Goal: Transaction & Acquisition: Book appointment/travel/reservation

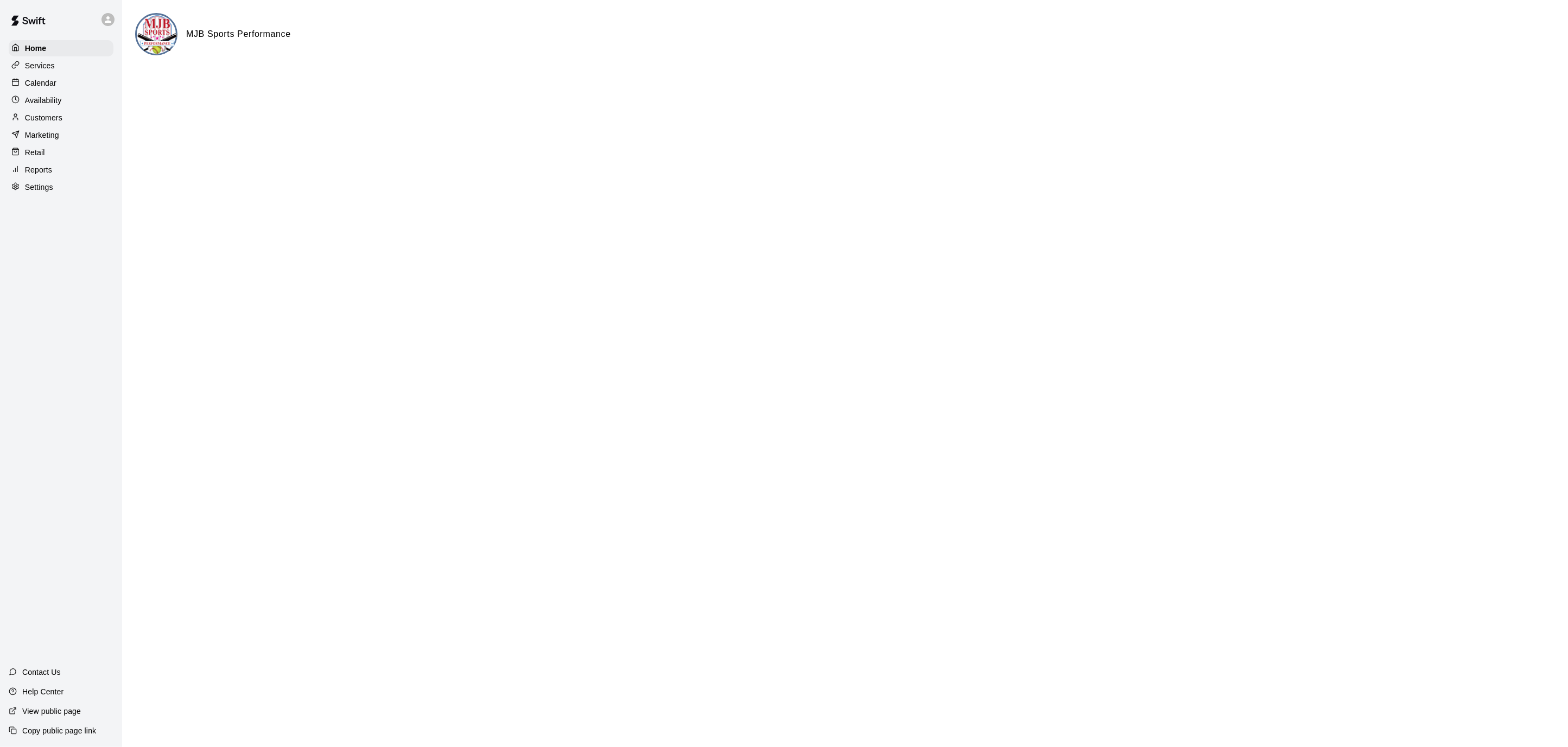
click at [46, 83] on p "Calendar" at bounding box center [41, 83] width 32 height 11
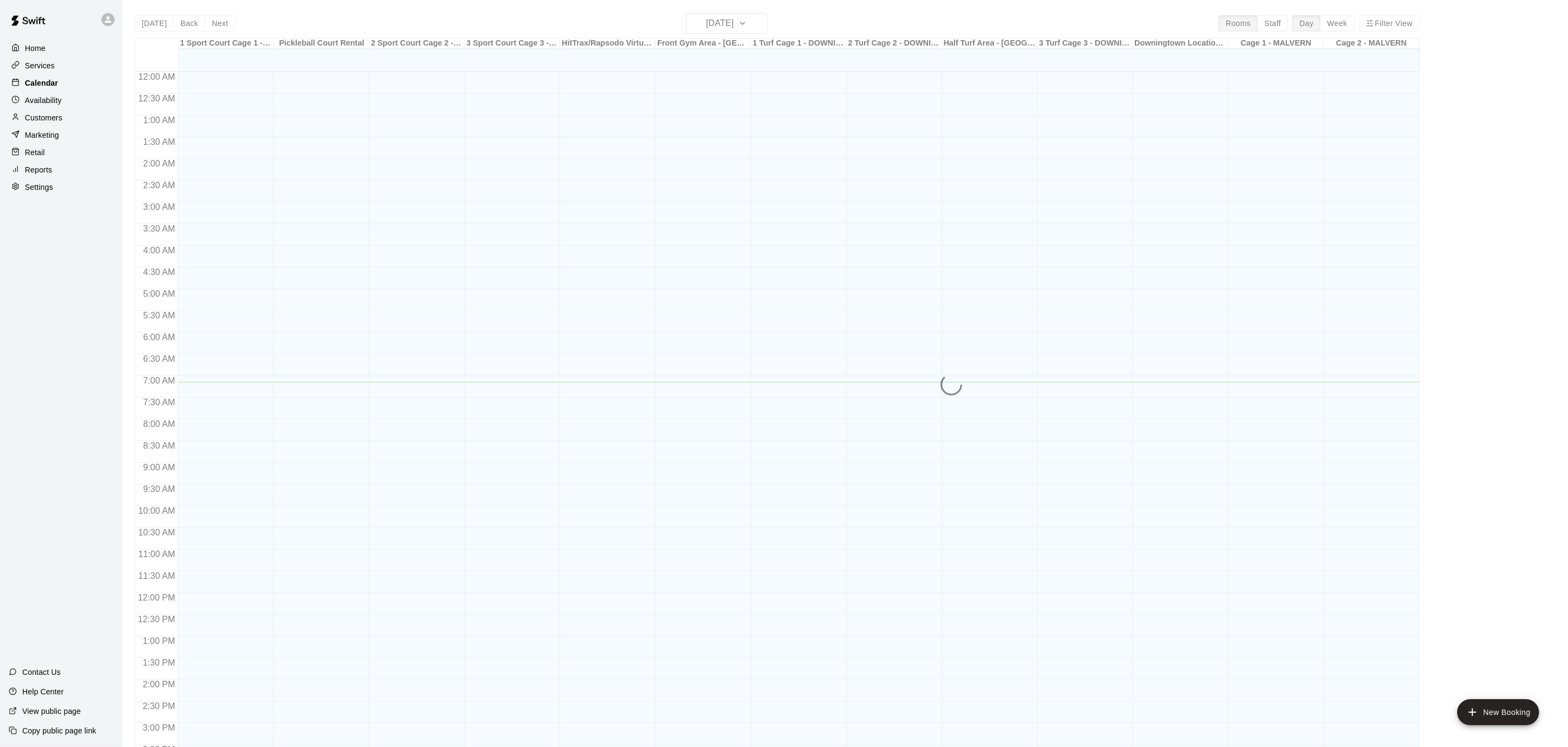
scroll to position [310, 0]
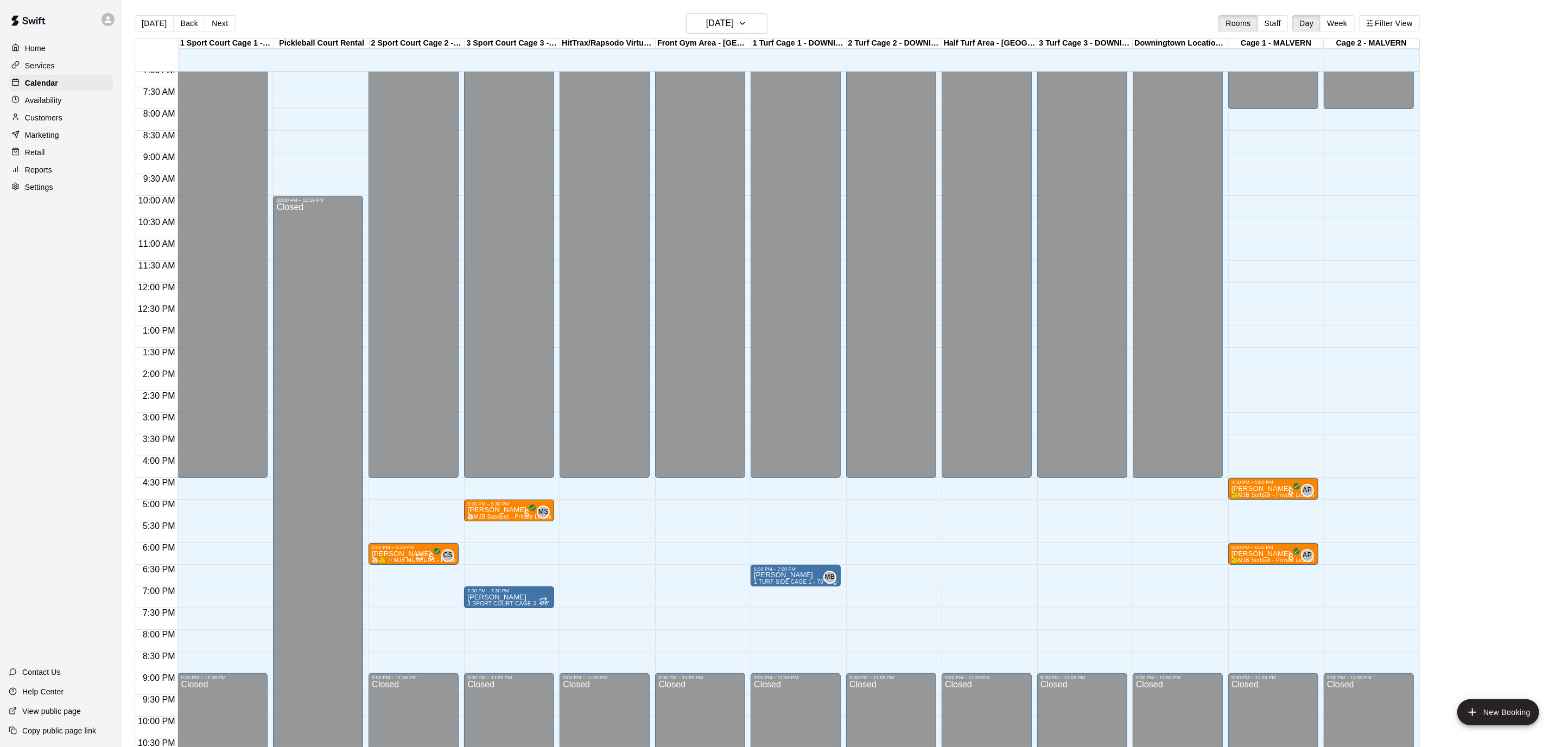
click at [46, 49] on div "Home" at bounding box center [60, 48] width 105 height 17
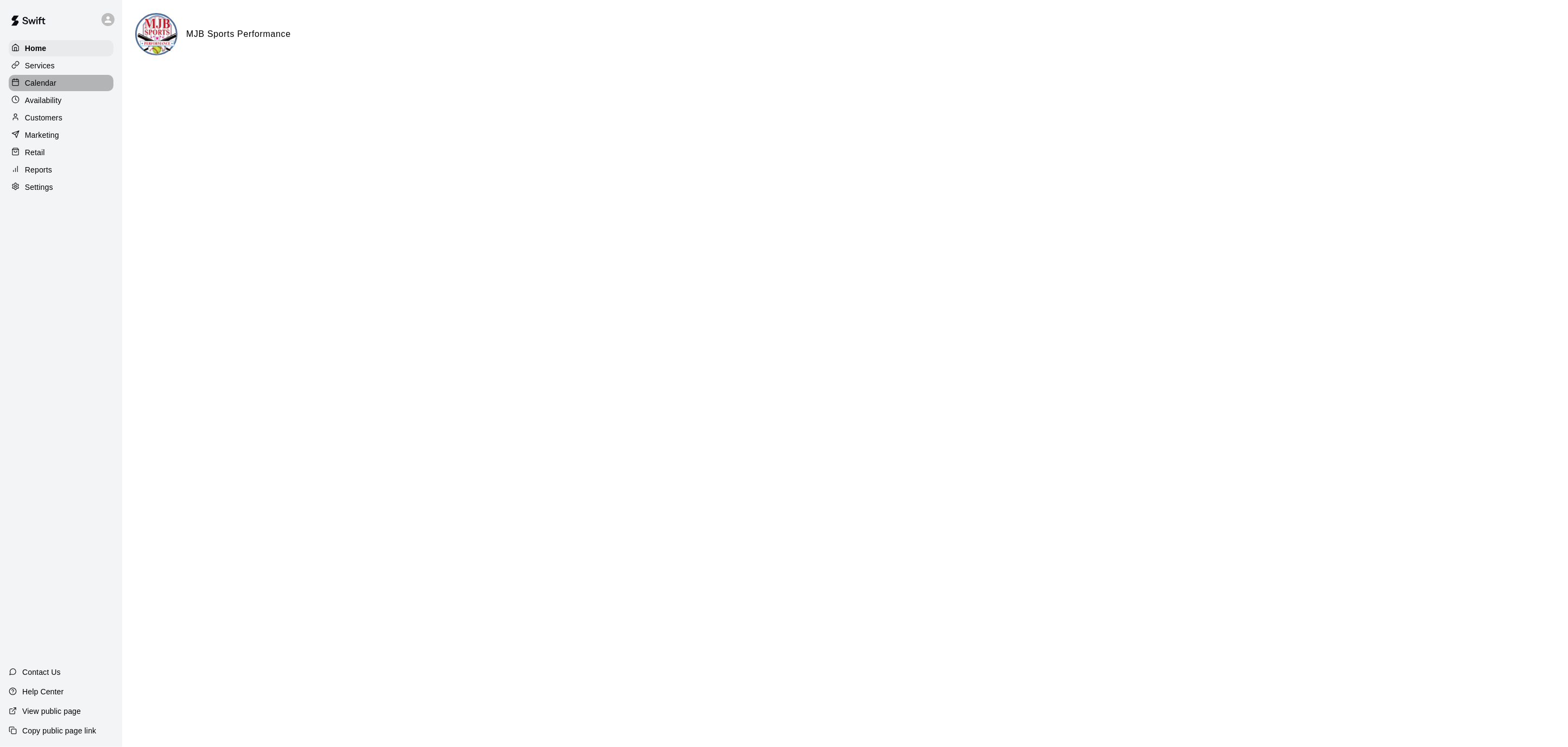
click at [46, 80] on p "Calendar" at bounding box center [41, 83] width 32 height 11
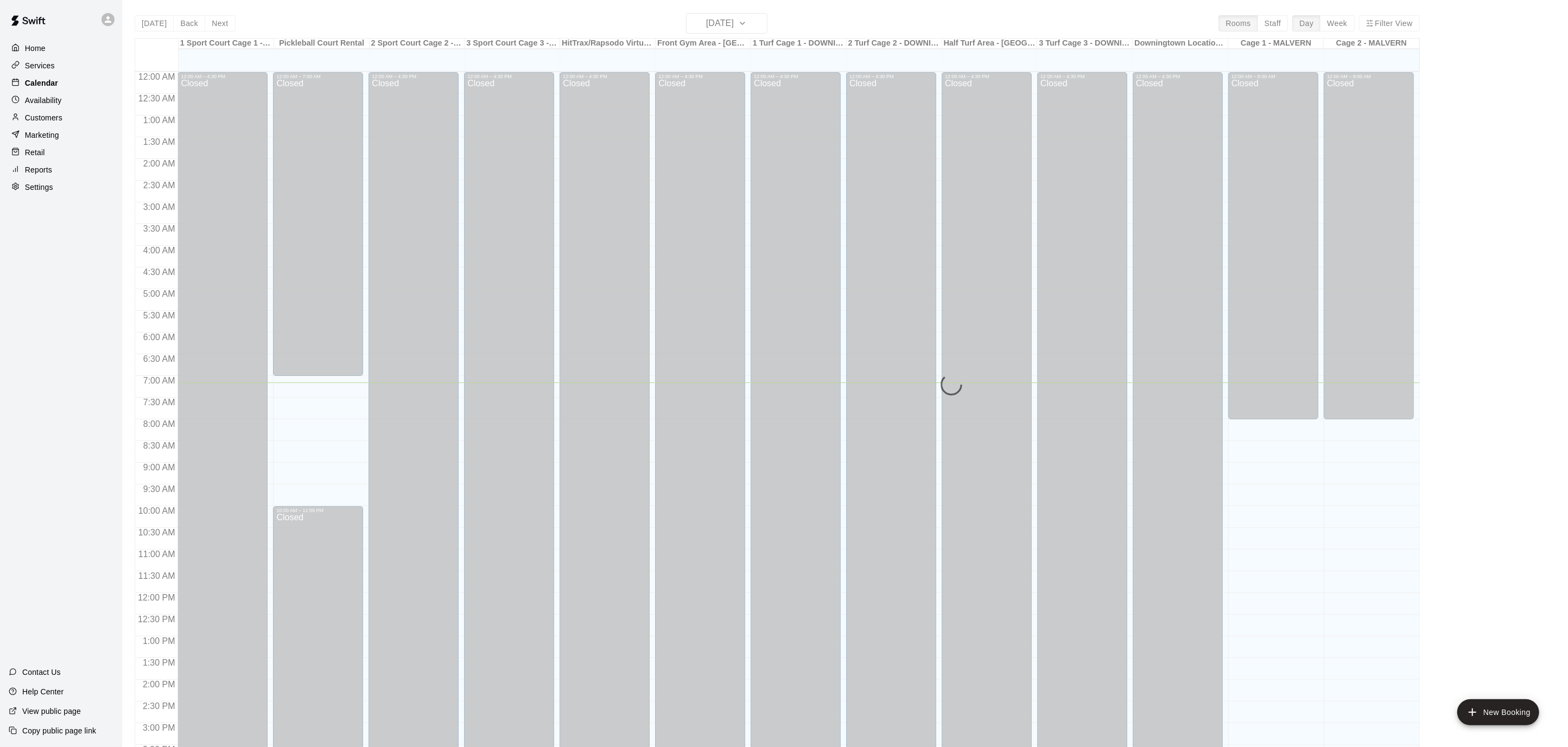
scroll to position [310, 0]
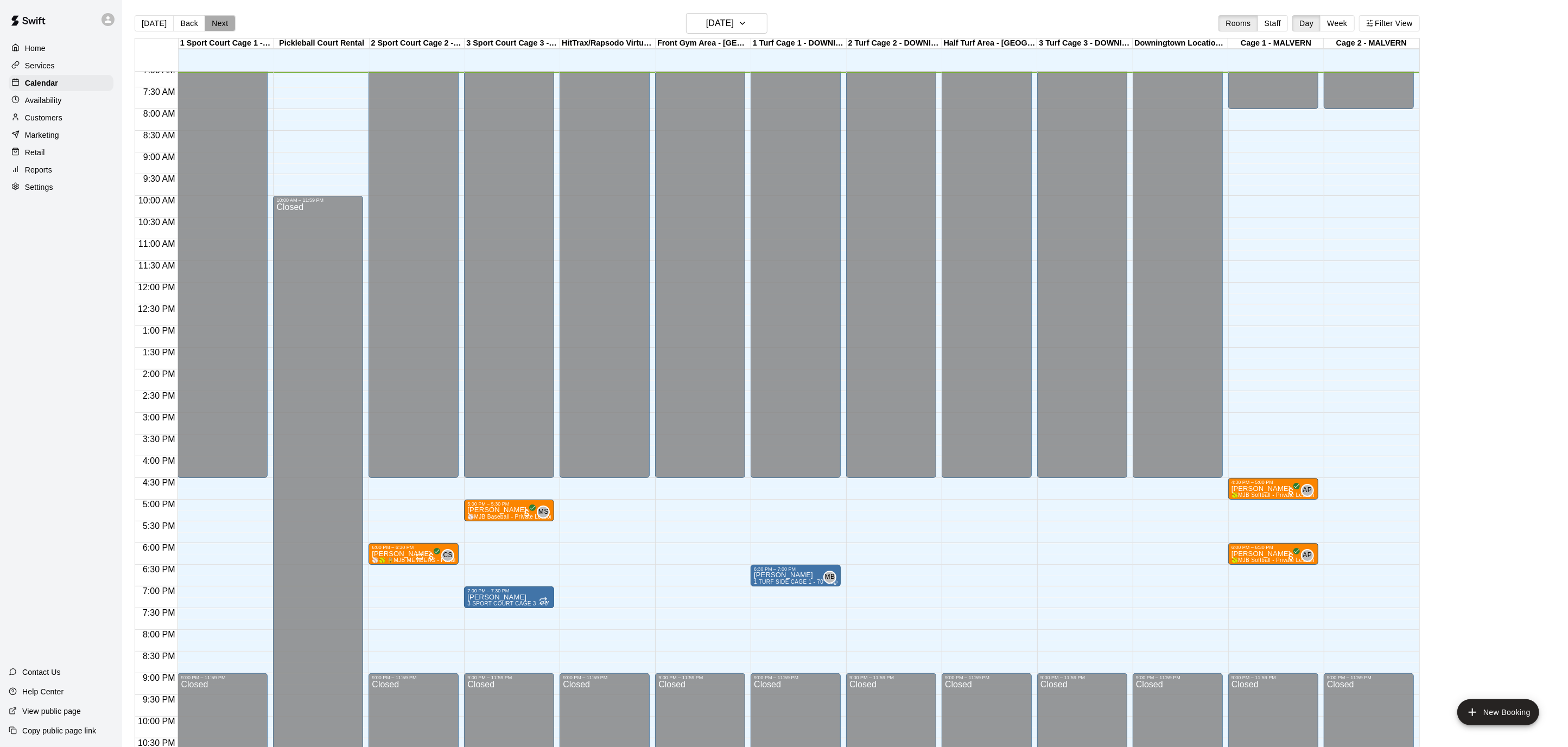
click at [226, 25] on button "Next" at bounding box center [219, 23] width 31 height 17
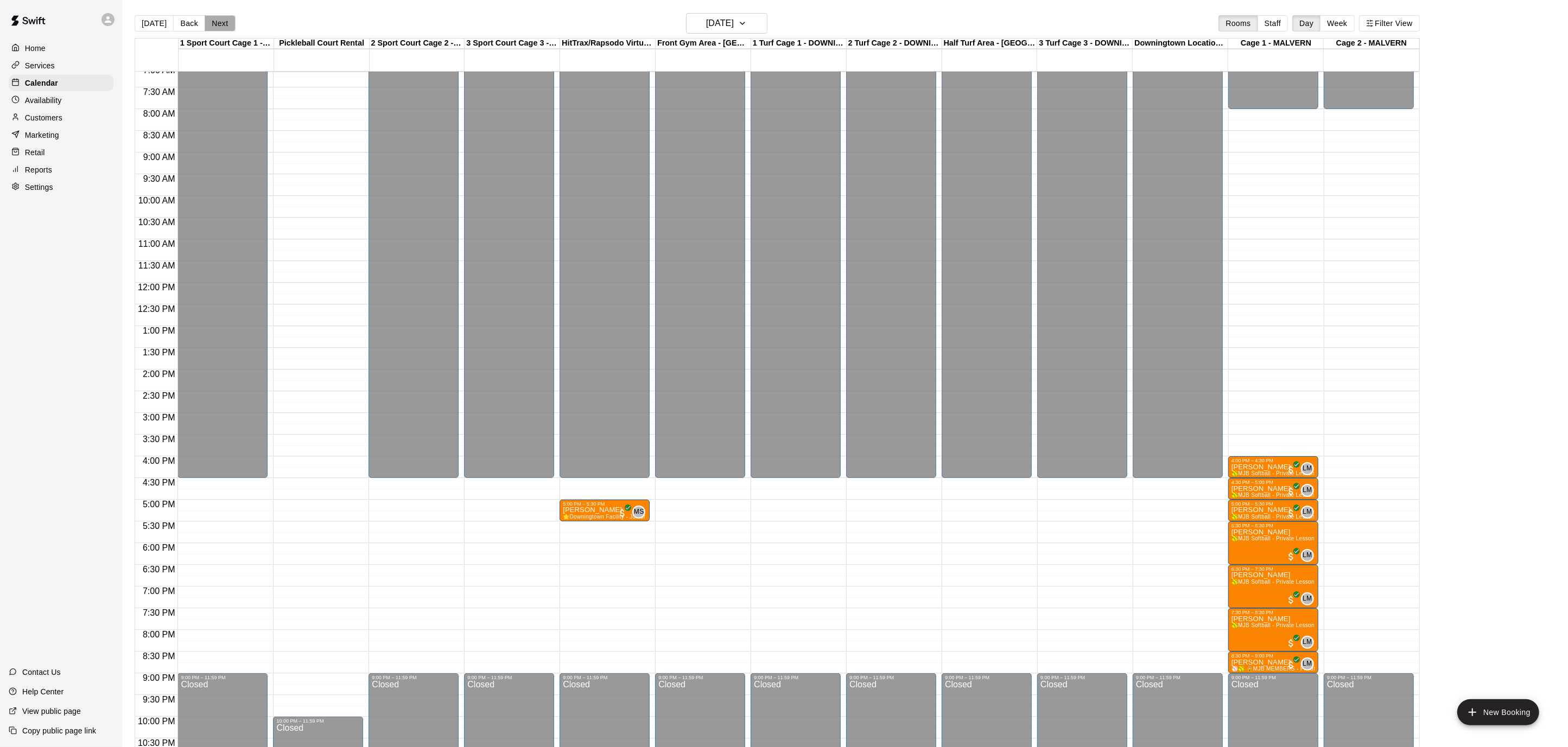
click at [226, 25] on button "Next" at bounding box center [219, 23] width 31 height 17
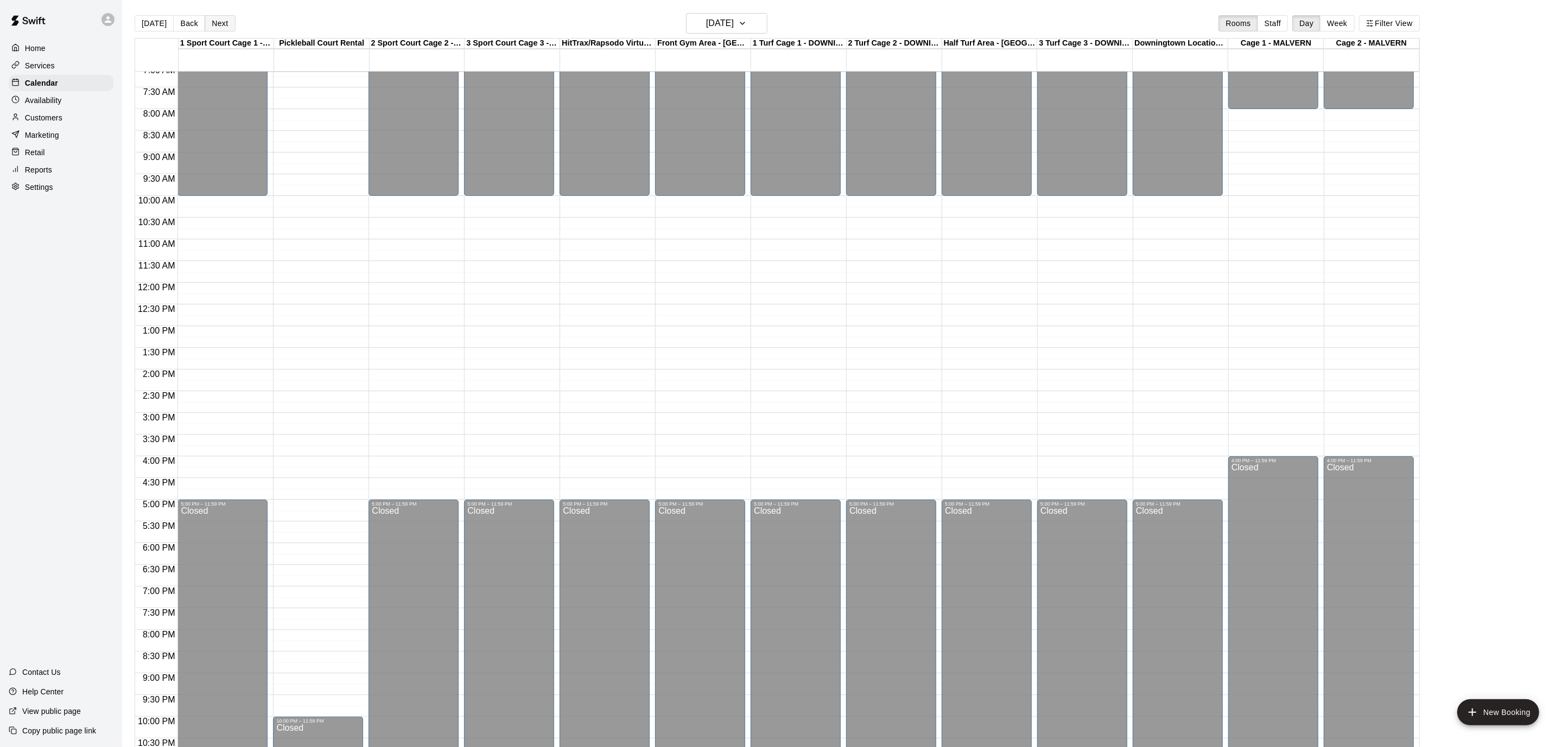
click at [226, 25] on button "Next" at bounding box center [219, 23] width 31 height 17
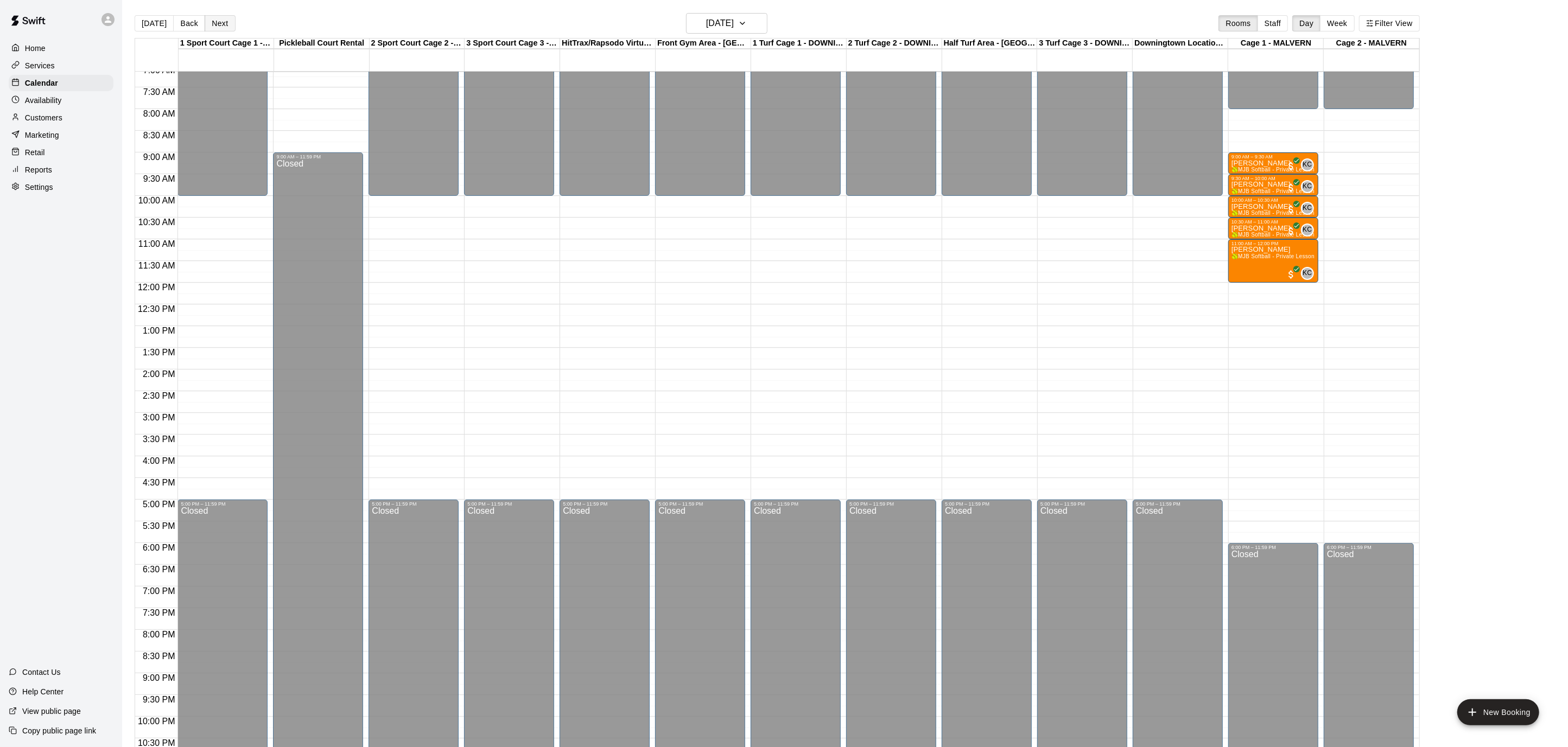
click at [221, 31] on button "Next" at bounding box center [219, 23] width 31 height 17
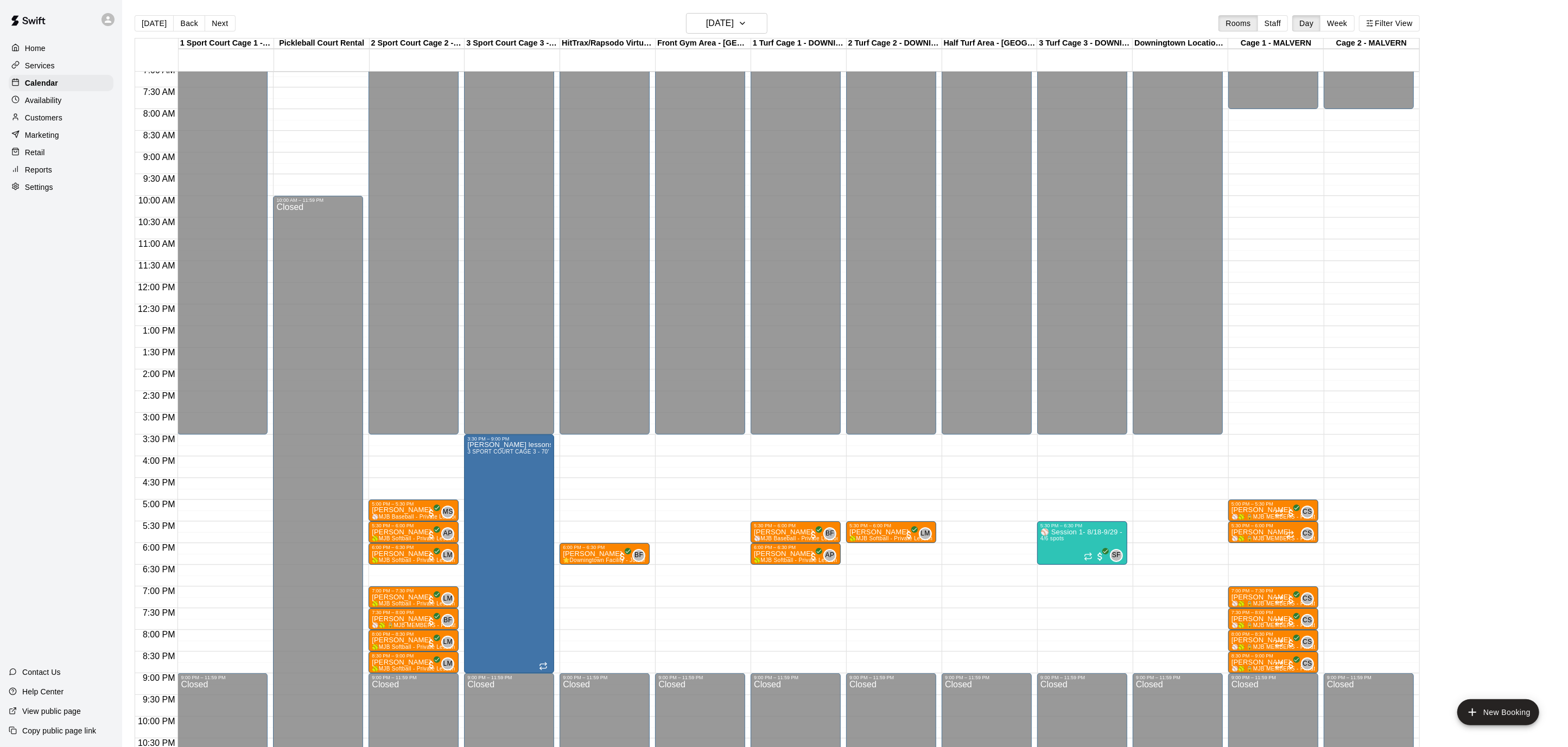
click at [705, 450] on div "12:00 AM – 3:30 PM Closed 9:00 PM – 11:59 PM Closed" at bounding box center [700, 282] width 90 height 1042
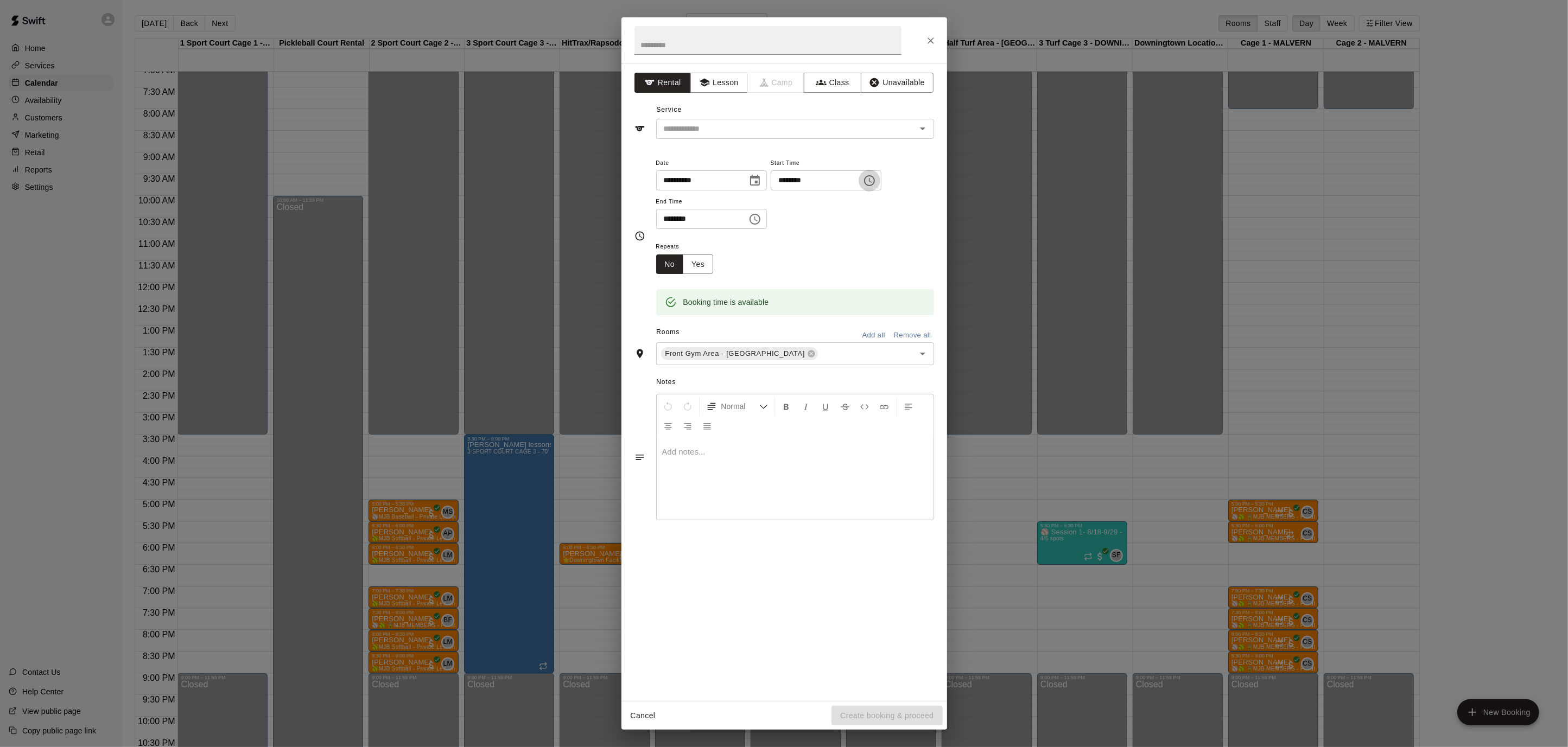
click at [872, 180] on icon "Choose time, selected time is 3:45 PM" at bounding box center [871, 180] width 4 height 5
click at [819, 237] on li "30" at bounding box center [824, 245] width 26 height 20
type input "********"
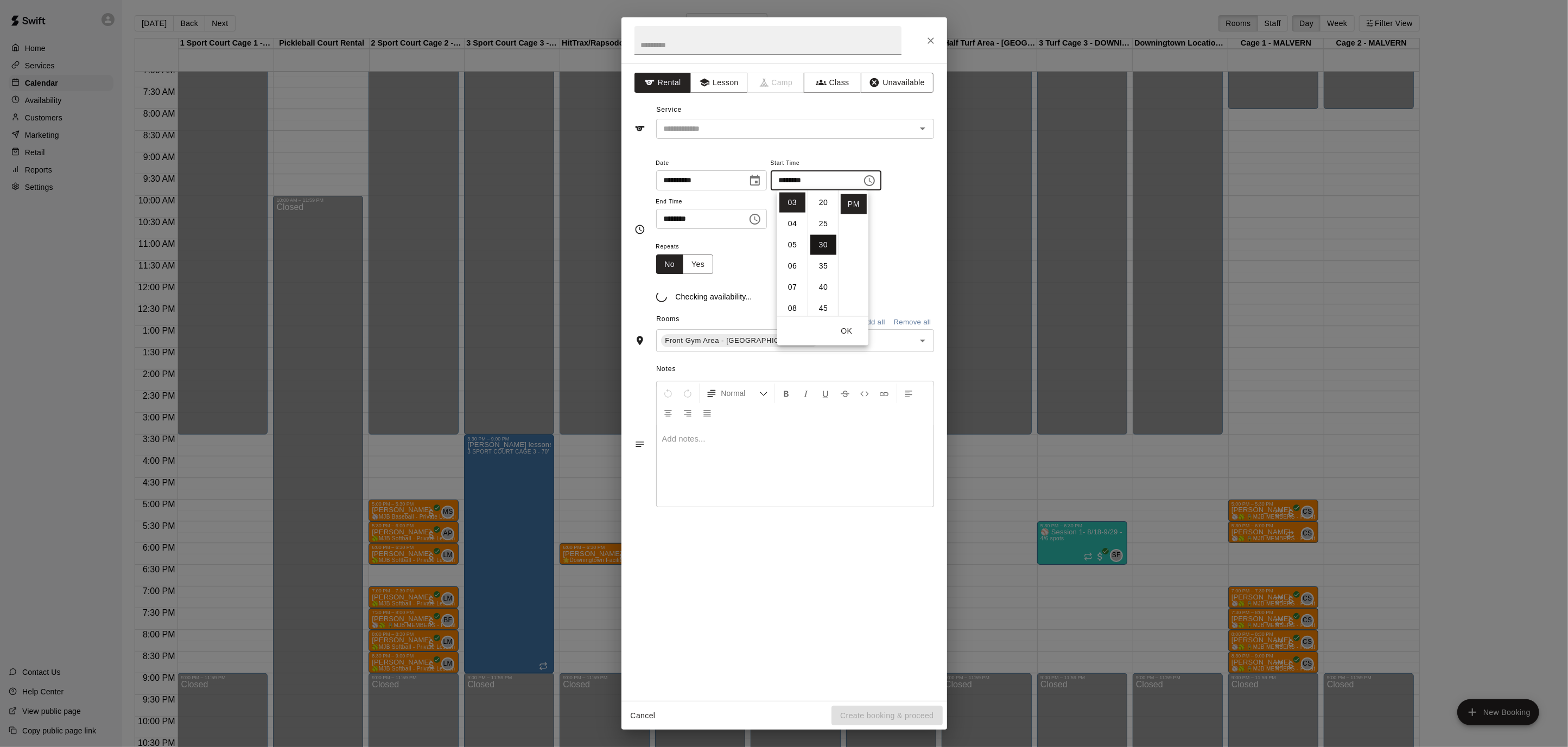
scroll to position [127, 0]
click at [761, 218] on icon "Choose time, selected time is 4:15 PM" at bounding box center [755, 219] width 13 height 13
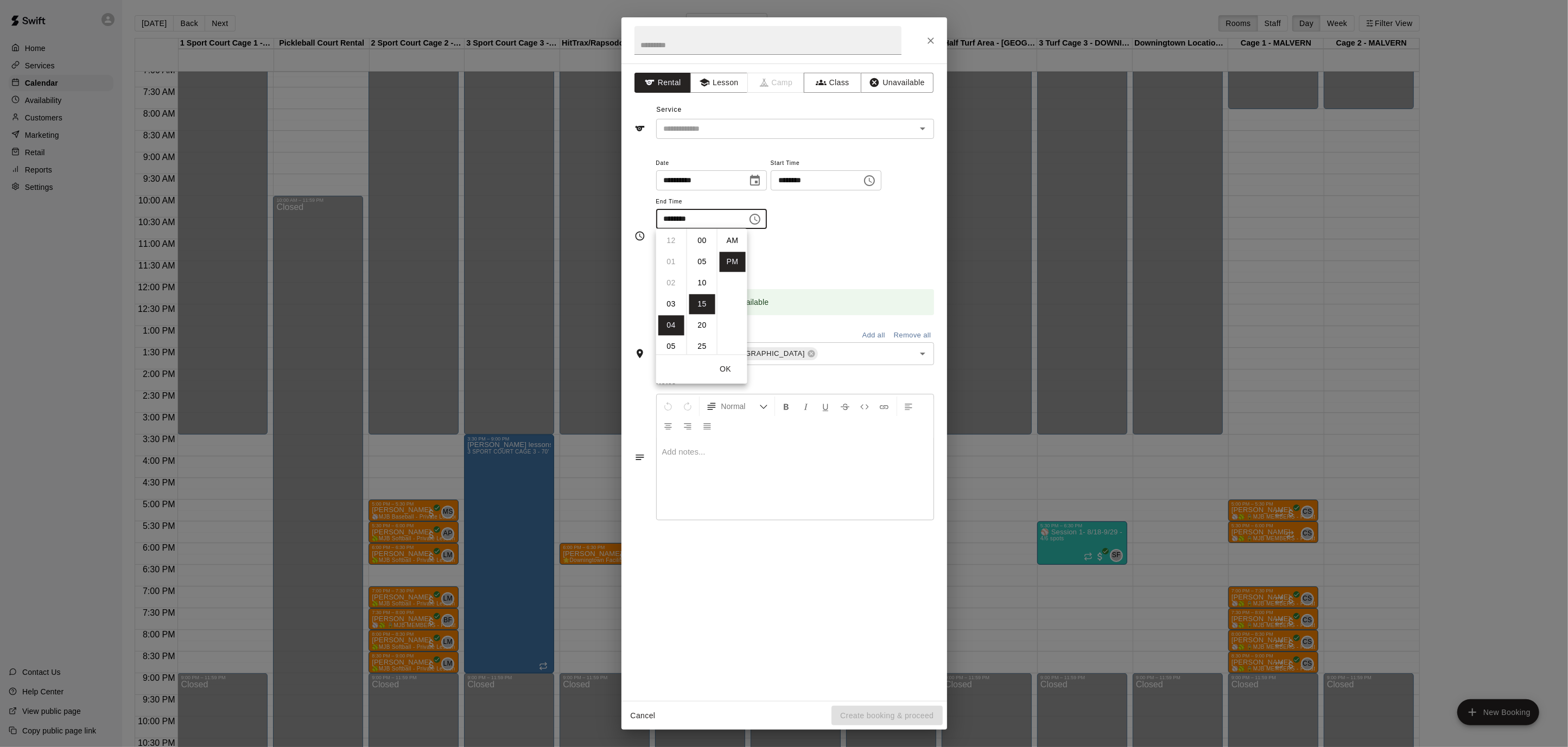
scroll to position [20, 0]
click at [698, 303] on li "30" at bounding box center [703, 304] width 26 height 20
type input "********"
click at [704, 45] on input "text" at bounding box center [768, 40] width 267 height 29
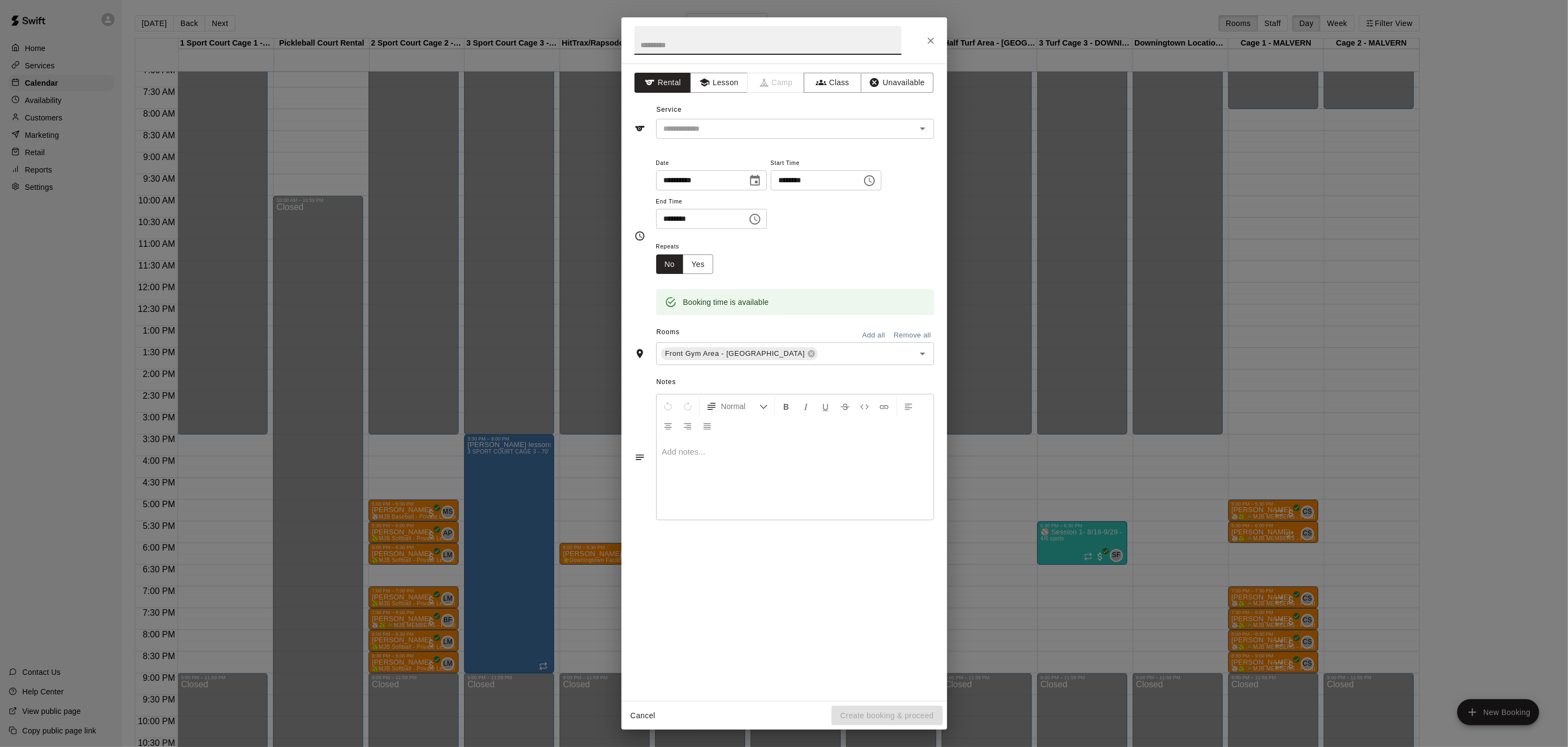
click at [704, 45] on input "text" at bounding box center [768, 40] width 267 height 29
click at [924, 126] on icon "Open" at bounding box center [923, 128] width 13 height 13
type input "**********"
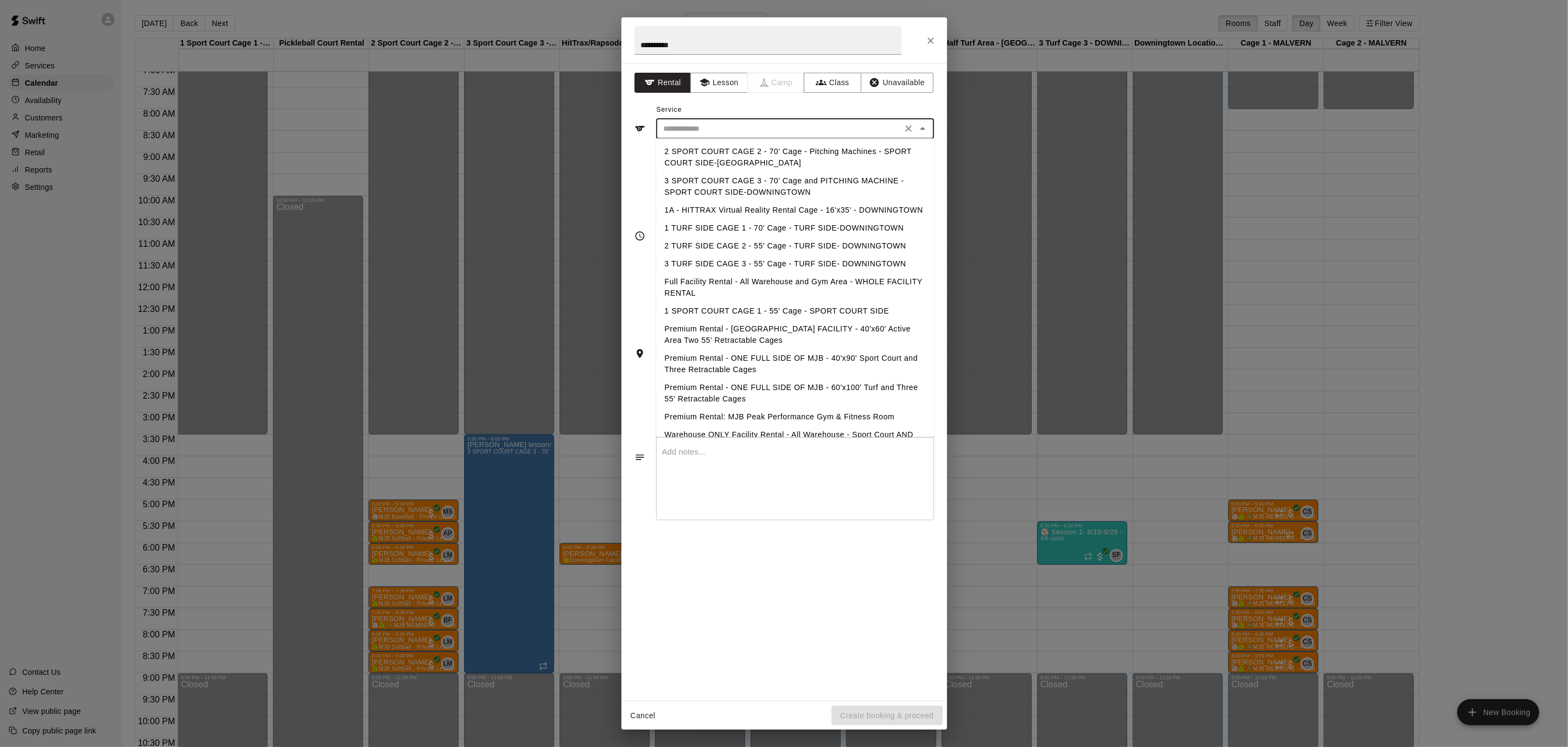
click at [879, 413] on li "Premium Rental: MJB Peak Performance Gym & Fitness Room" at bounding box center [795, 416] width 278 height 18
type input "**********"
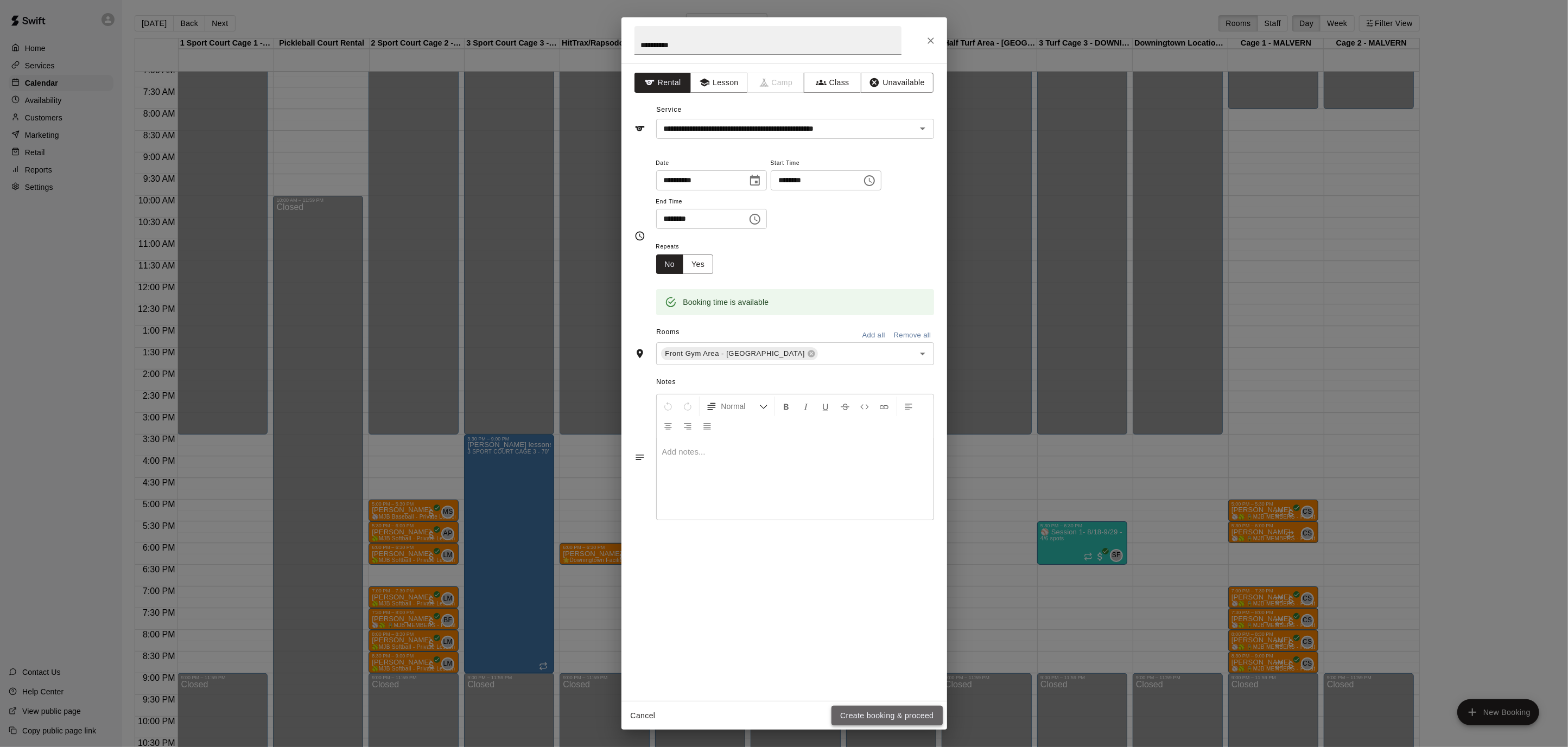
click at [901, 713] on button "Create booking & proceed" at bounding box center [886, 716] width 111 height 20
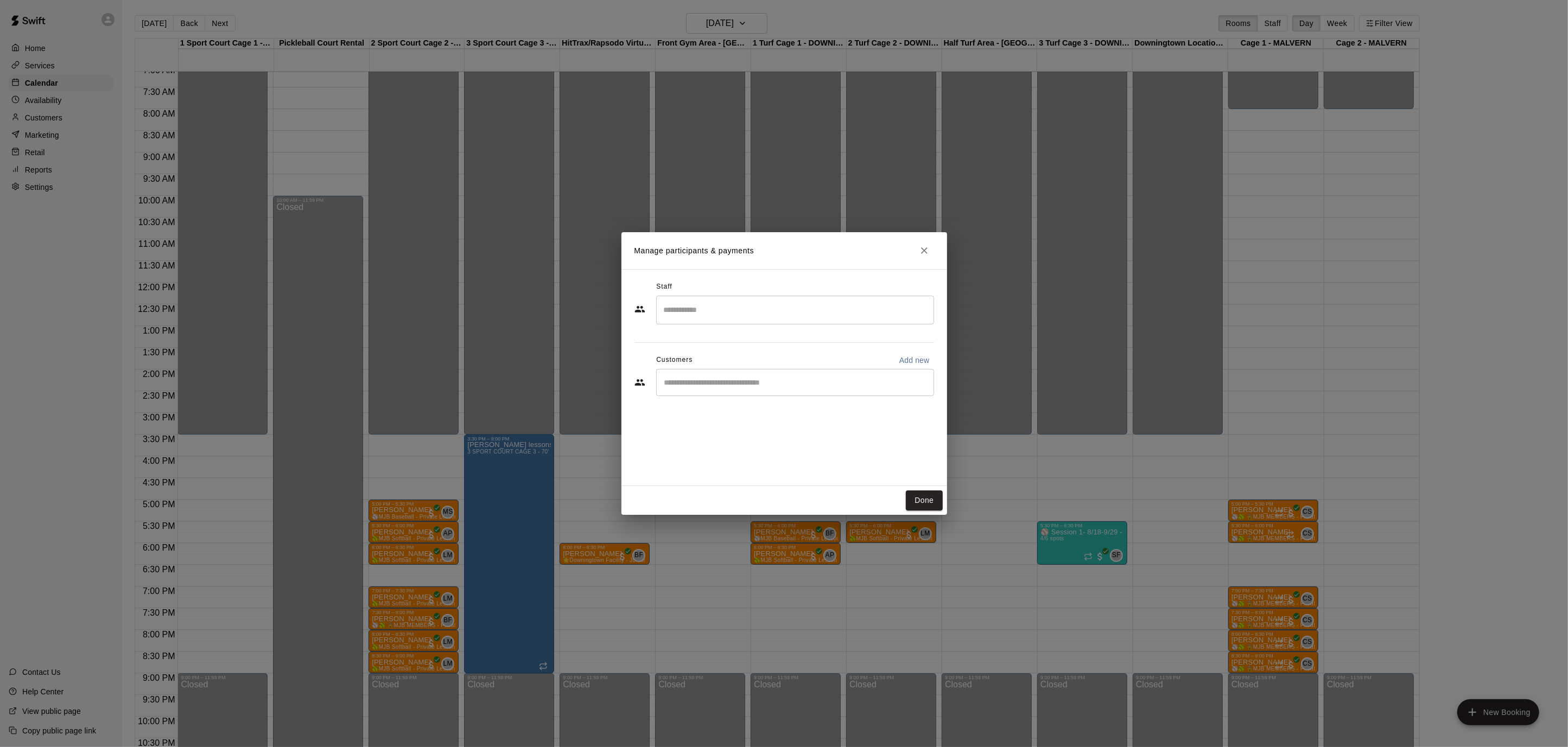
click at [696, 314] on input "Search staff" at bounding box center [795, 309] width 268 height 19
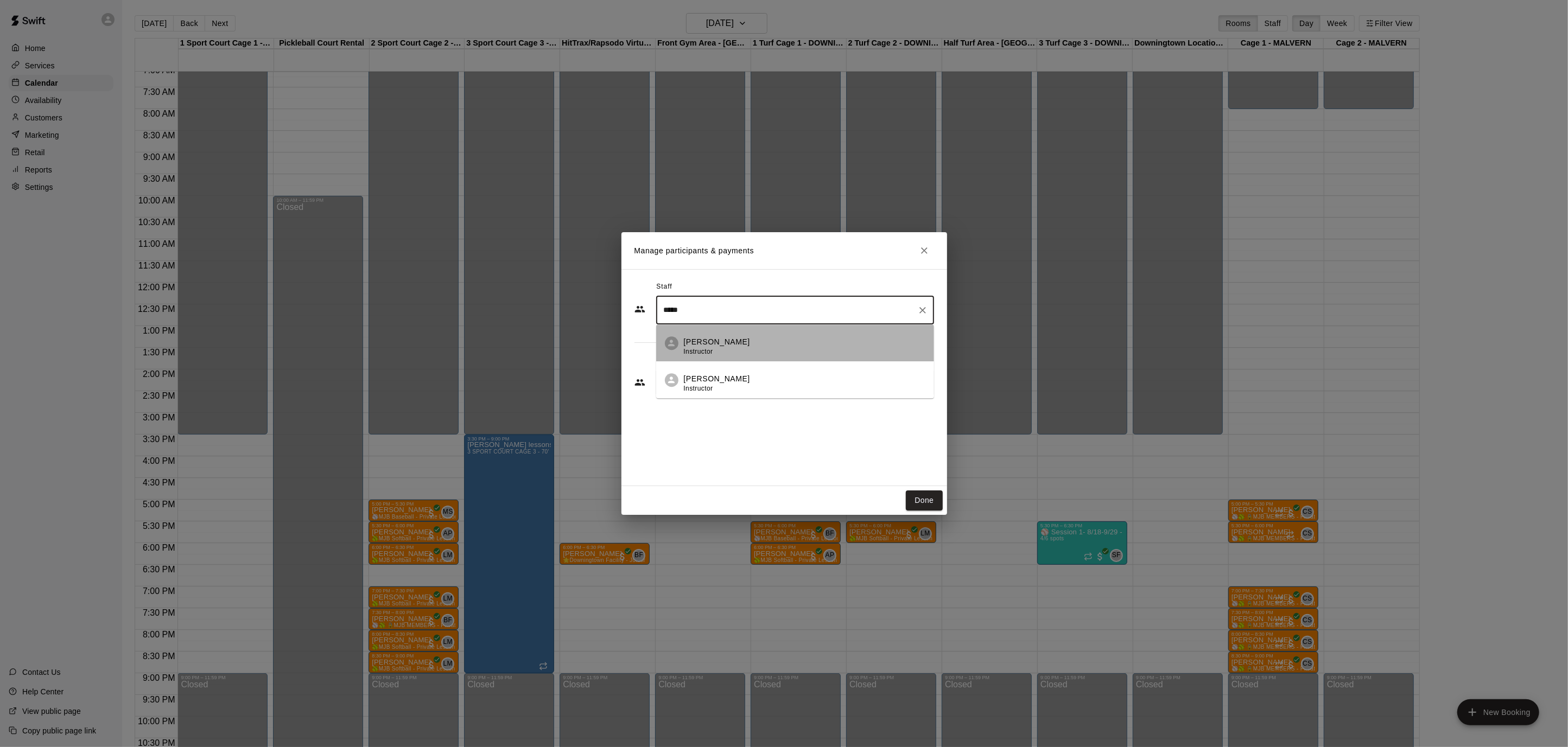
click at [697, 333] on li "[PERSON_NAME] Instructor" at bounding box center [795, 344] width 278 height 37
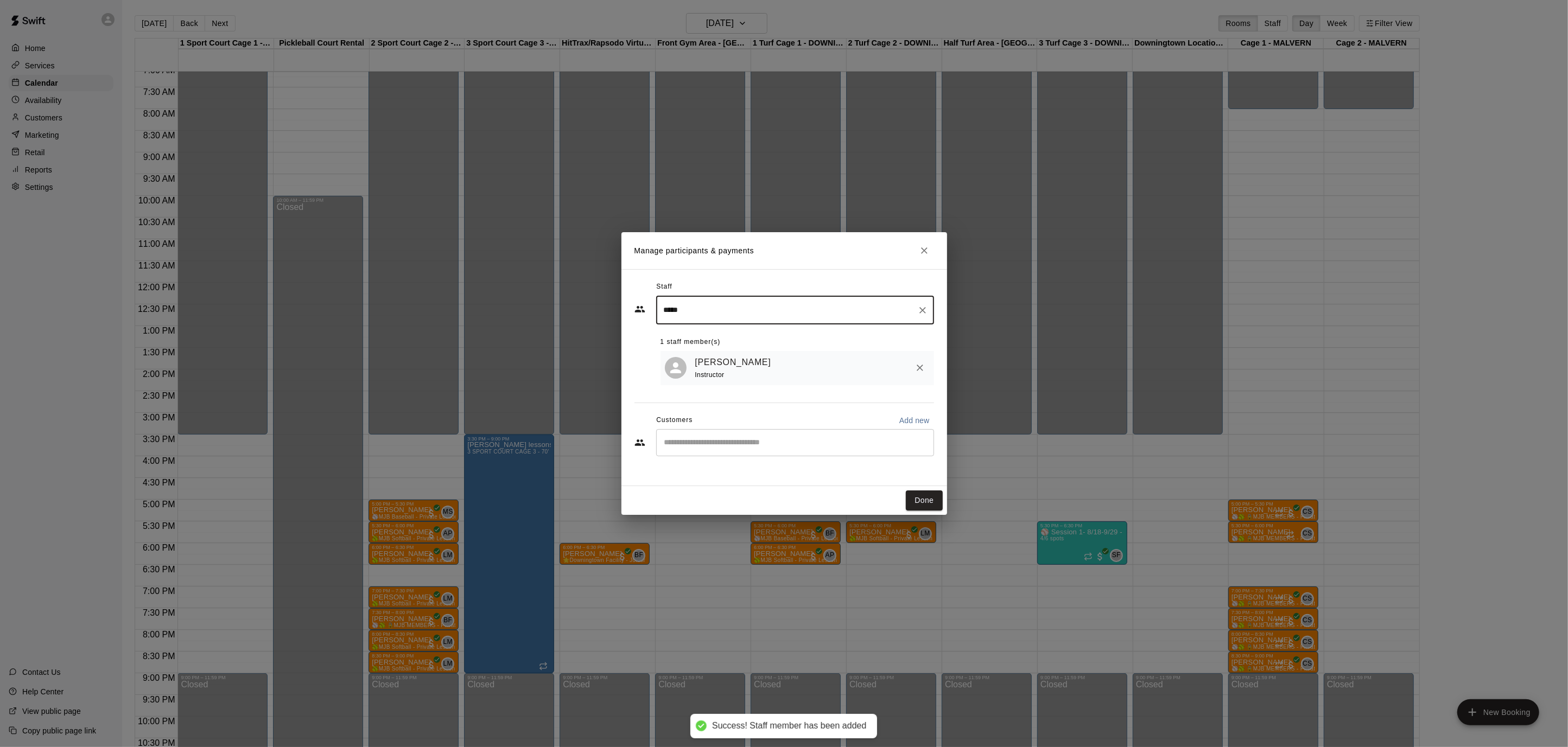
type input "*****"
click at [758, 442] on input "Start typing to search customers..." at bounding box center [795, 443] width 268 height 11
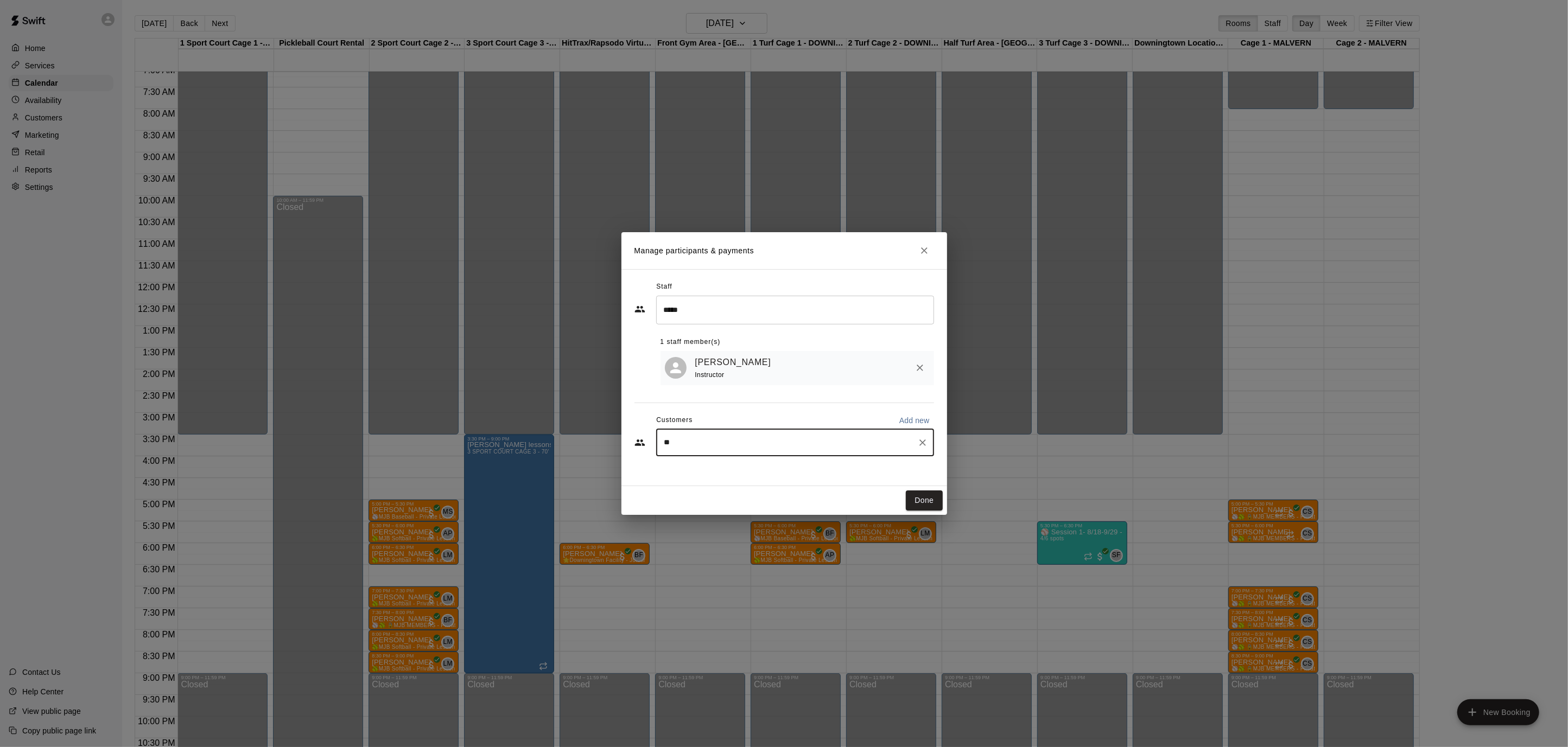
type input "***"
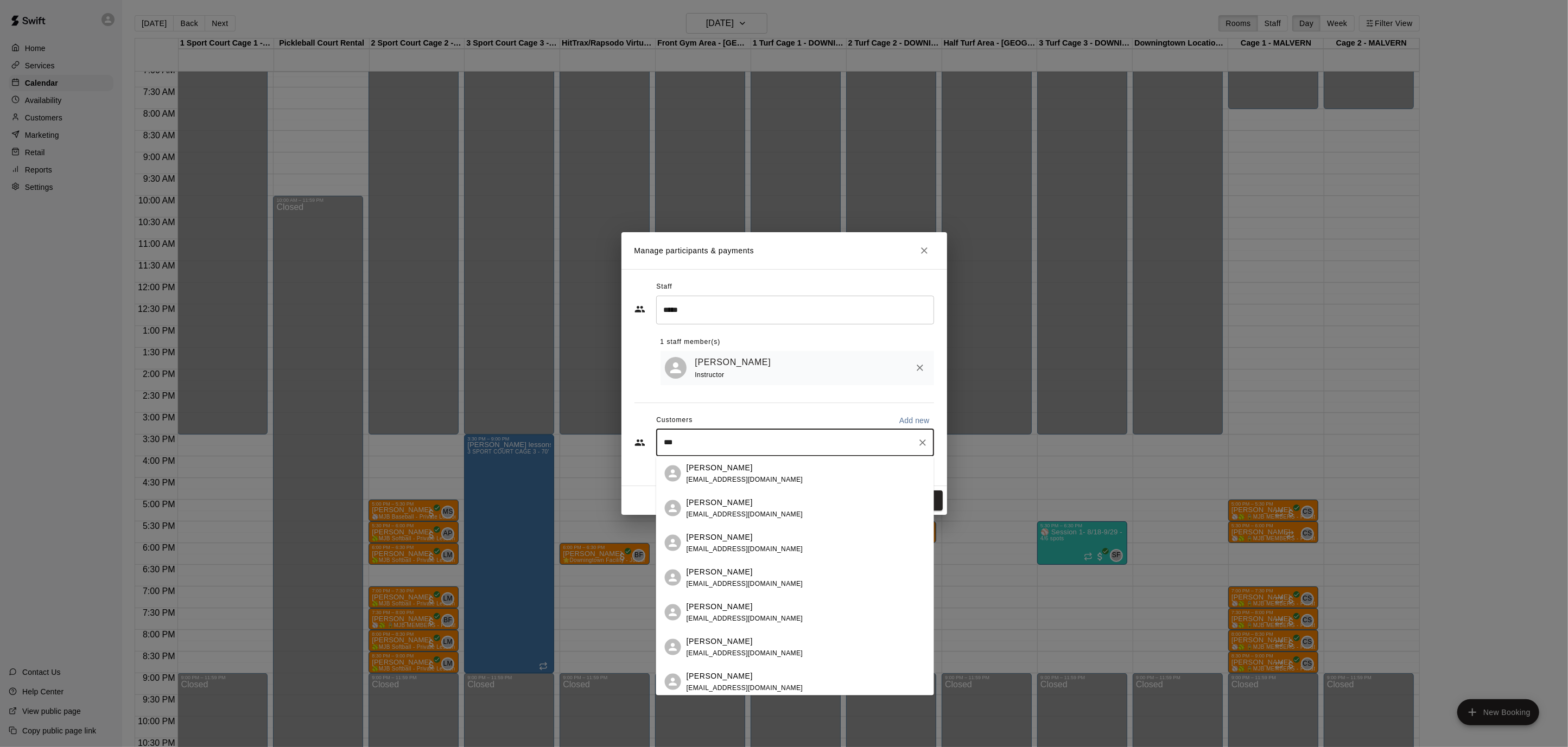
click at [773, 637] on div "[PERSON_NAME] [EMAIL_ADDRESS][DOMAIN_NAME]" at bounding box center [806, 647] width 239 height 23
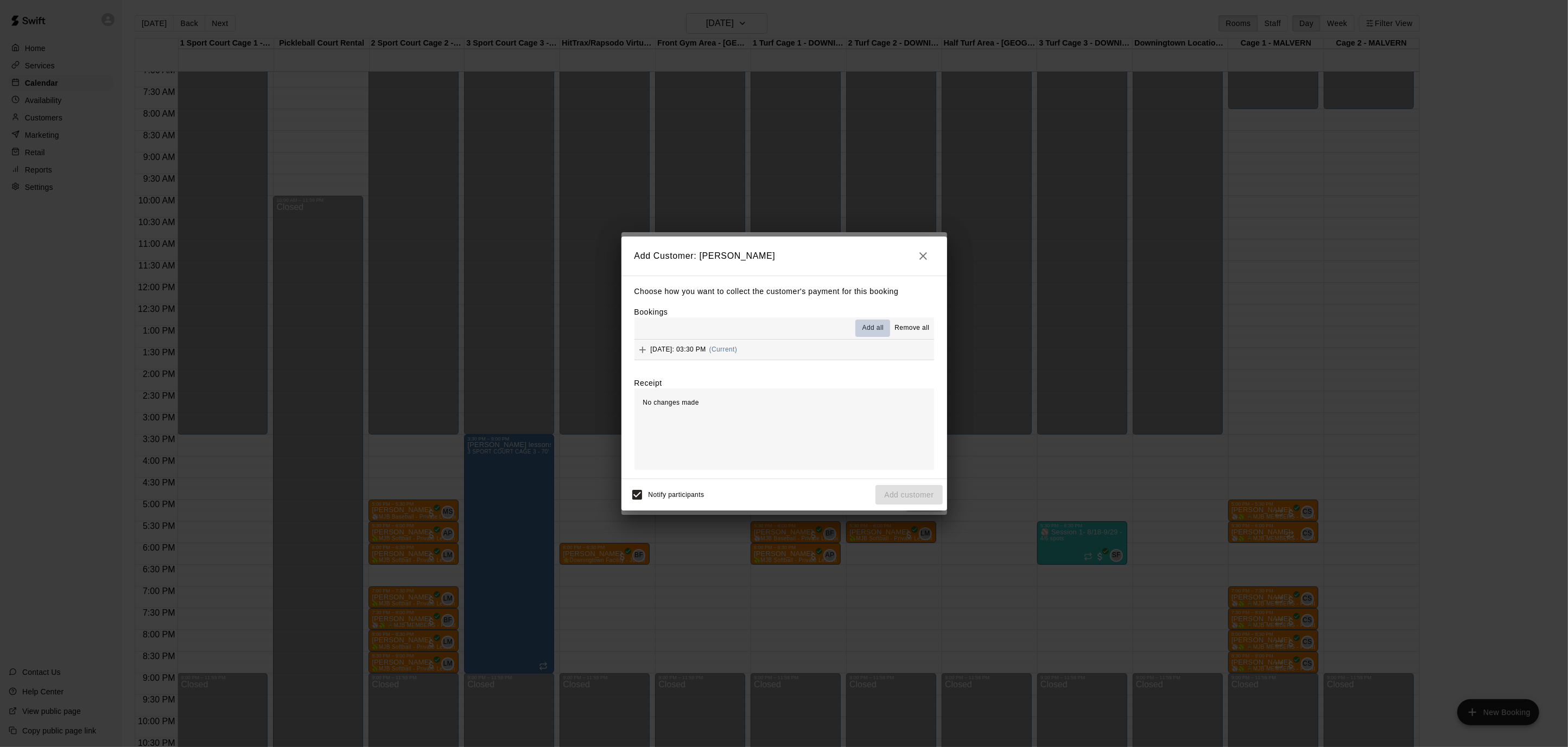
click at [881, 330] on span "Add all" at bounding box center [873, 328] width 21 height 11
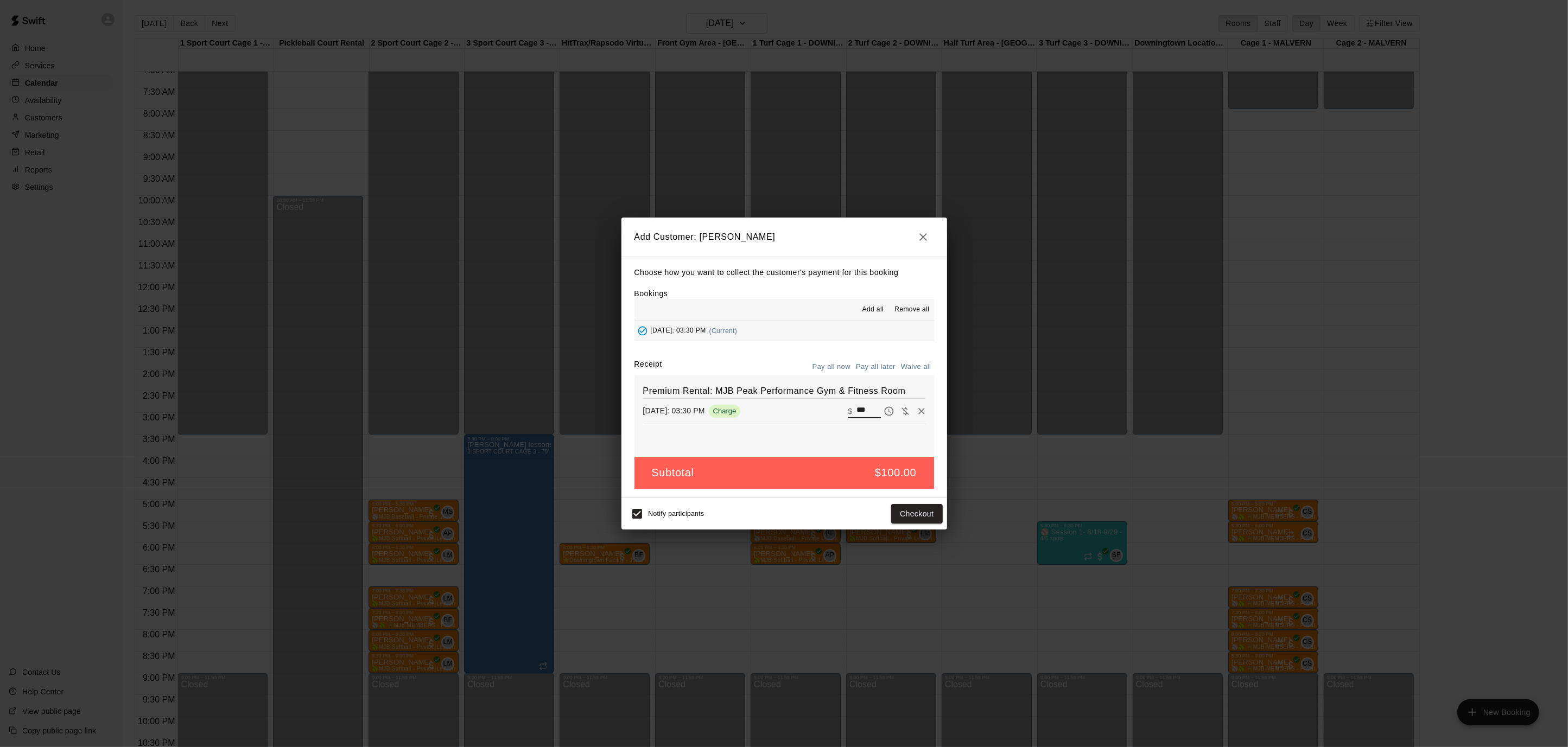
drag, startPoint x: 875, startPoint y: 407, endPoint x: 858, endPoint y: 408, distance: 17.0
click at [858, 408] on input "***" at bounding box center [868, 411] width 24 height 14
type input "**"
click at [904, 515] on button "Checkout" at bounding box center [916, 514] width 51 height 20
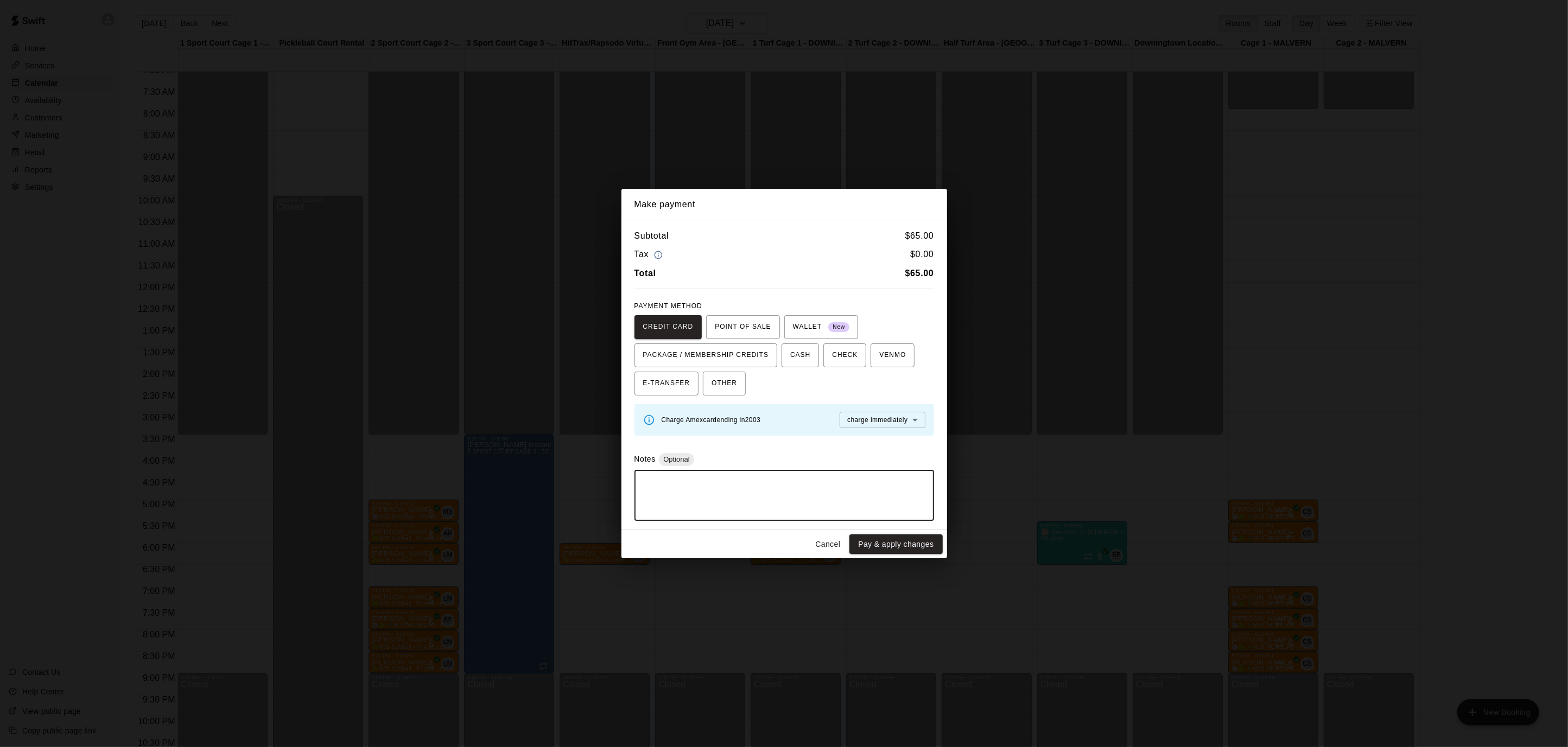
click at [903, 508] on textarea at bounding box center [784, 495] width 284 height 33
type textarea "**********"
click at [912, 542] on button "Pay & apply changes" at bounding box center [896, 544] width 93 height 20
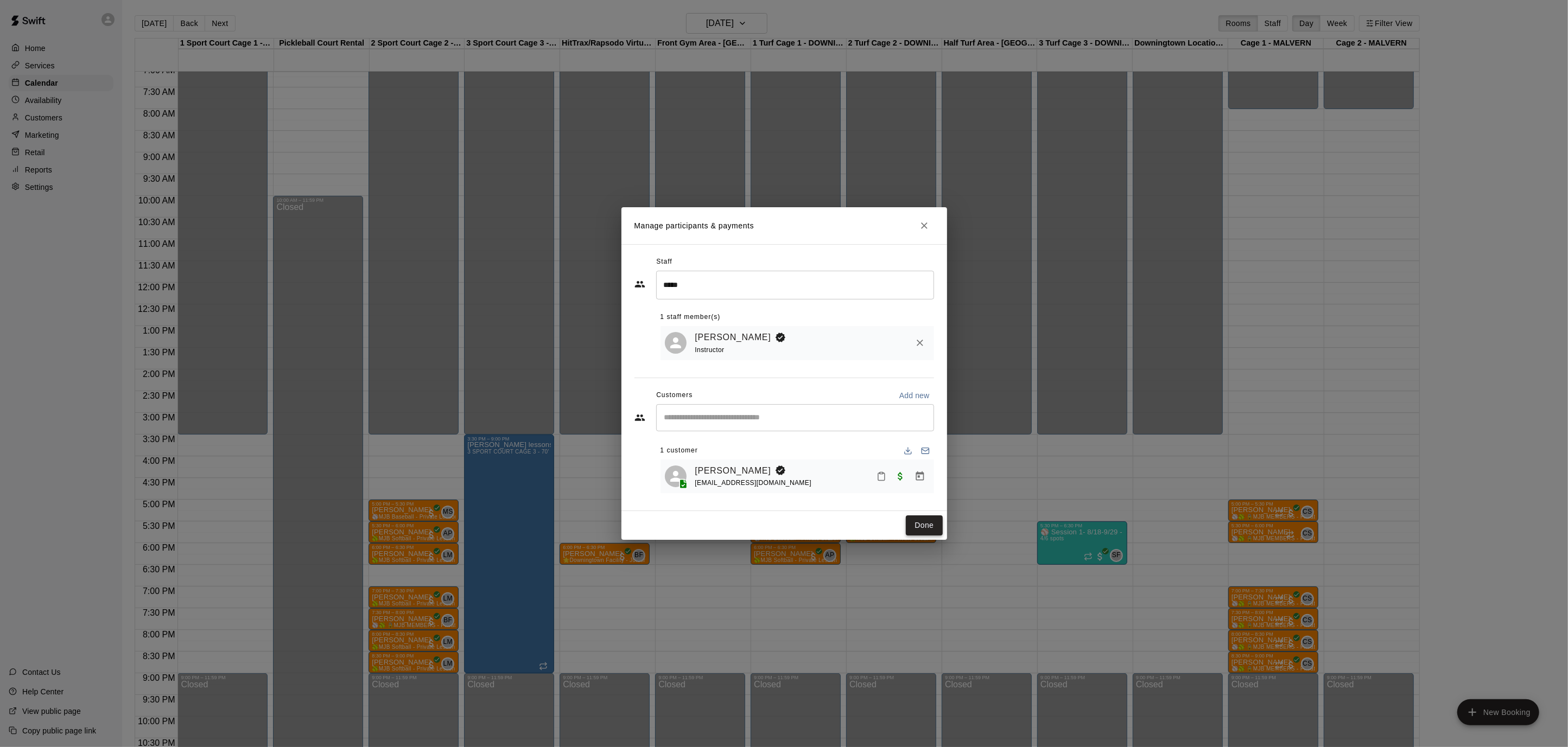
click at [924, 520] on button "Done" at bounding box center [923, 526] width 36 height 20
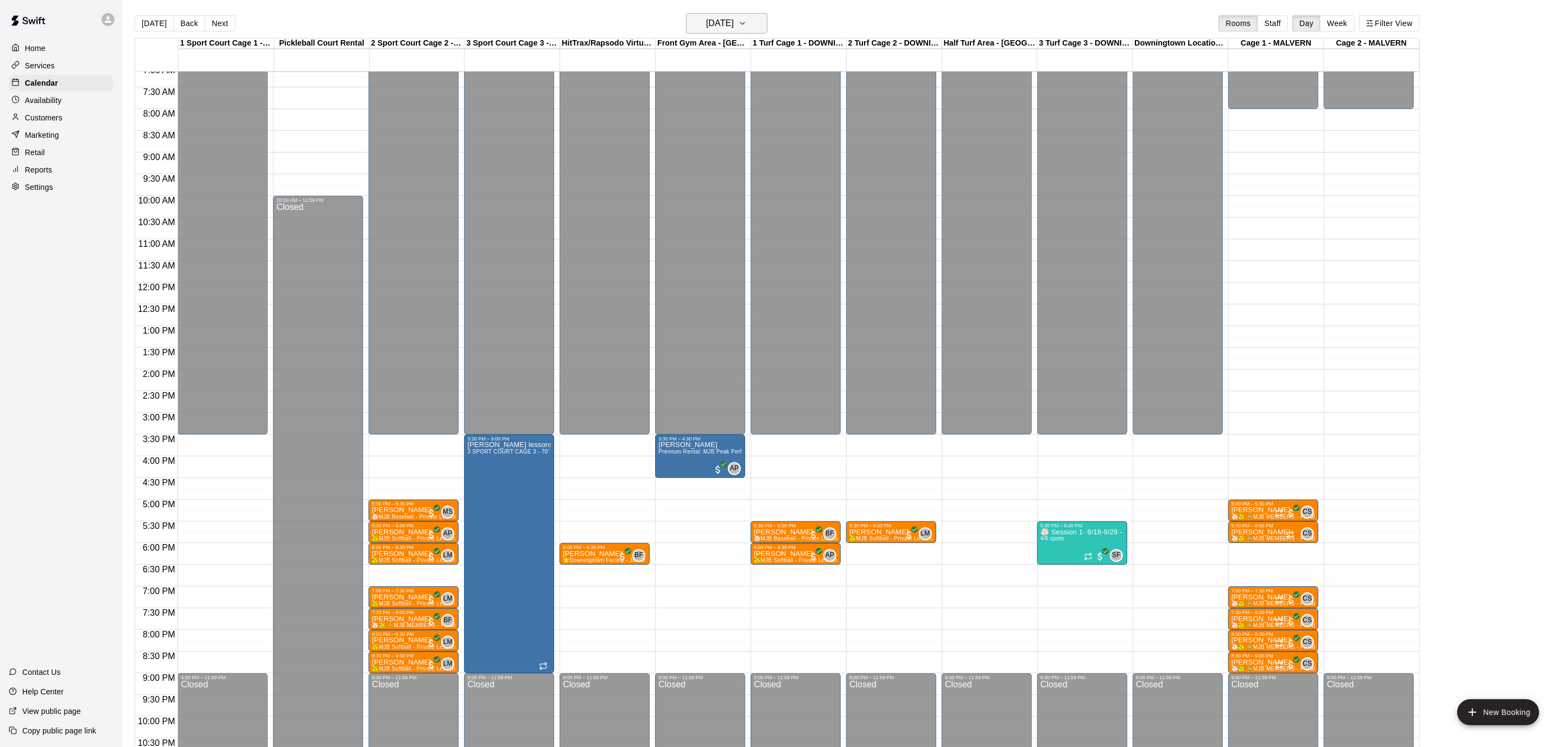
click at [744, 22] on icon "button" at bounding box center [742, 23] width 5 height 2
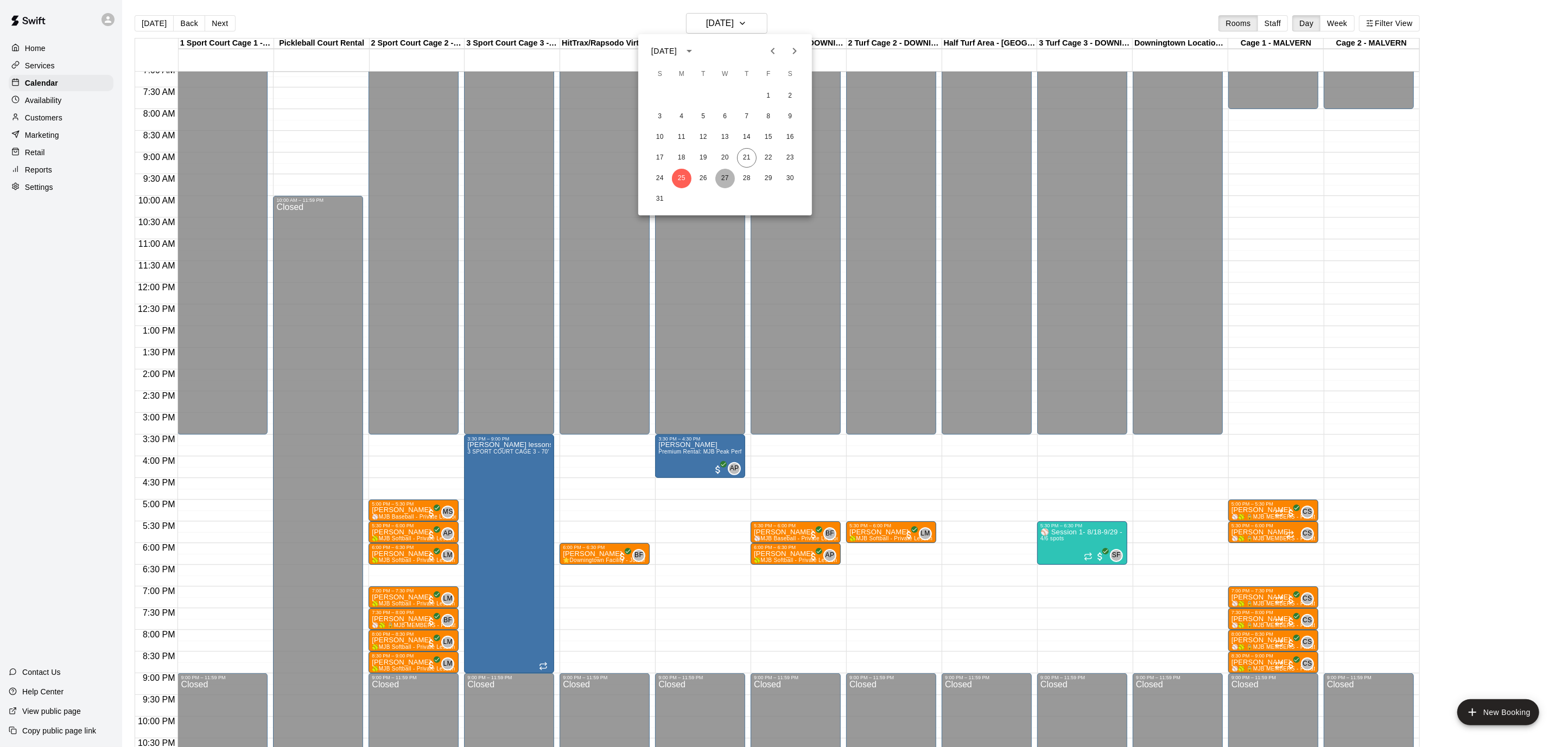
click at [726, 178] on button "27" at bounding box center [725, 178] width 20 height 20
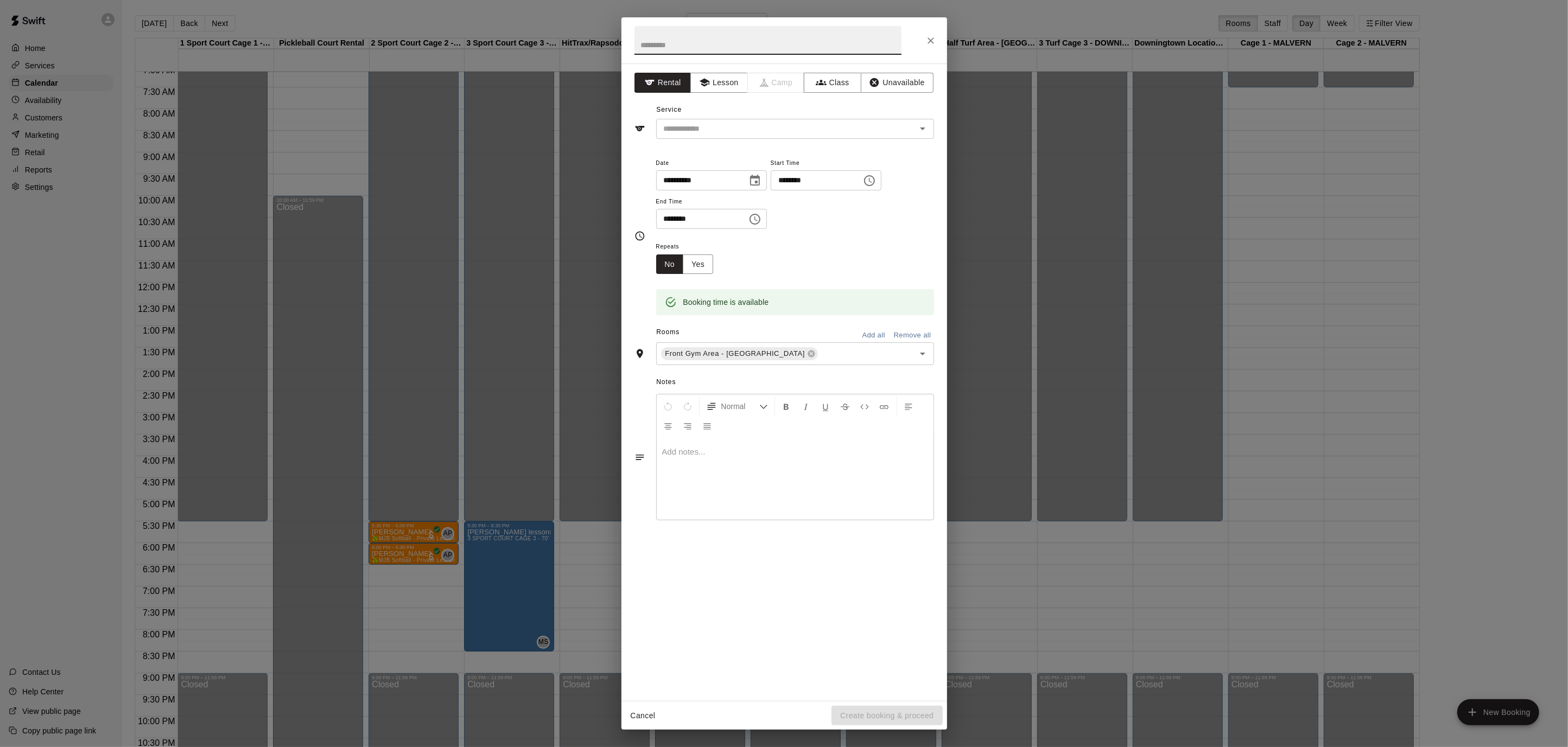
click at [876, 179] on icon "Choose time, selected time is 5:45 PM" at bounding box center [869, 180] width 13 height 13
click at [785, 211] on li "03" at bounding box center [792, 215] width 26 height 20
click at [824, 203] on li "30" at bounding box center [824, 200] width 26 height 20
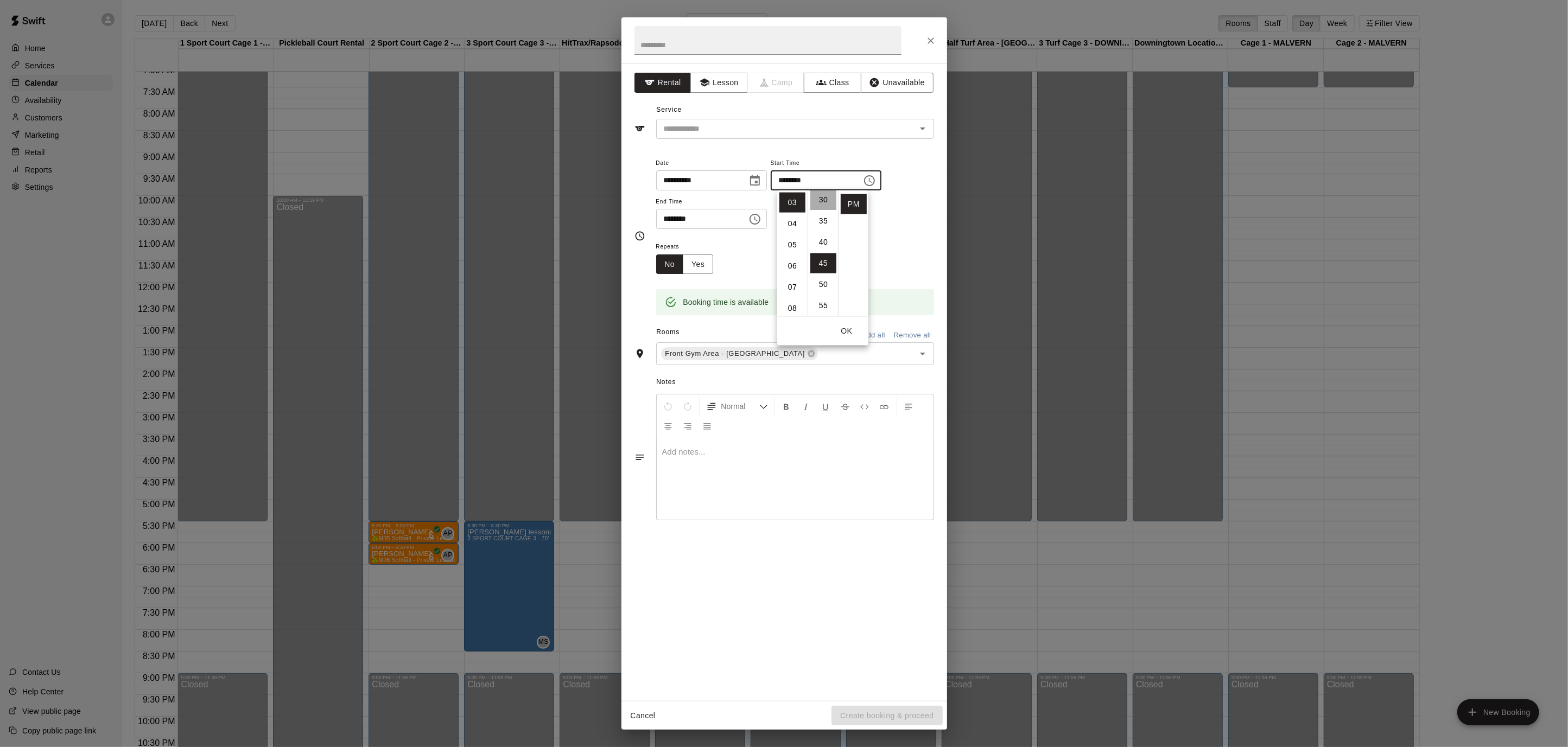
type input "********"
click at [758, 217] on icon "Choose time, selected time is 6:15 PM" at bounding box center [755, 219] width 13 height 13
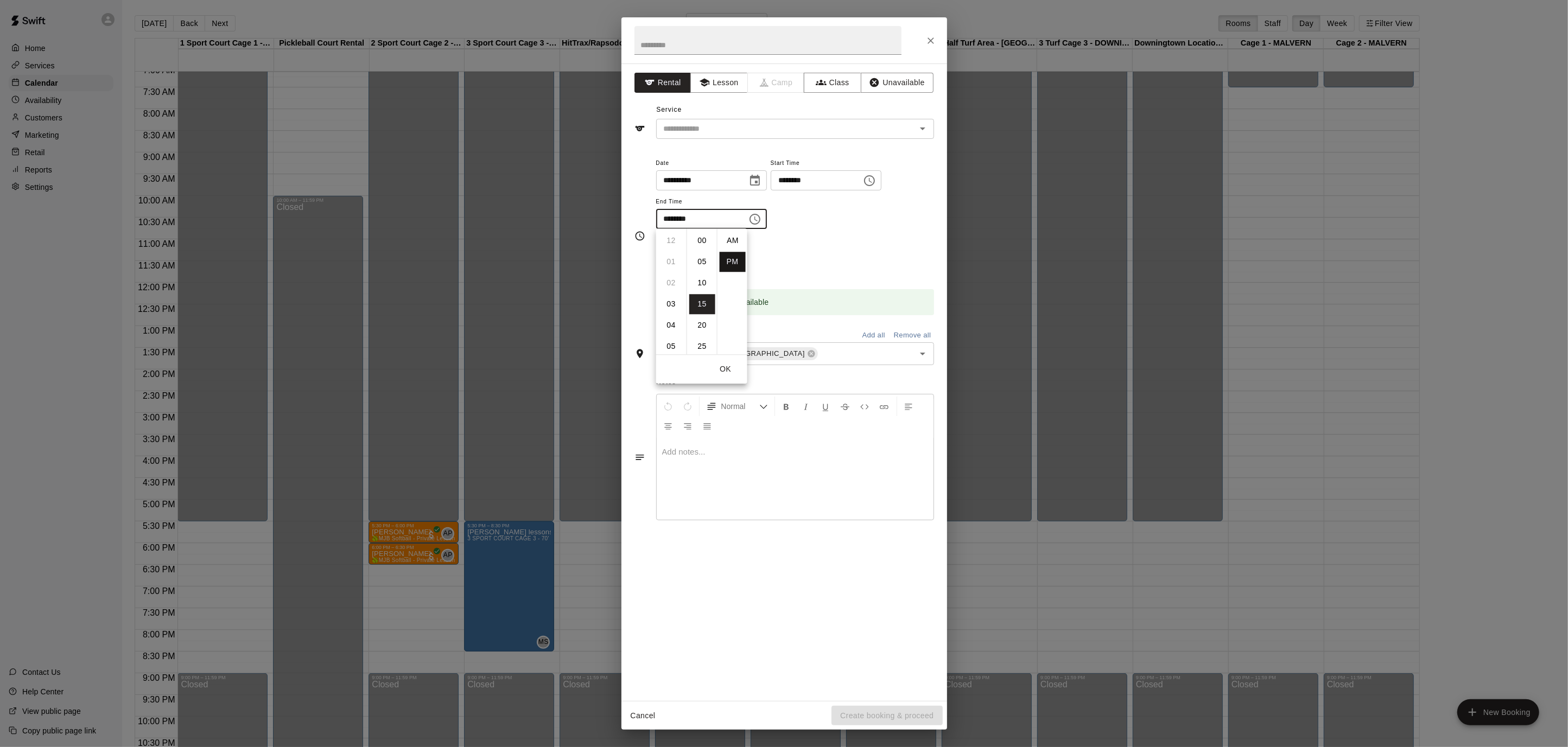
scroll to position [20, 0]
click at [668, 255] on li "04" at bounding box center [671, 256] width 26 height 20
click at [697, 302] on li "30" at bounding box center [703, 304] width 26 height 20
type input "********"
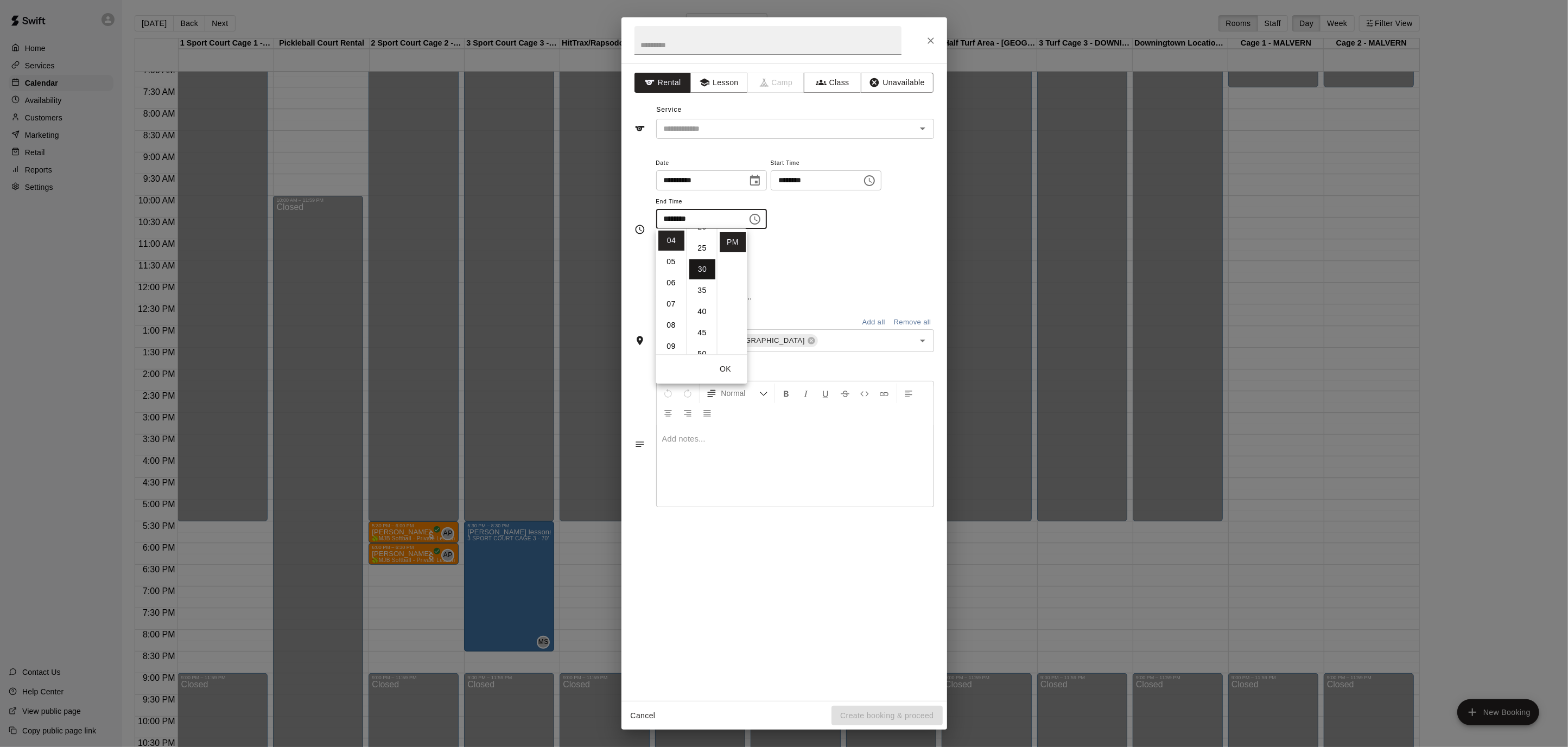
scroll to position [127, 0]
click at [665, 37] on input "text" at bounding box center [768, 40] width 267 height 29
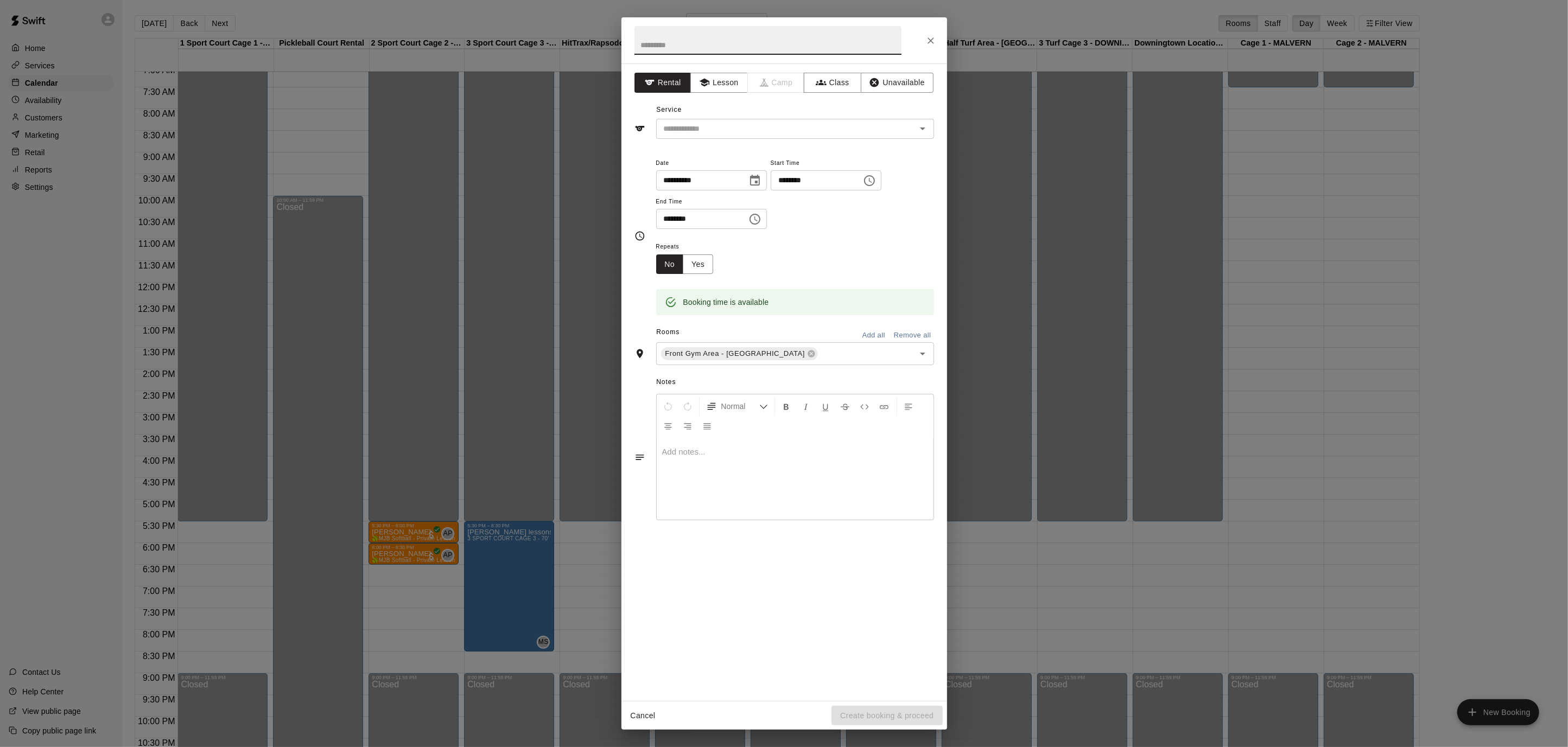
click at [665, 37] on input "text" at bounding box center [768, 40] width 267 height 29
click at [922, 130] on icon "Open" at bounding box center [923, 128] width 13 height 13
type input "**********"
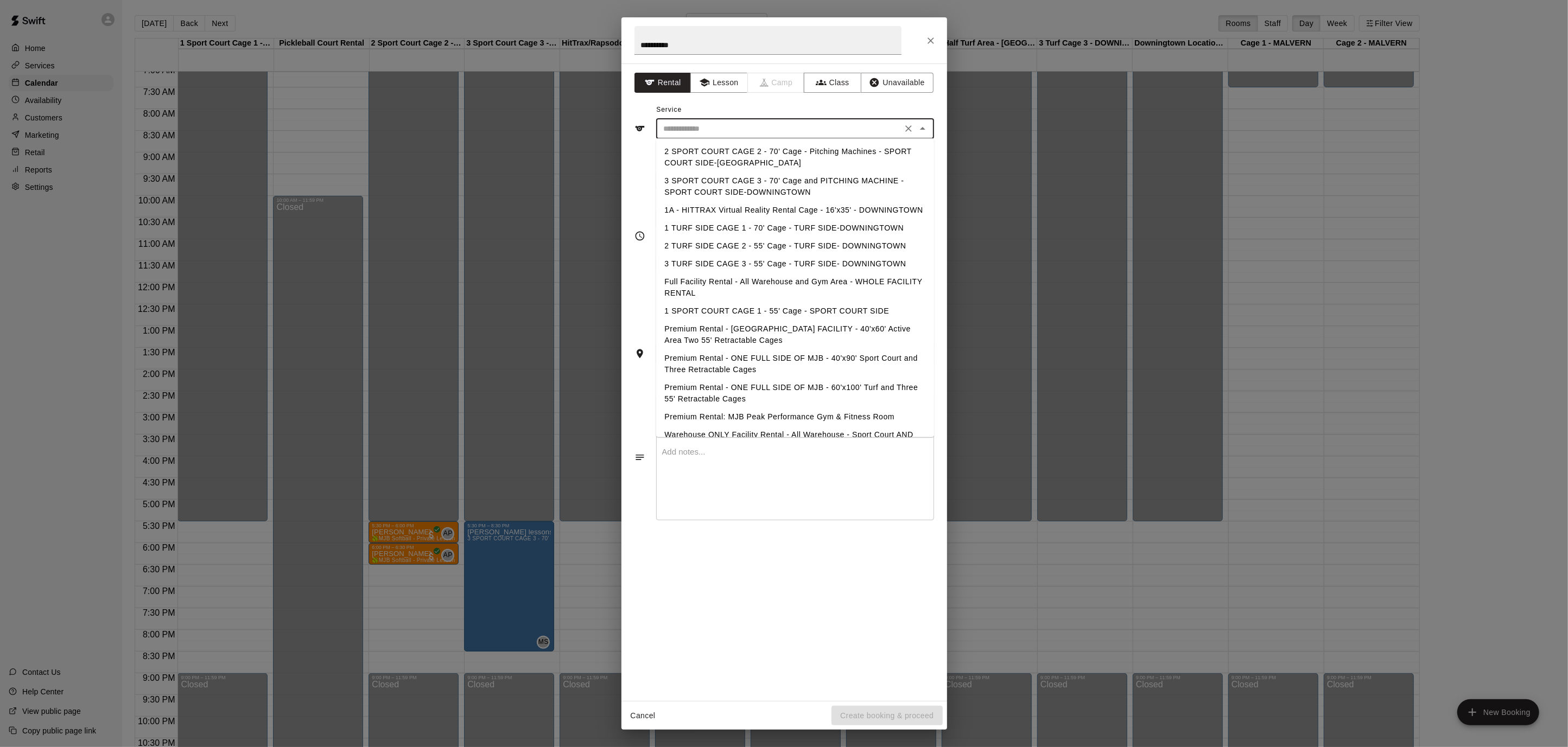
click at [784, 412] on li "Premium Rental: MJB Peak Performance Gym & Fitness Room" at bounding box center [795, 416] width 278 height 18
type input "**********"
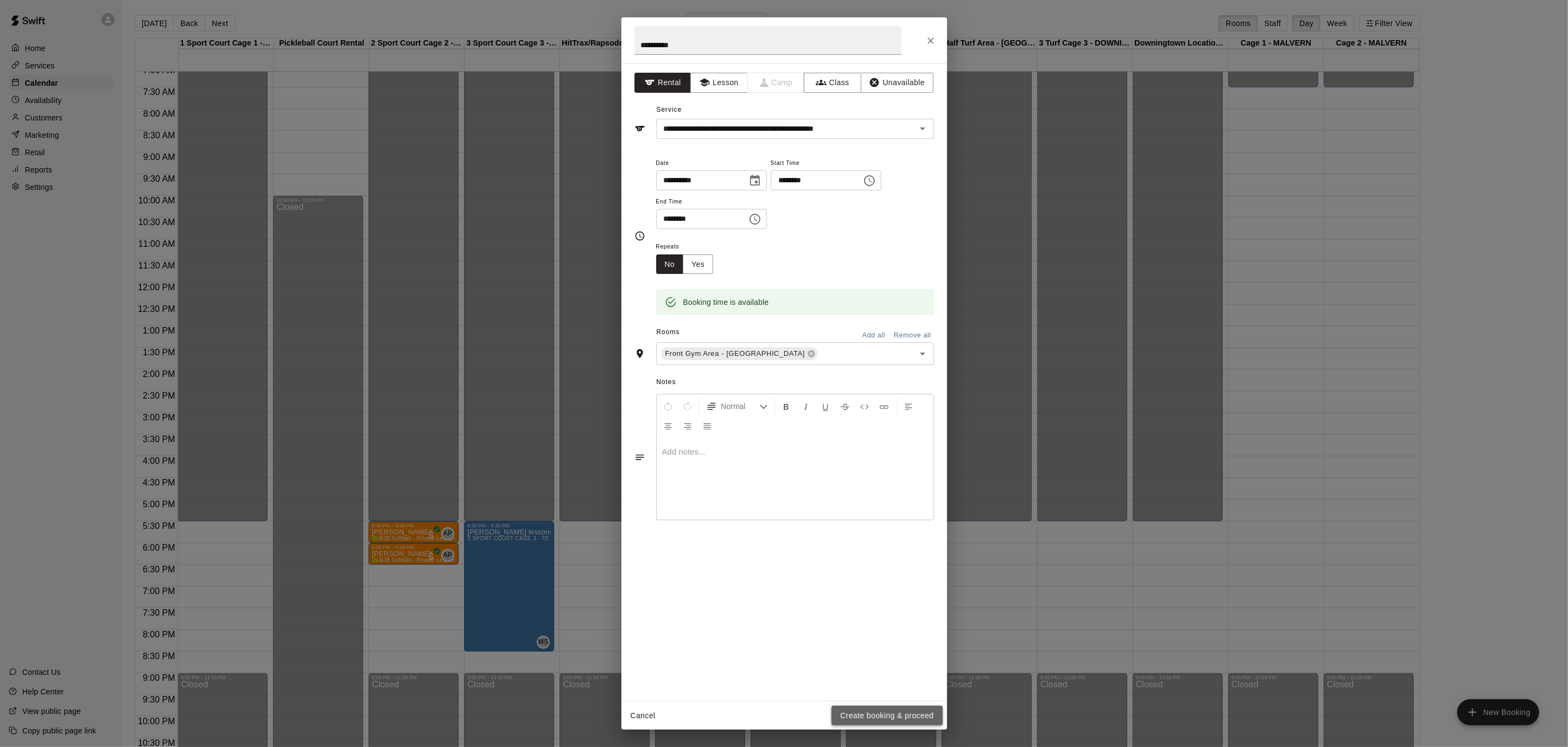
click at [891, 718] on button "Create booking & proceed" at bounding box center [886, 716] width 111 height 20
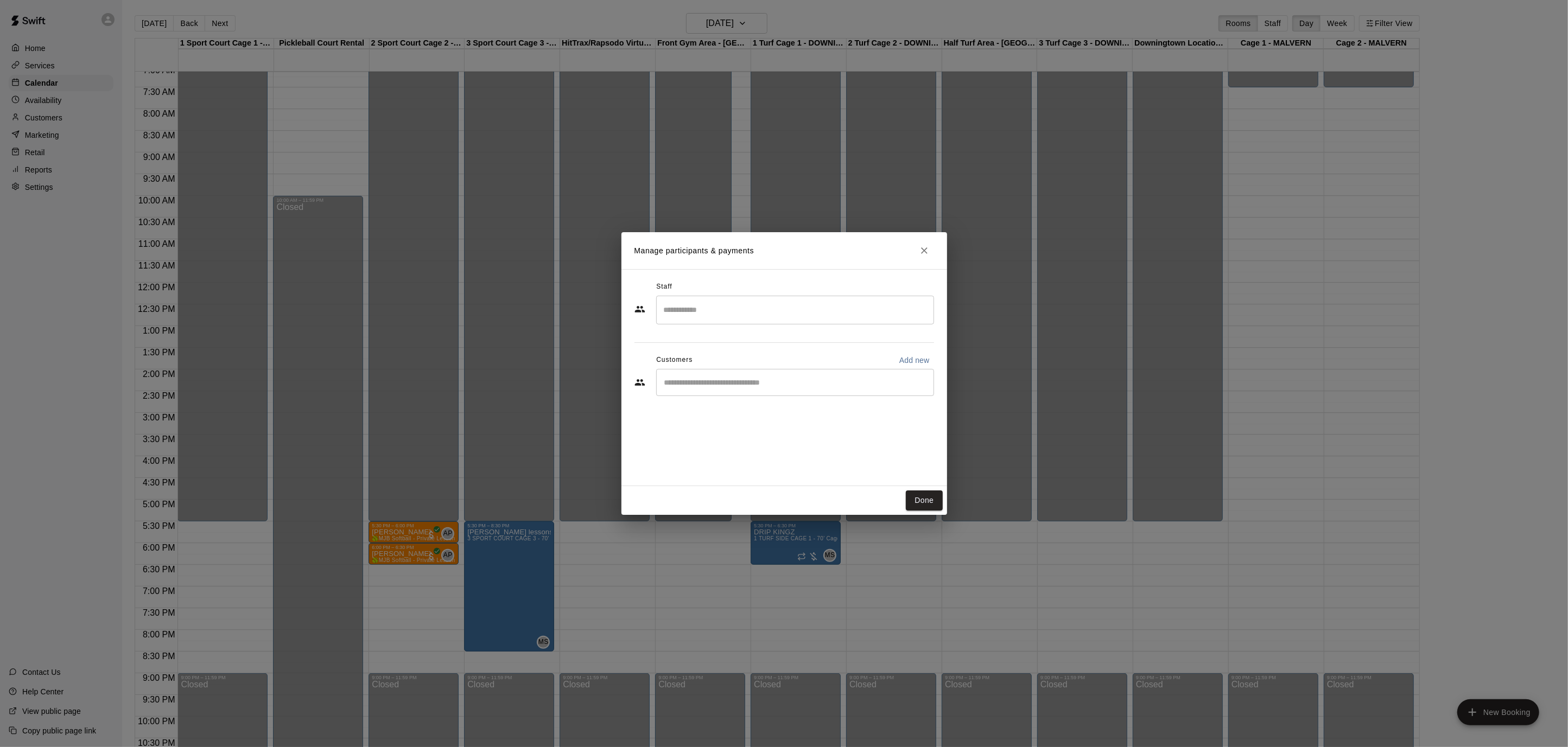
click at [707, 312] on input "Search staff" at bounding box center [795, 309] width 268 height 19
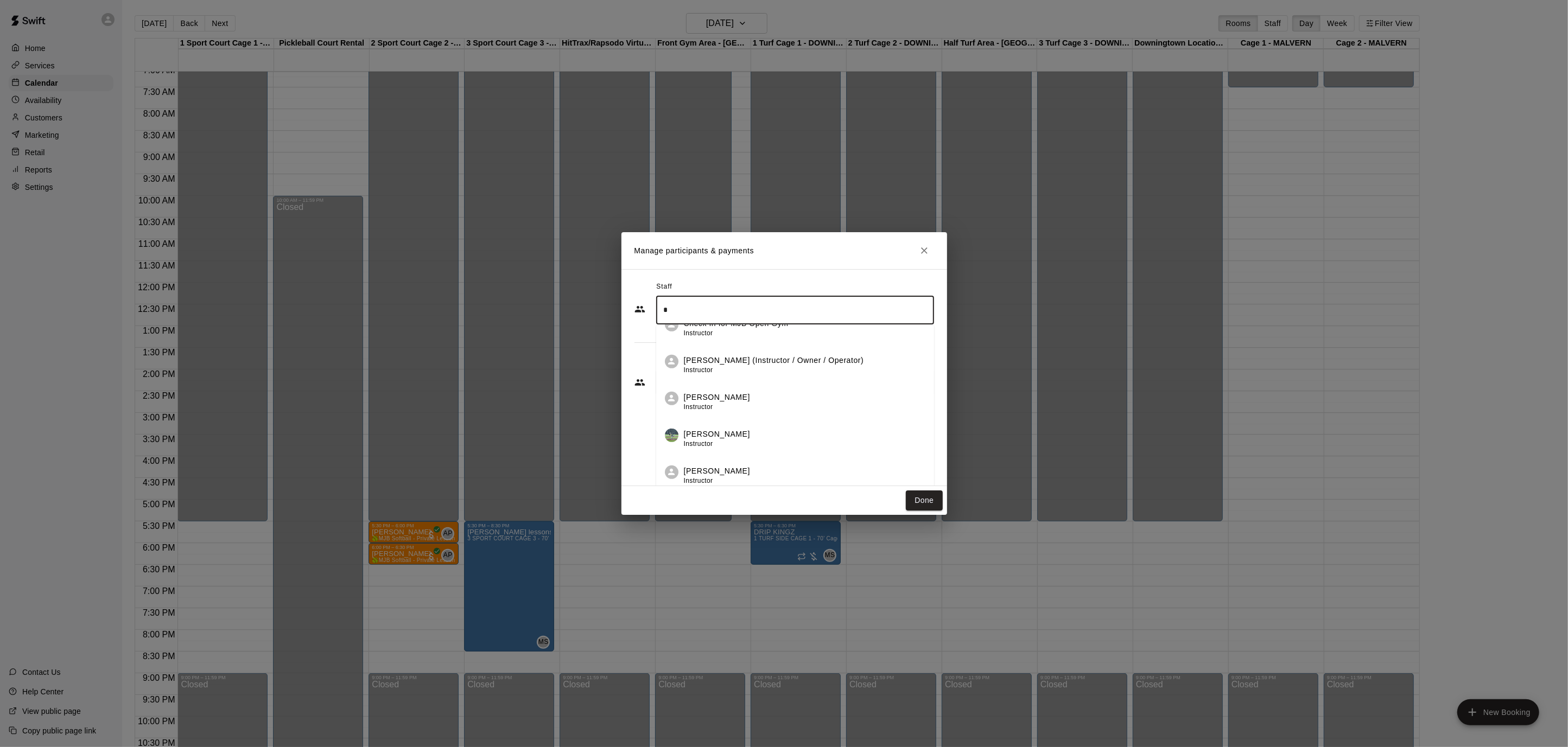
scroll to position [0, 0]
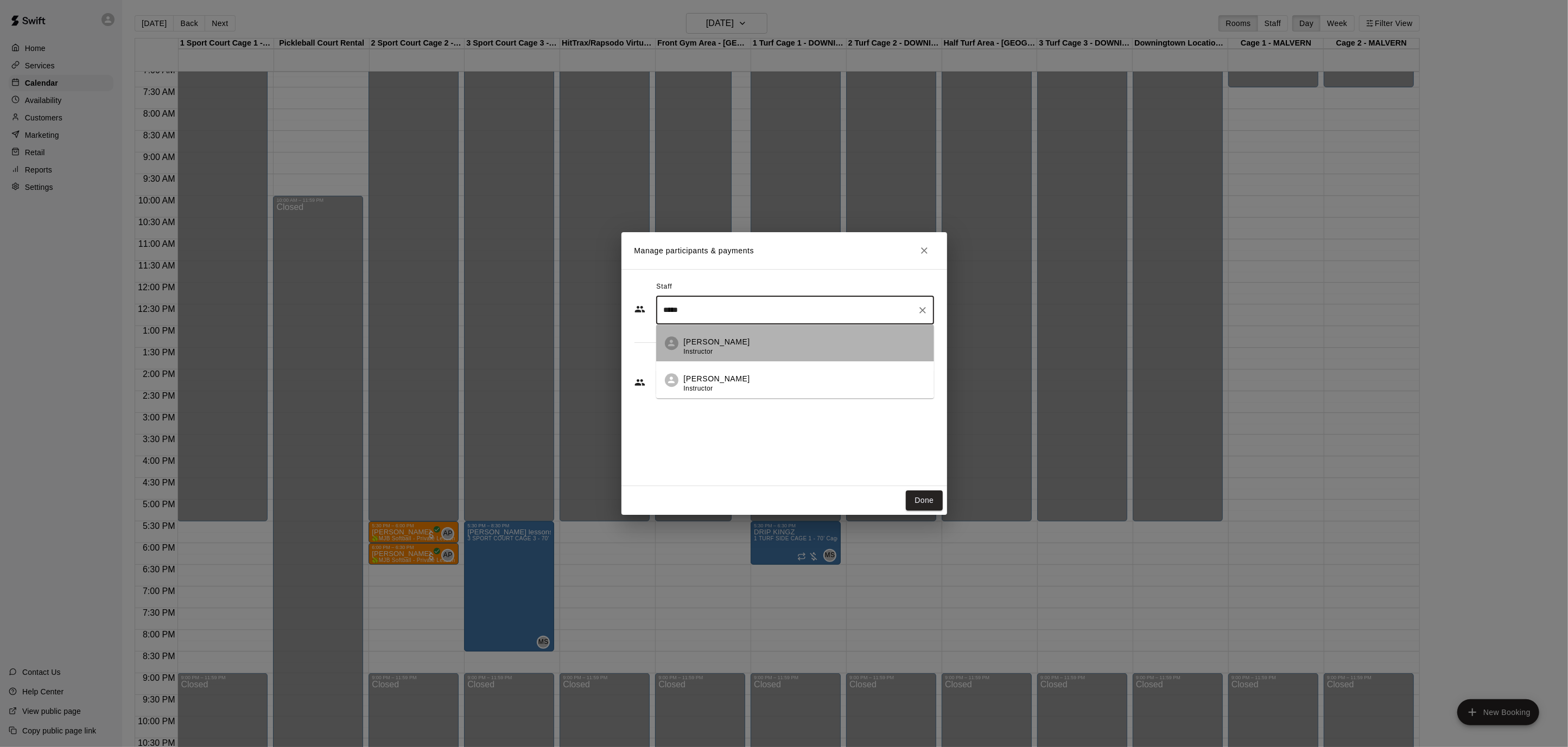
click at [704, 335] on li "[PERSON_NAME] Instructor" at bounding box center [795, 344] width 278 height 37
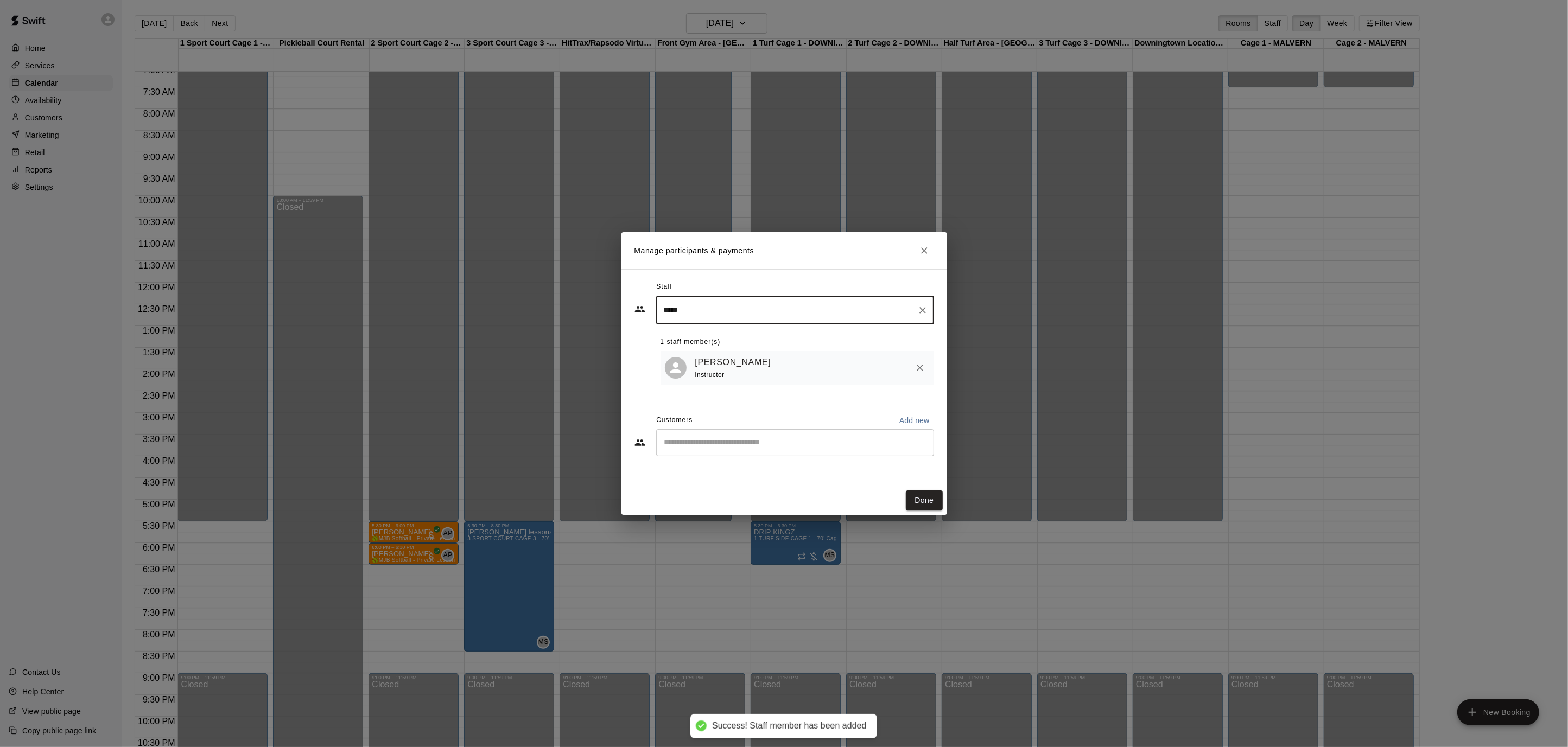
type input "*****"
click at [756, 443] on input "Start typing to search customers..." at bounding box center [795, 443] width 268 height 11
type input "***"
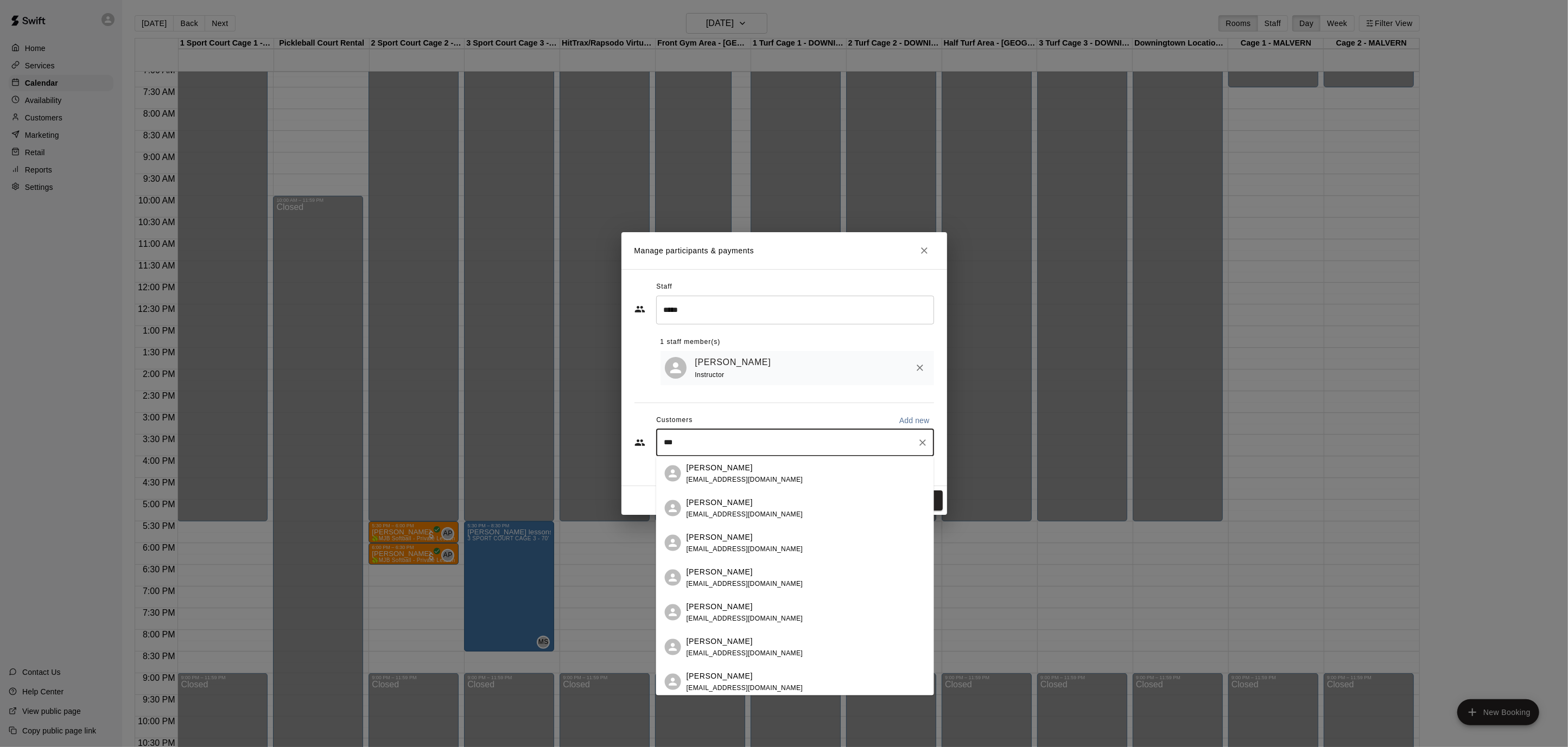
click at [767, 657] on div "[PERSON_NAME] [EMAIL_ADDRESS][DOMAIN_NAME]" at bounding box center [806, 647] width 239 height 23
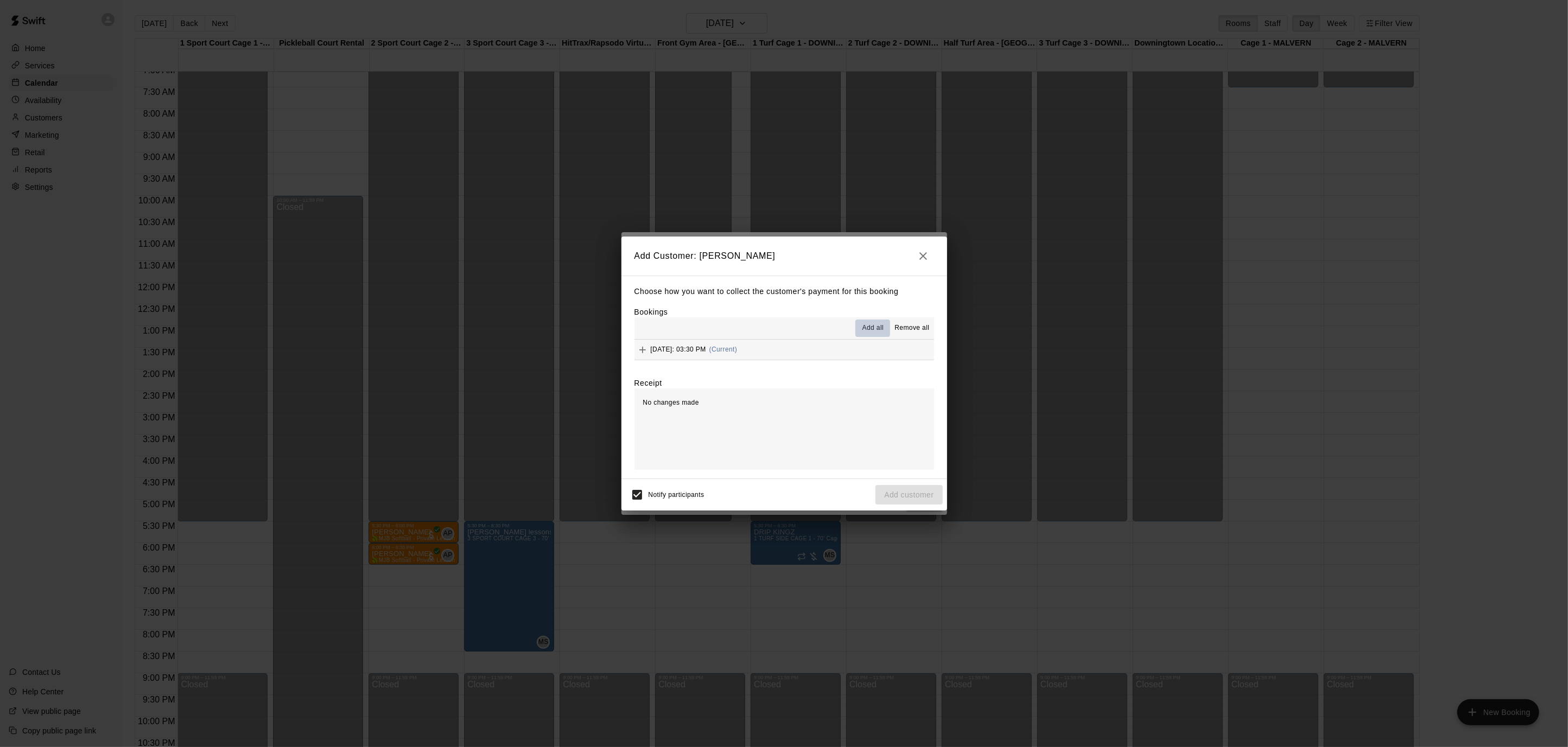
click at [873, 330] on span "Add all" at bounding box center [873, 328] width 21 height 11
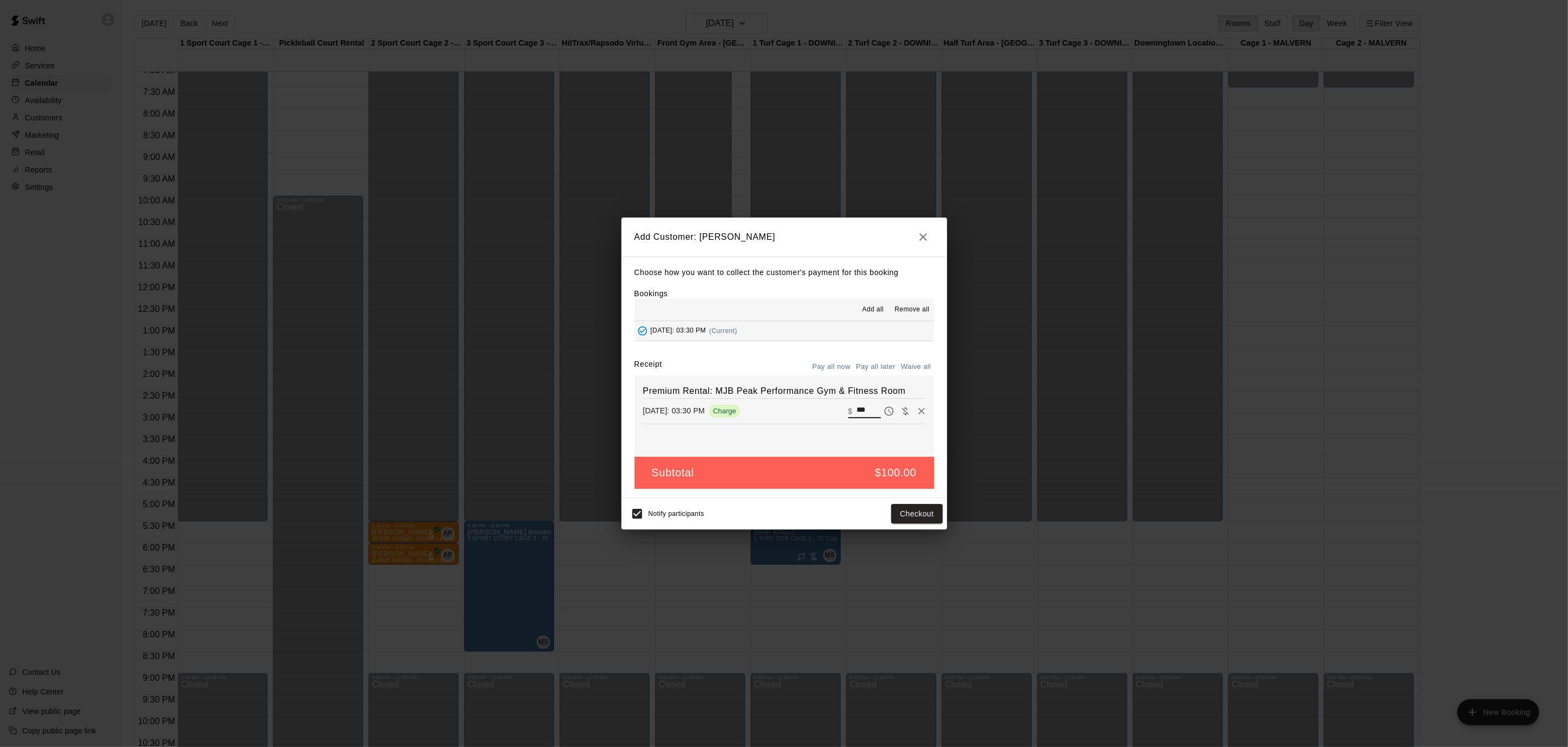
drag, startPoint x: 871, startPoint y: 408, endPoint x: 851, endPoint y: 408, distance: 20.0
click at [851, 408] on div "​ $ ***" at bounding box center [864, 411] width 33 height 14
type input "**"
click at [934, 511] on button "Checkout" at bounding box center [916, 514] width 51 height 20
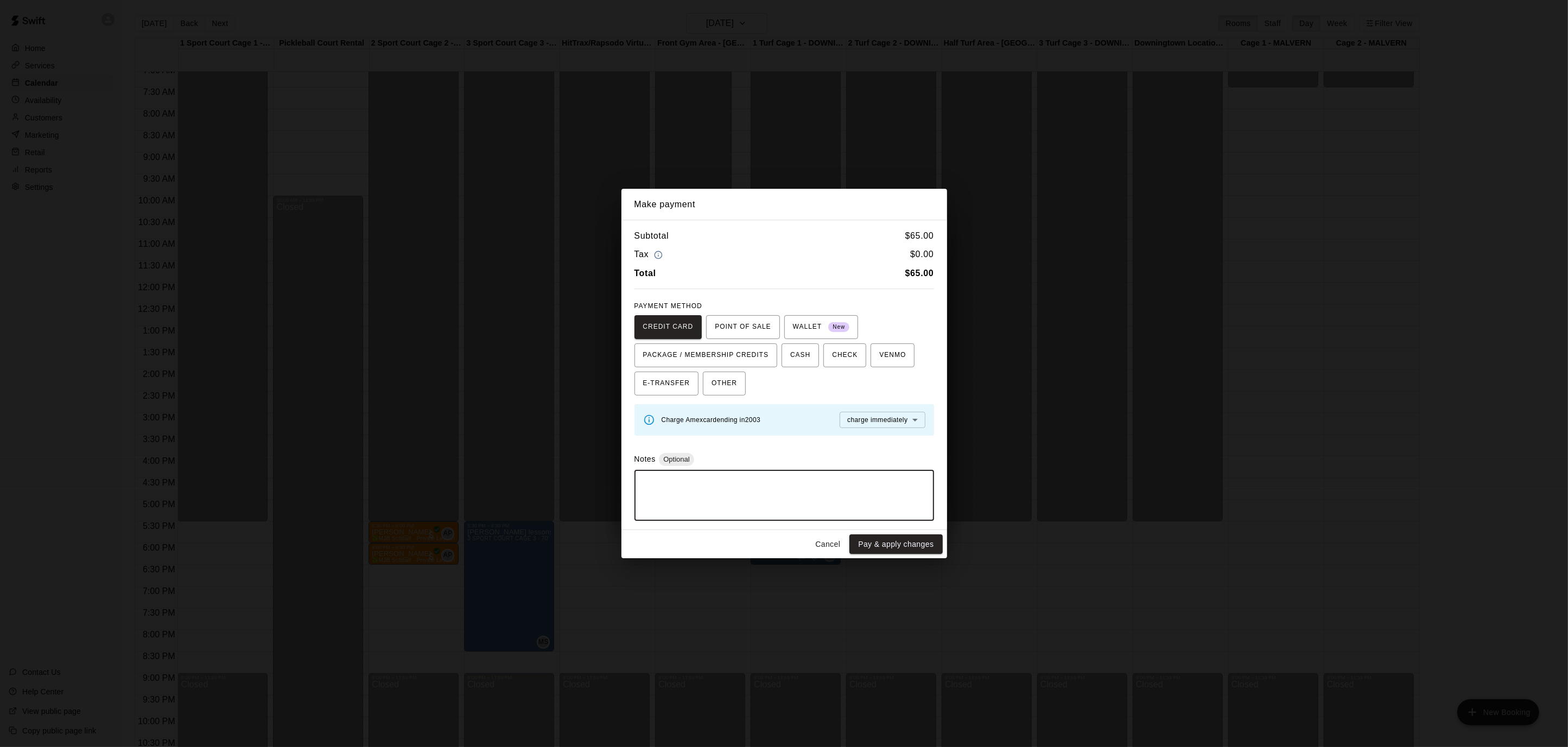
click at [849, 510] on textarea at bounding box center [784, 495] width 284 height 33
click at [894, 544] on button "Pay & apply changes" at bounding box center [896, 544] width 93 height 20
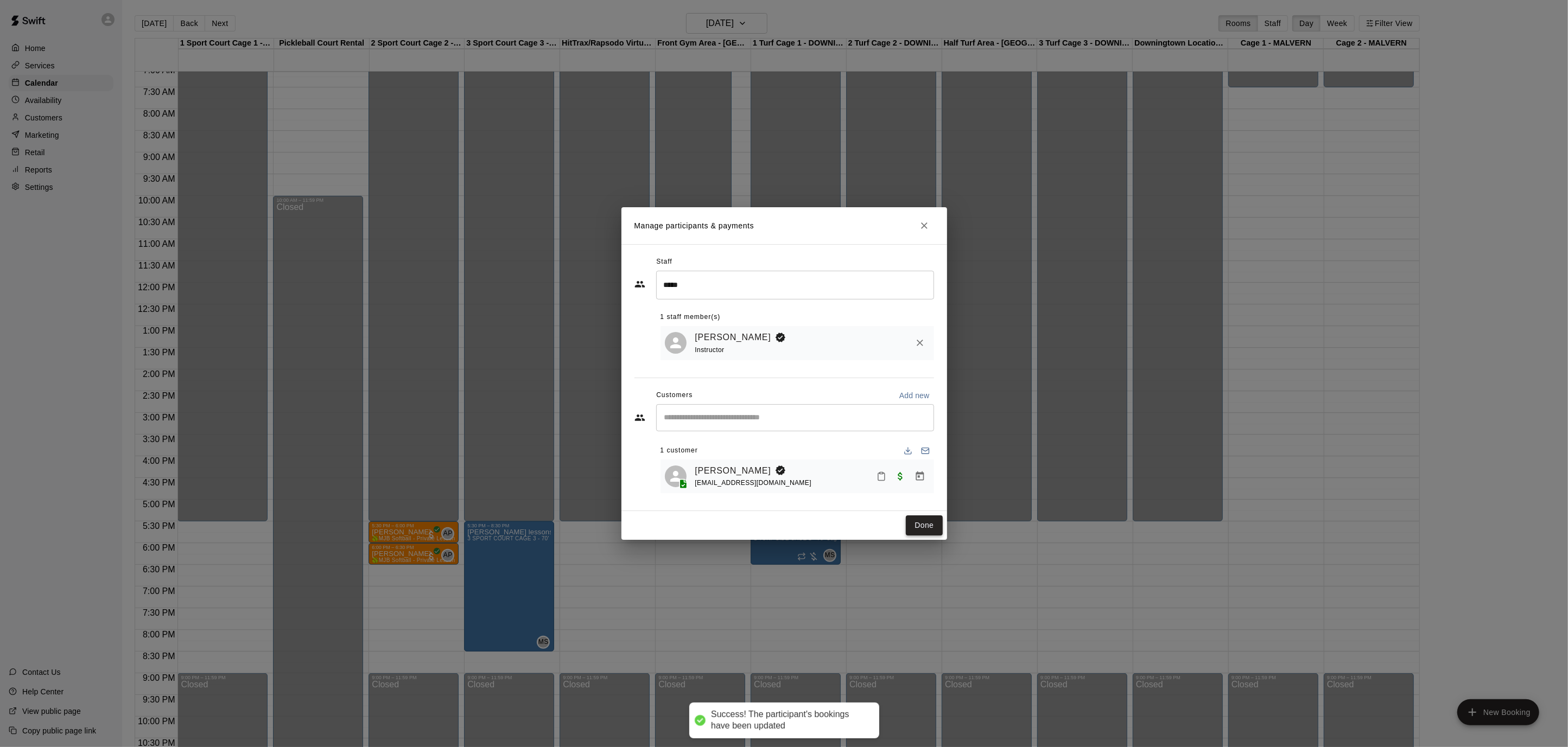
click at [917, 526] on button "Done" at bounding box center [923, 526] width 36 height 20
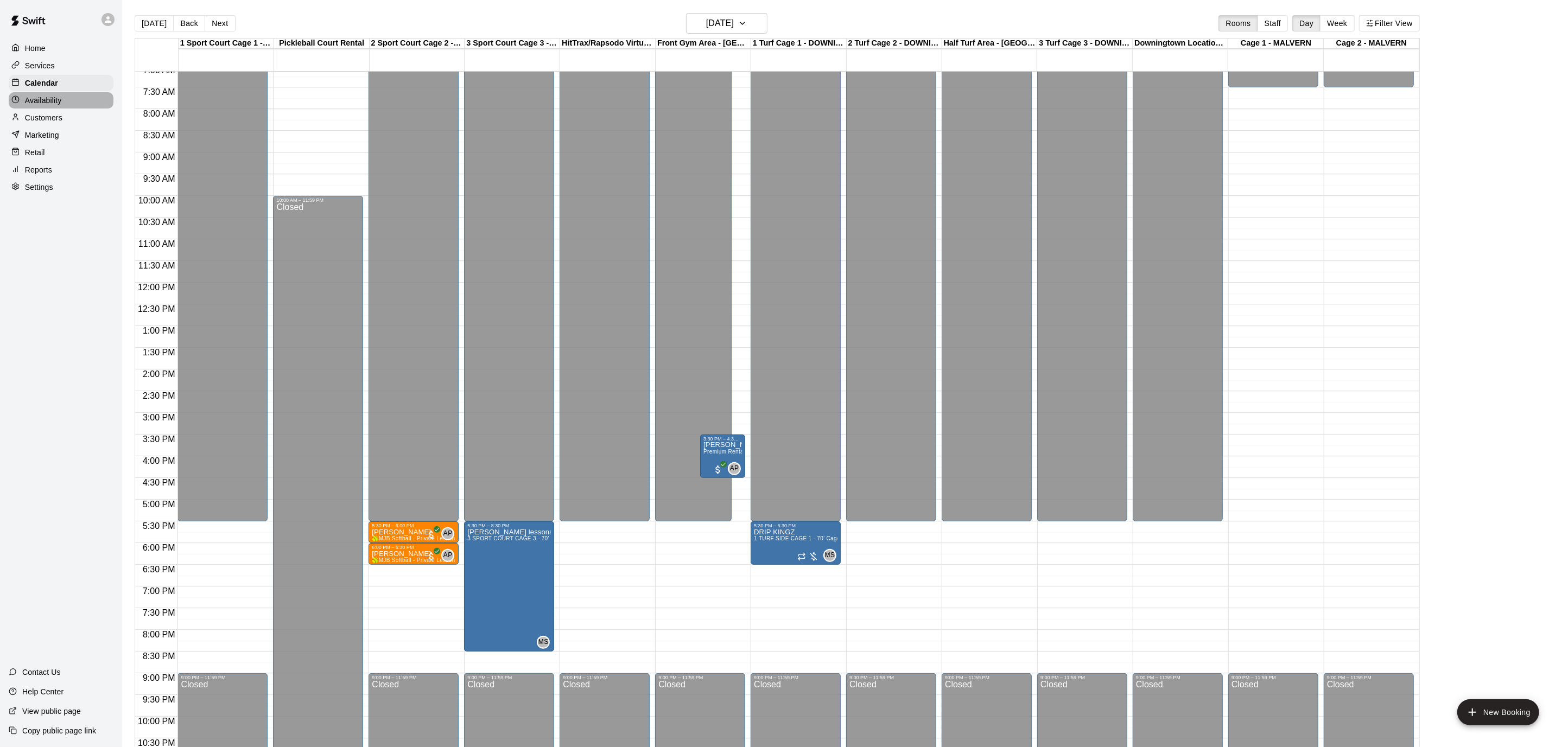
click at [38, 99] on p "Availability" at bounding box center [44, 100] width 37 height 11
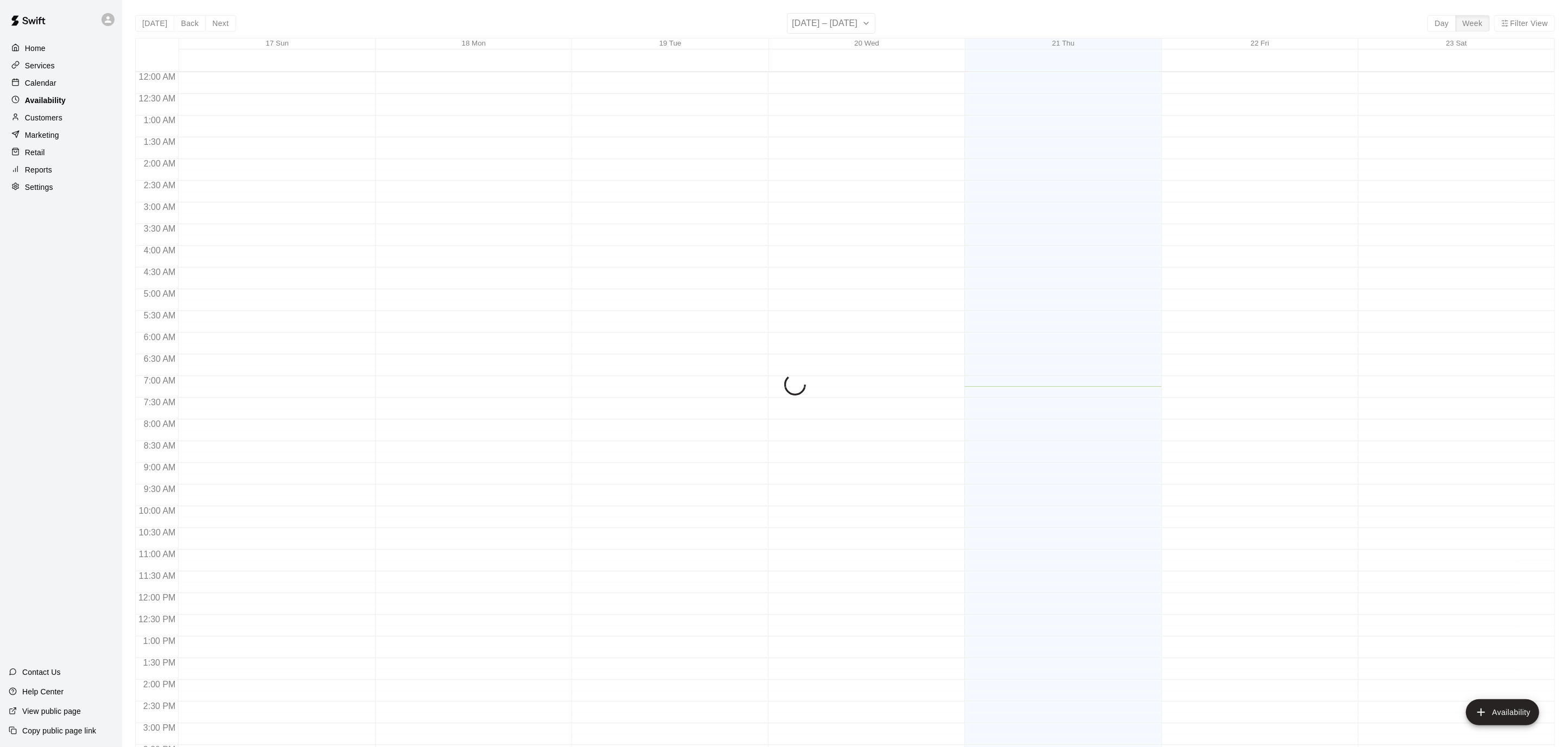
scroll to position [315, 0]
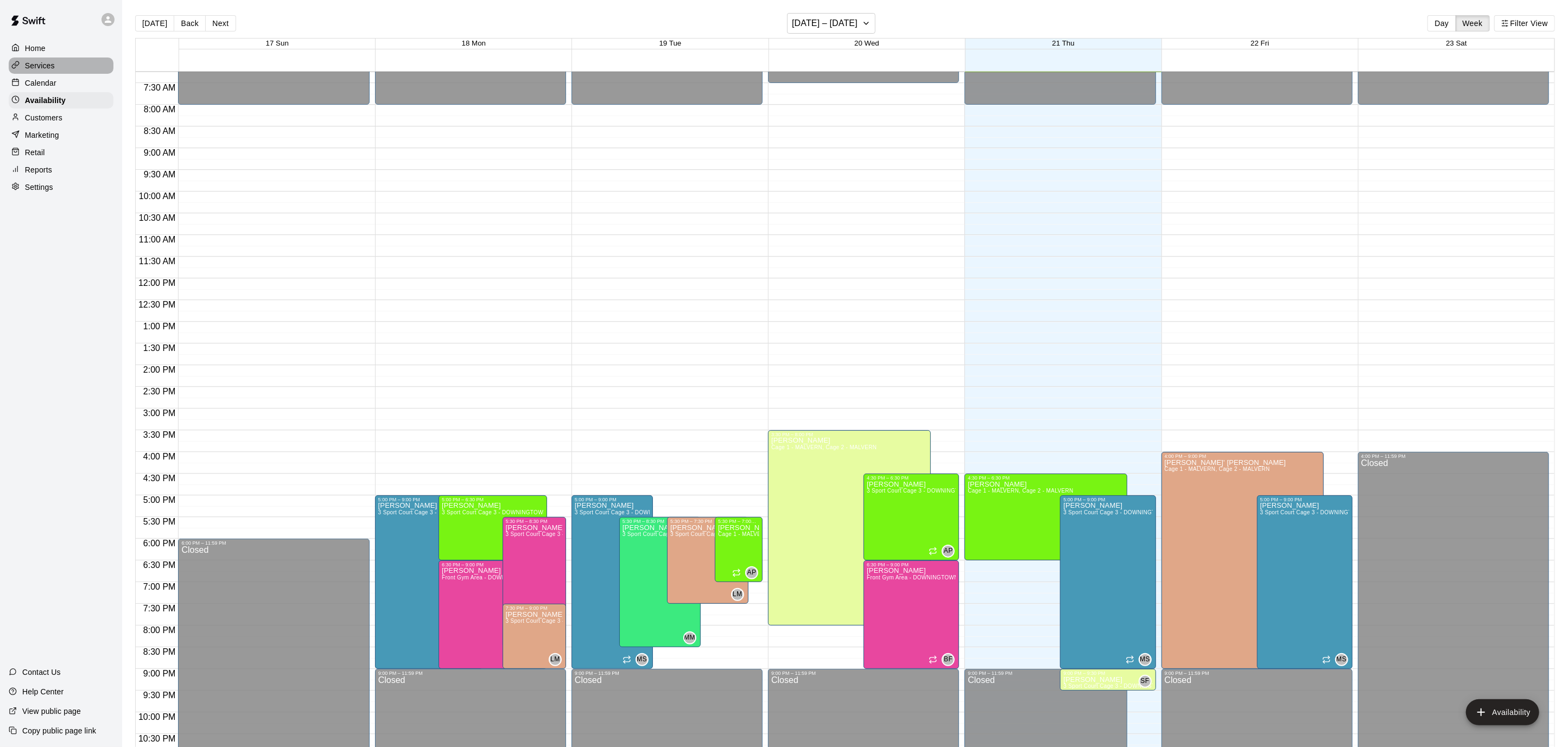
click at [48, 66] on p "Services" at bounding box center [40, 66] width 30 height 11
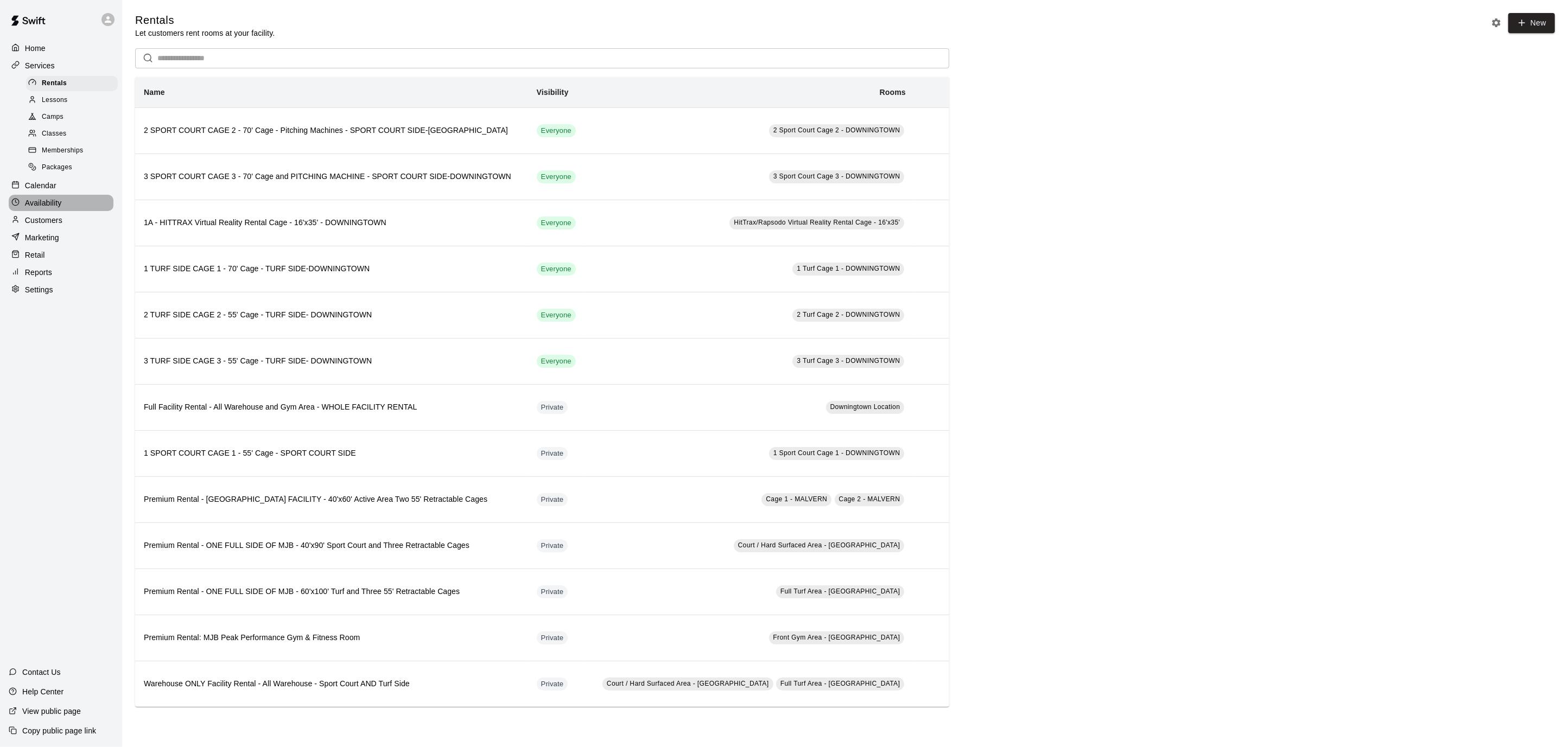
click at [50, 198] on p "Availability" at bounding box center [44, 203] width 37 height 11
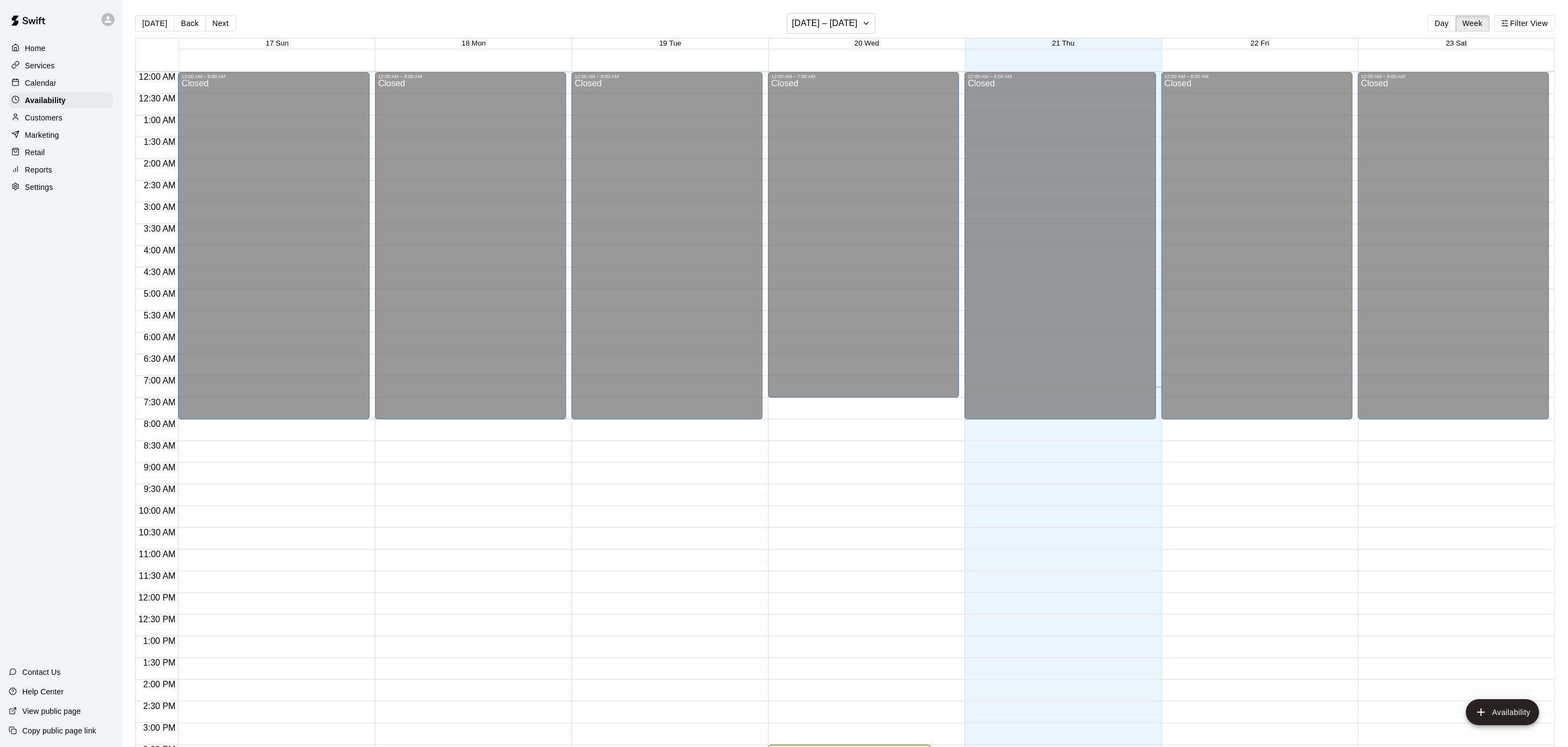
scroll to position [315, 0]
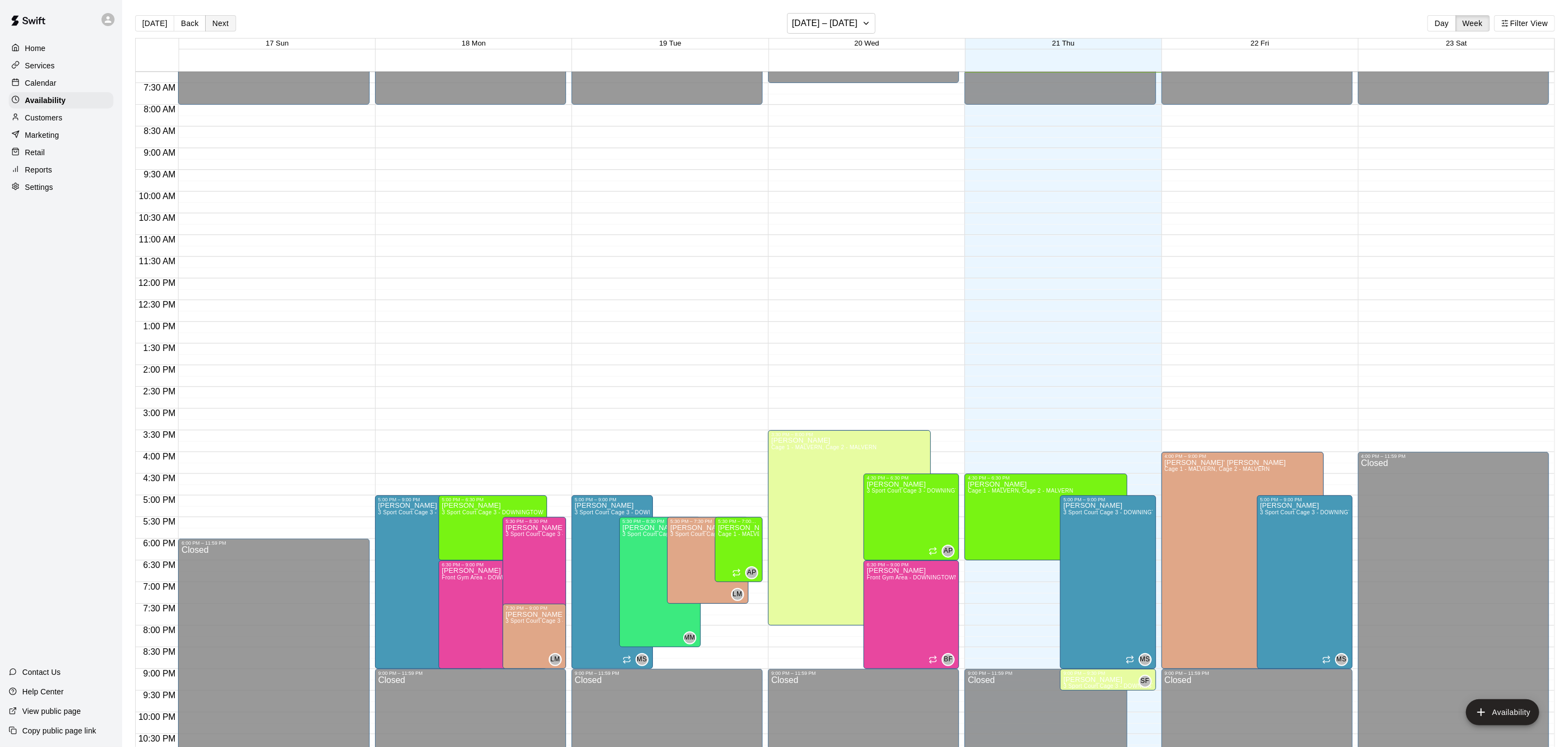
click at [219, 19] on button "Next" at bounding box center [220, 23] width 31 height 17
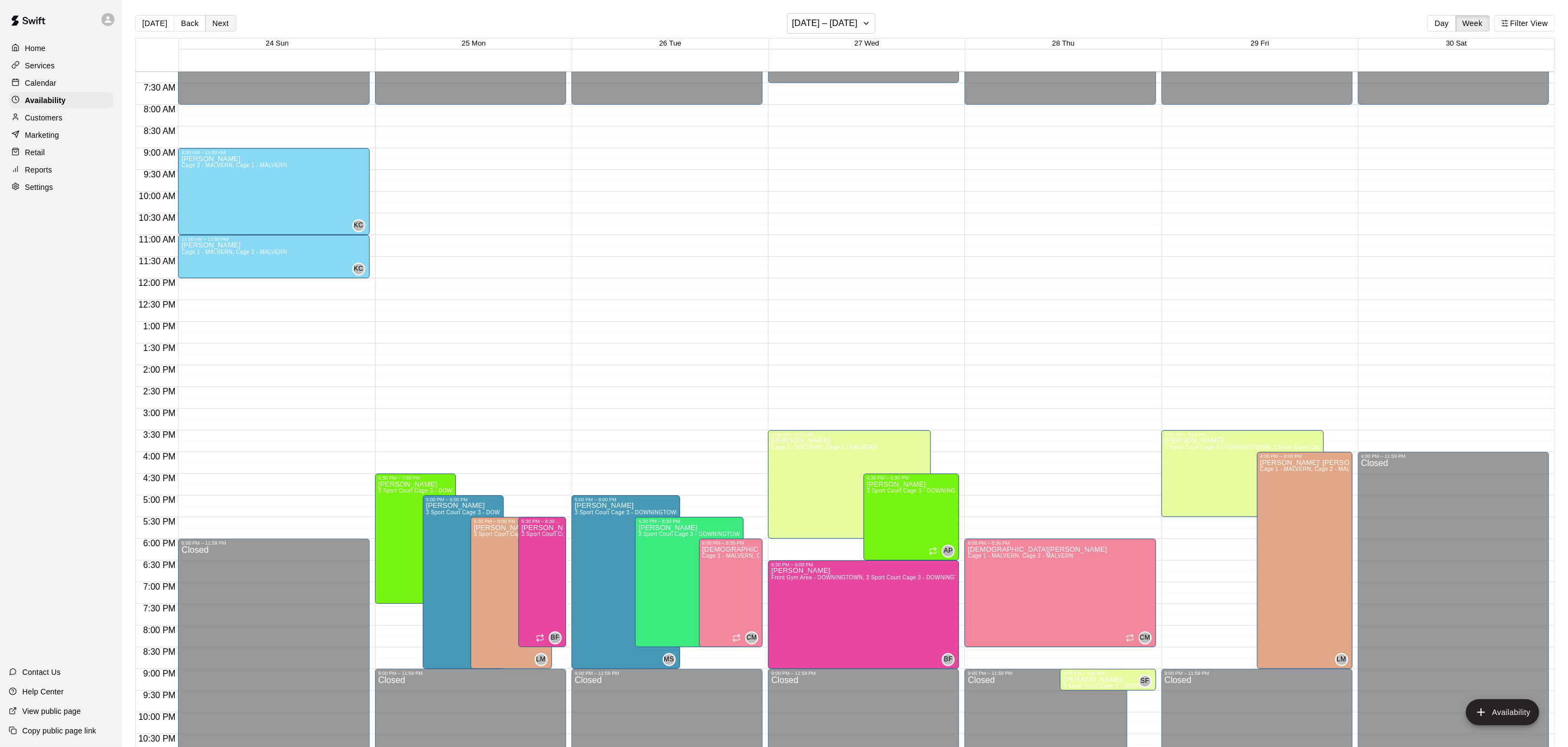
click at [219, 19] on button "Next" at bounding box center [220, 23] width 31 height 17
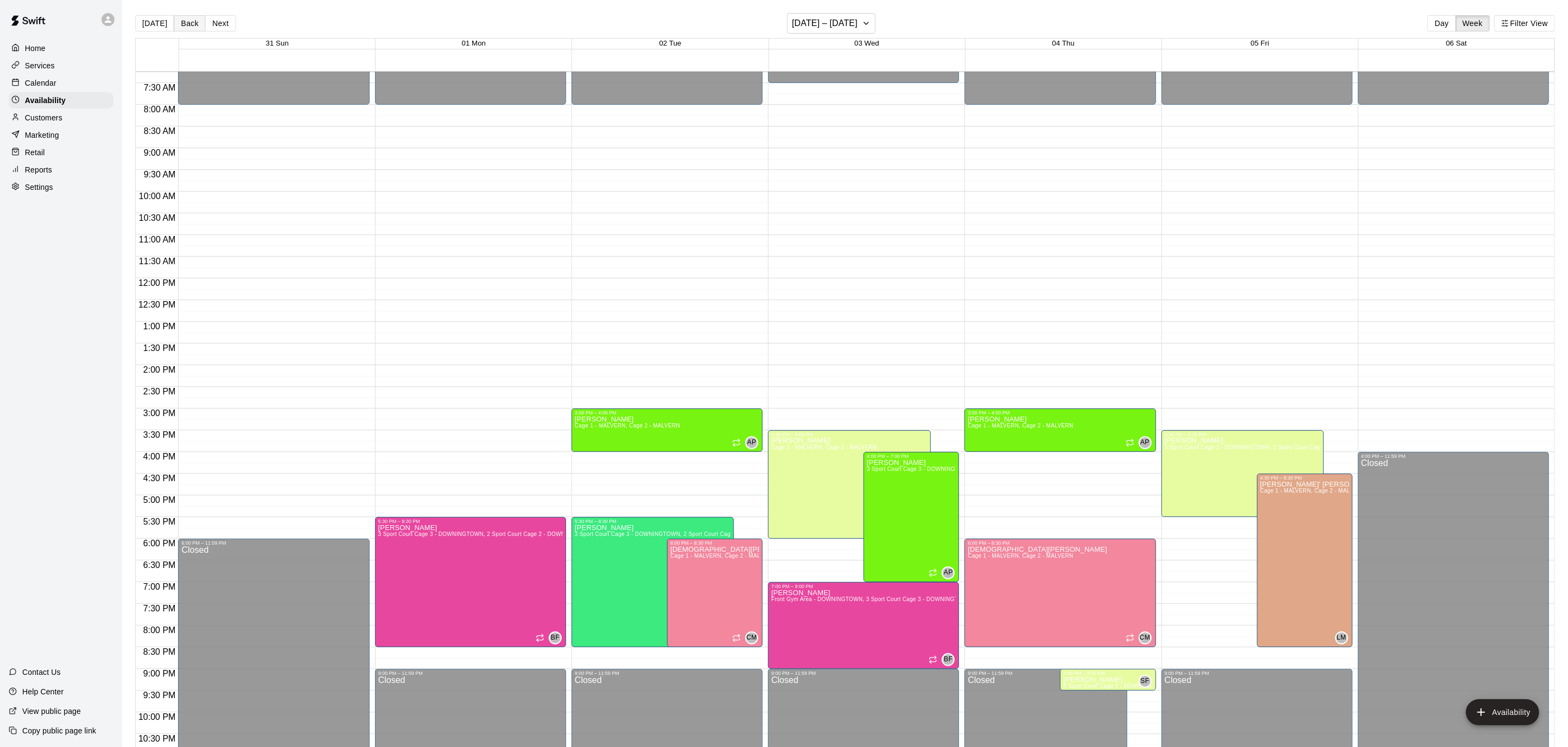
click at [178, 20] on button "Back" at bounding box center [190, 23] width 32 height 17
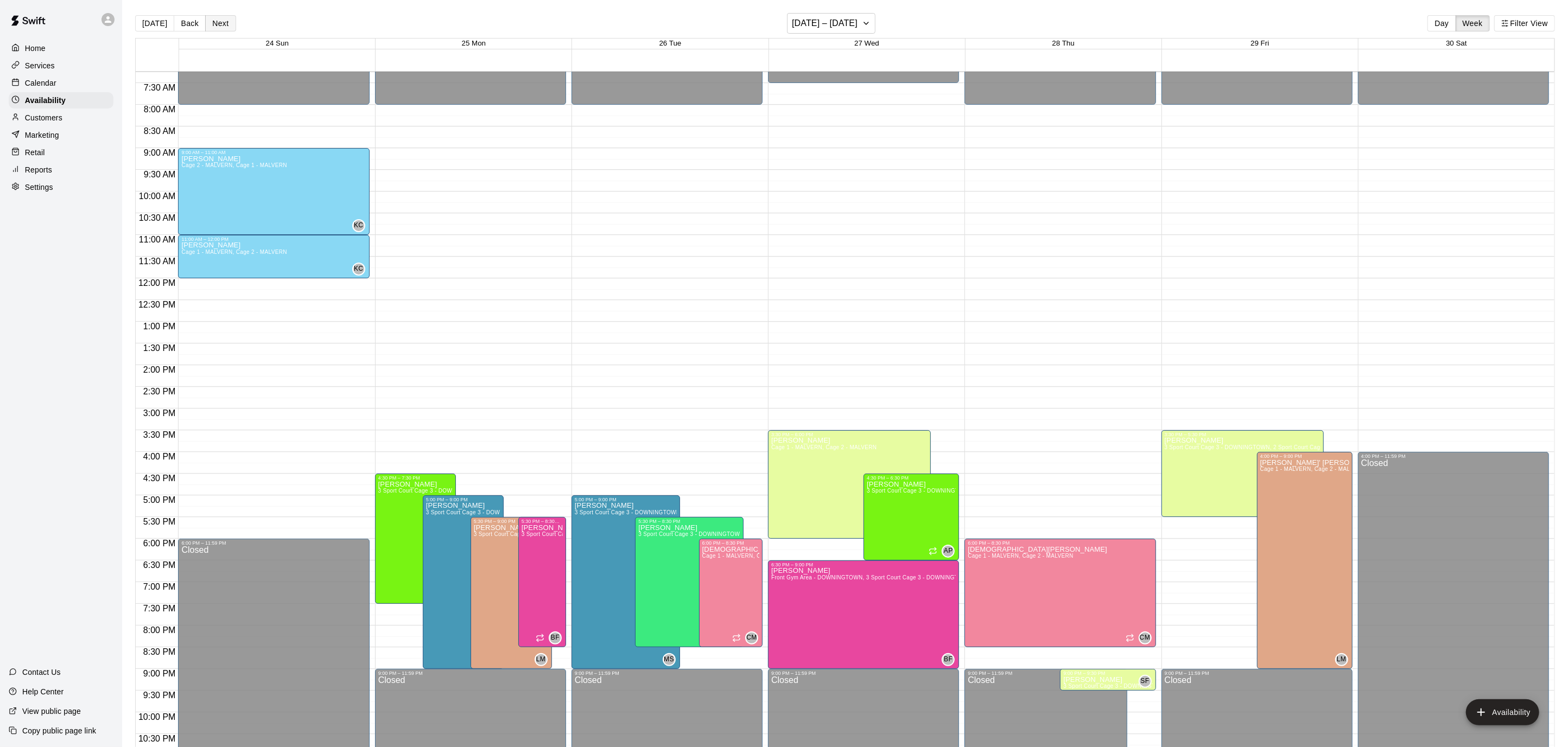
click at [220, 20] on button "Next" at bounding box center [220, 23] width 31 height 17
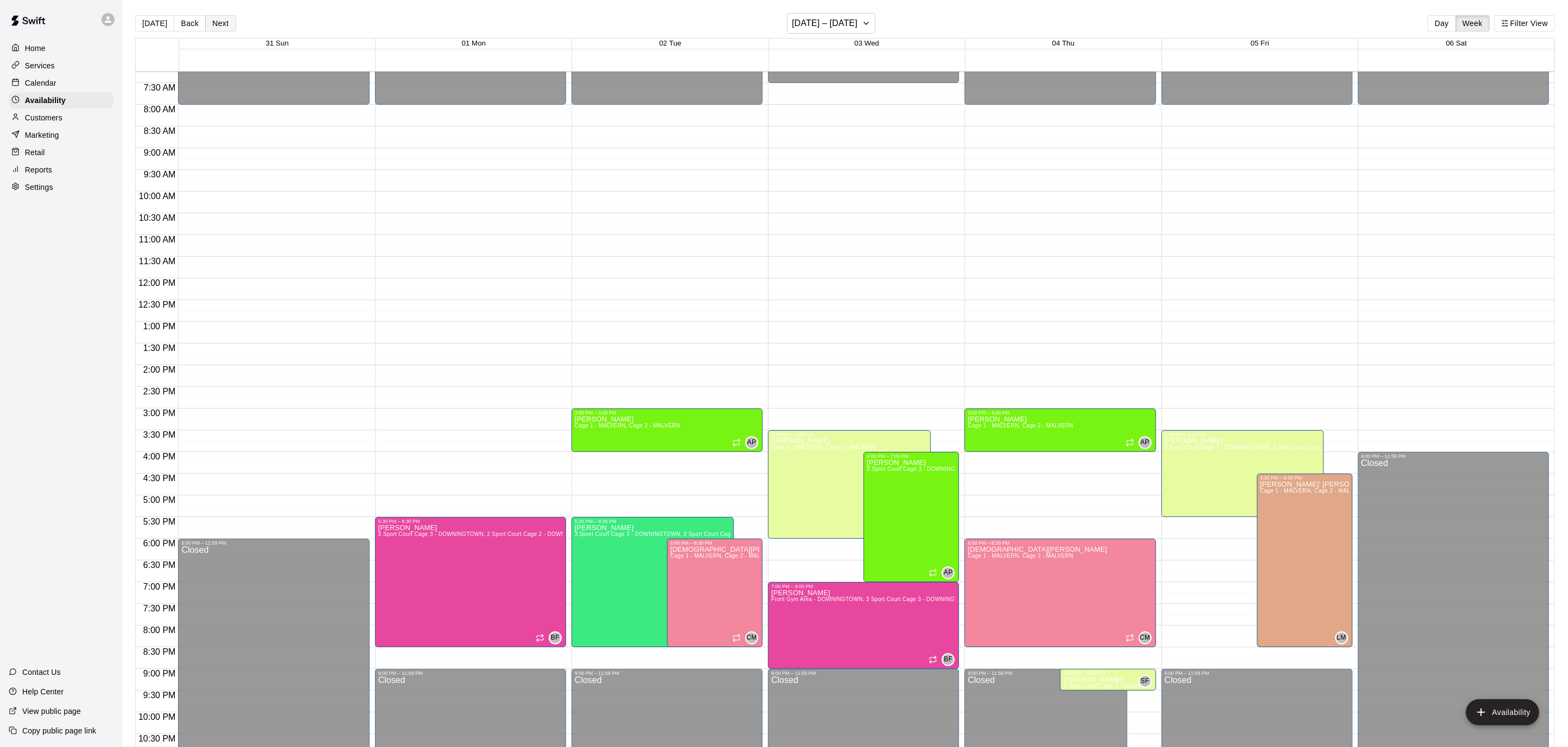
click at [220, 20] on button "Next" at bounding box center [220, 23] width 31 height 17
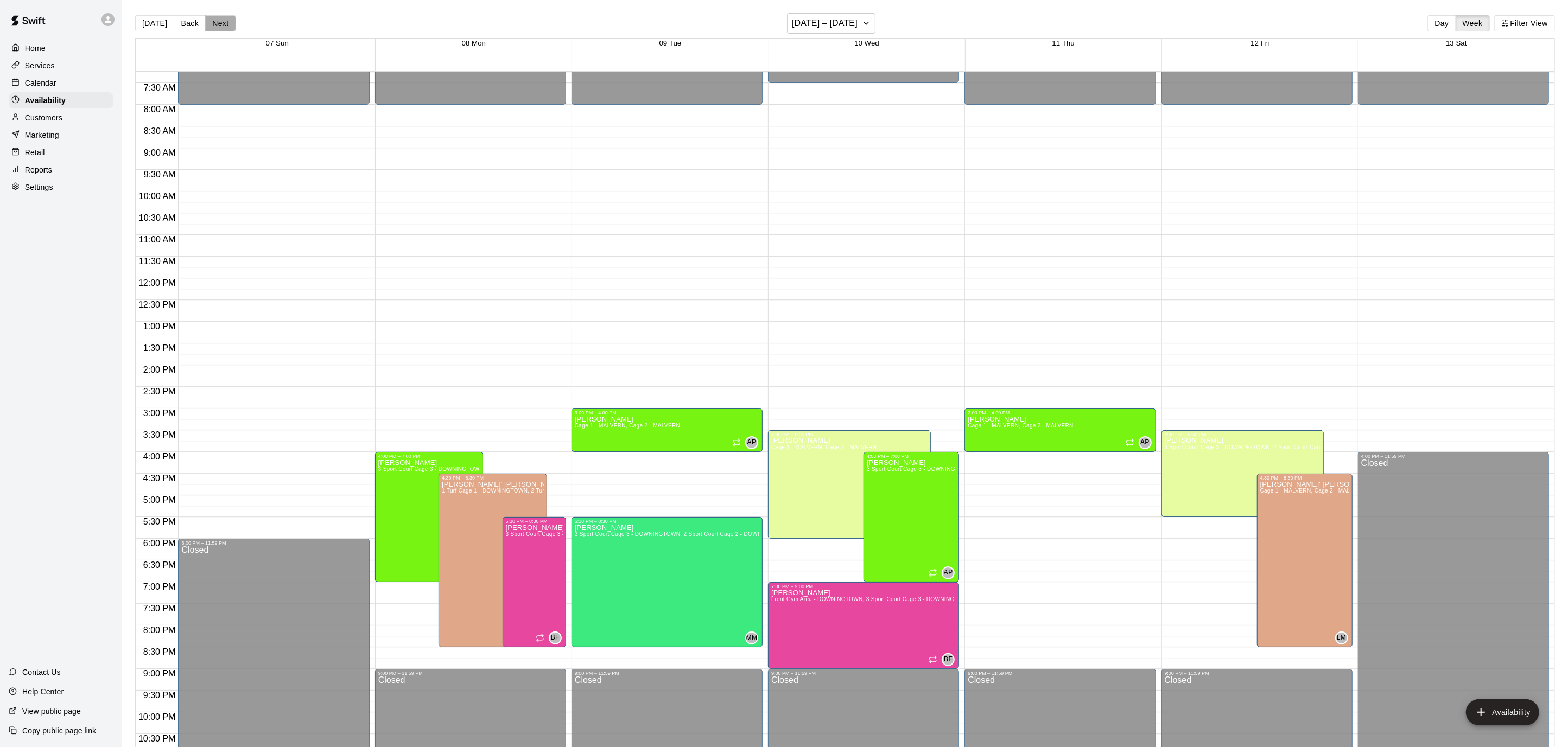
click at [220, 20] on button "Next" at bounding box center [220, 23] width 31 height 17
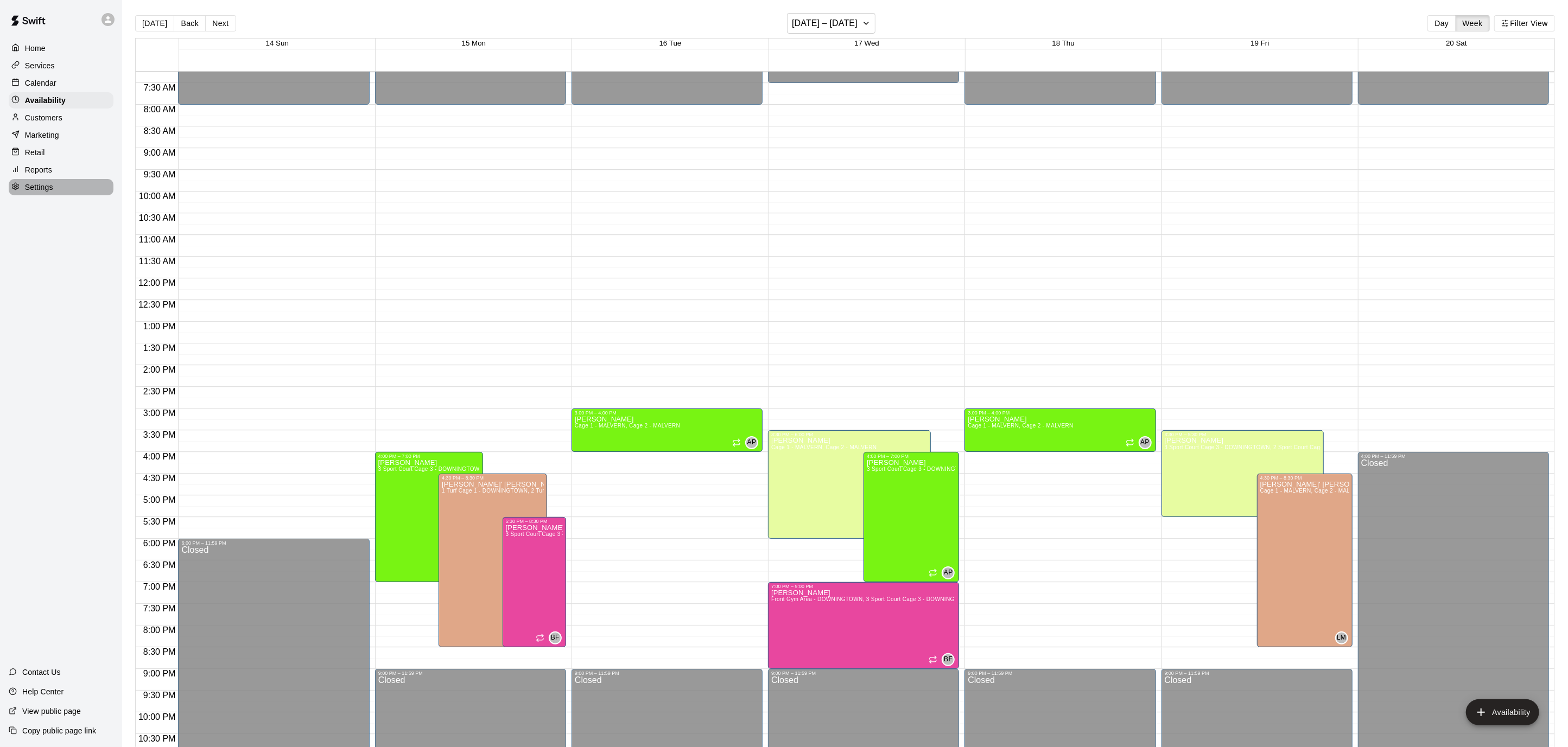
click at [51, 182] on p "Settings" at bounding box center [39, 188] width 28 height 11
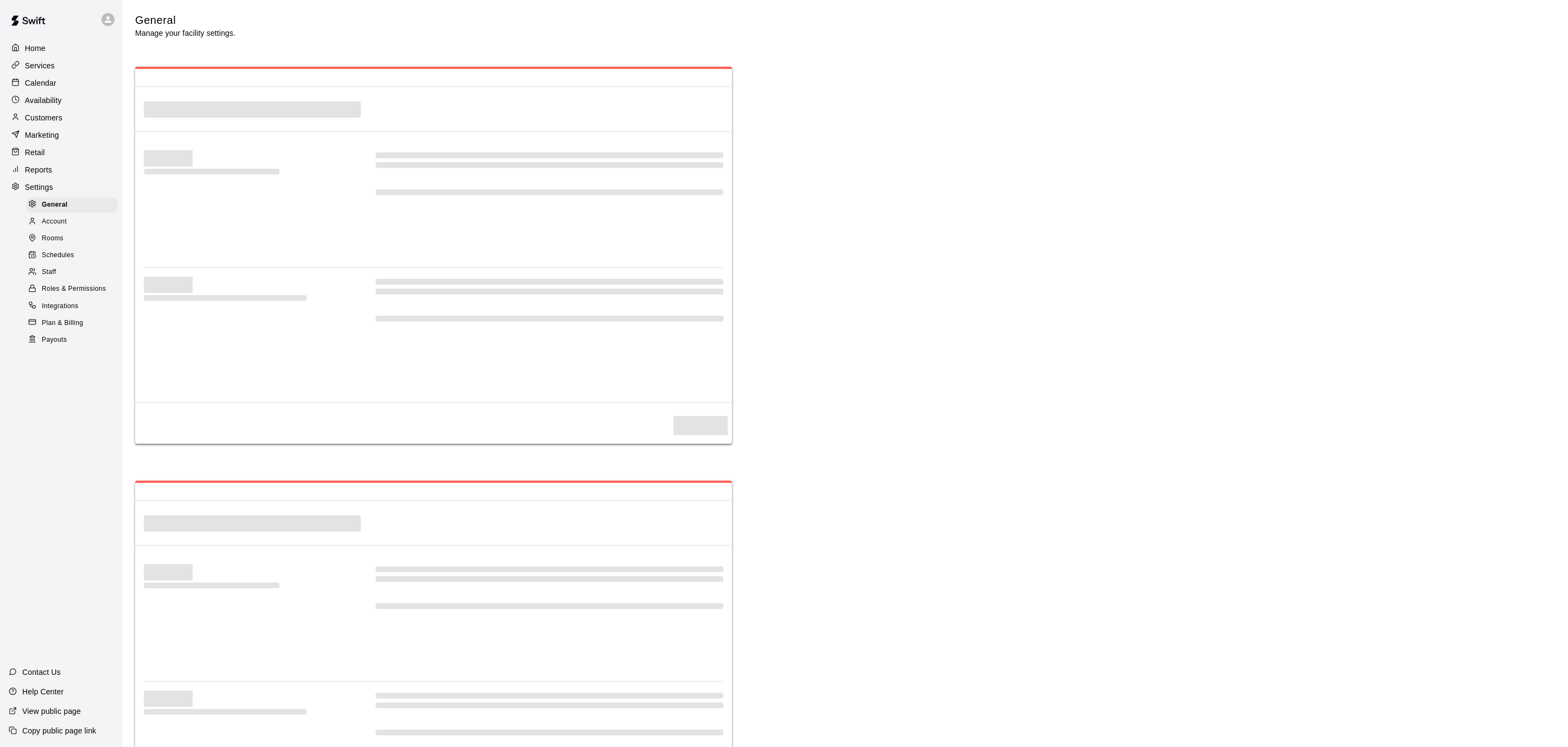
select select "**"
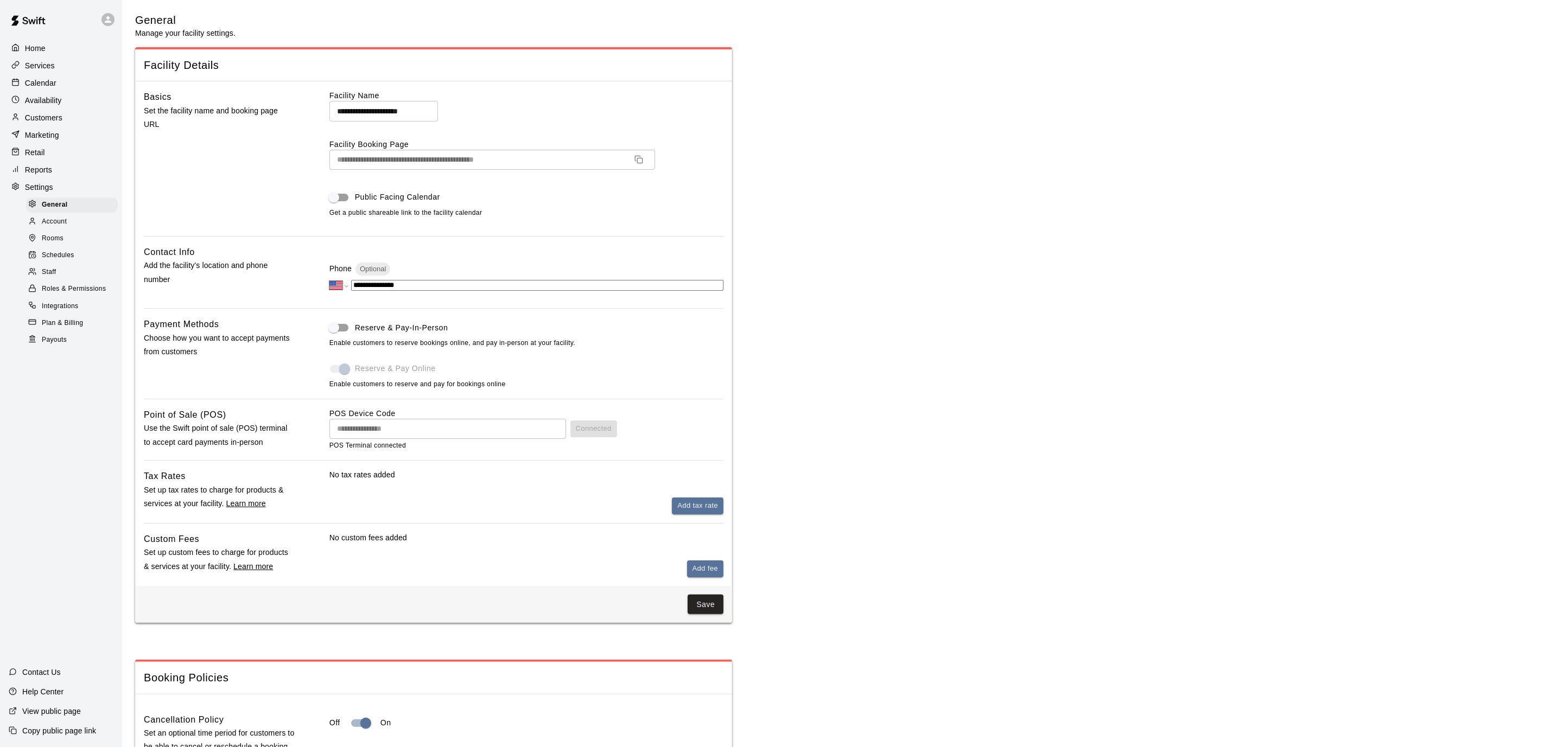
scroll to position [2025, 0]
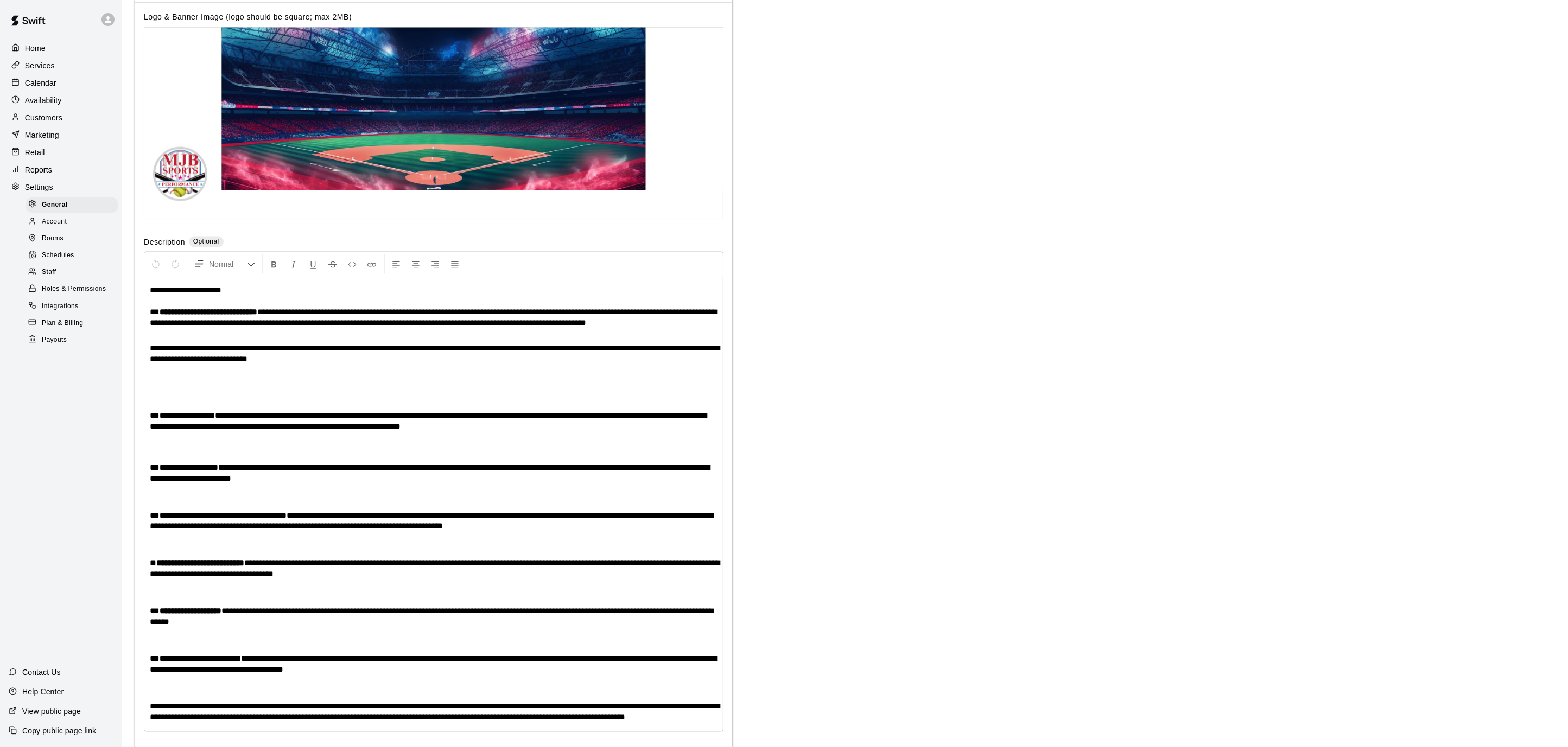
click at [49, 248] on div "Schedules" at bounding box center [72, 256] width 92 height 15
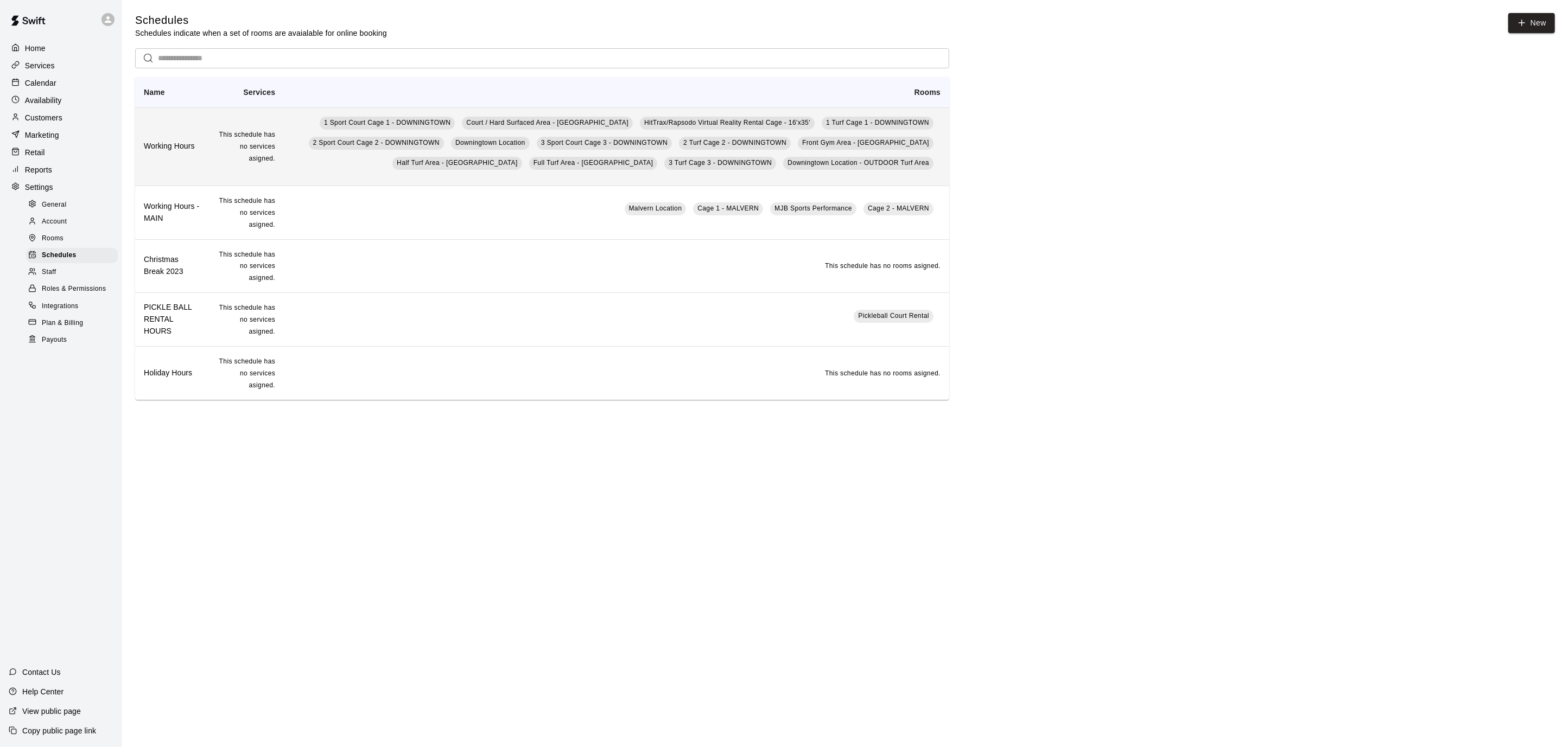
click at [218, 156] on td "This schedule has no services asigned." at bounding box center [246, 147] width 75 height 78
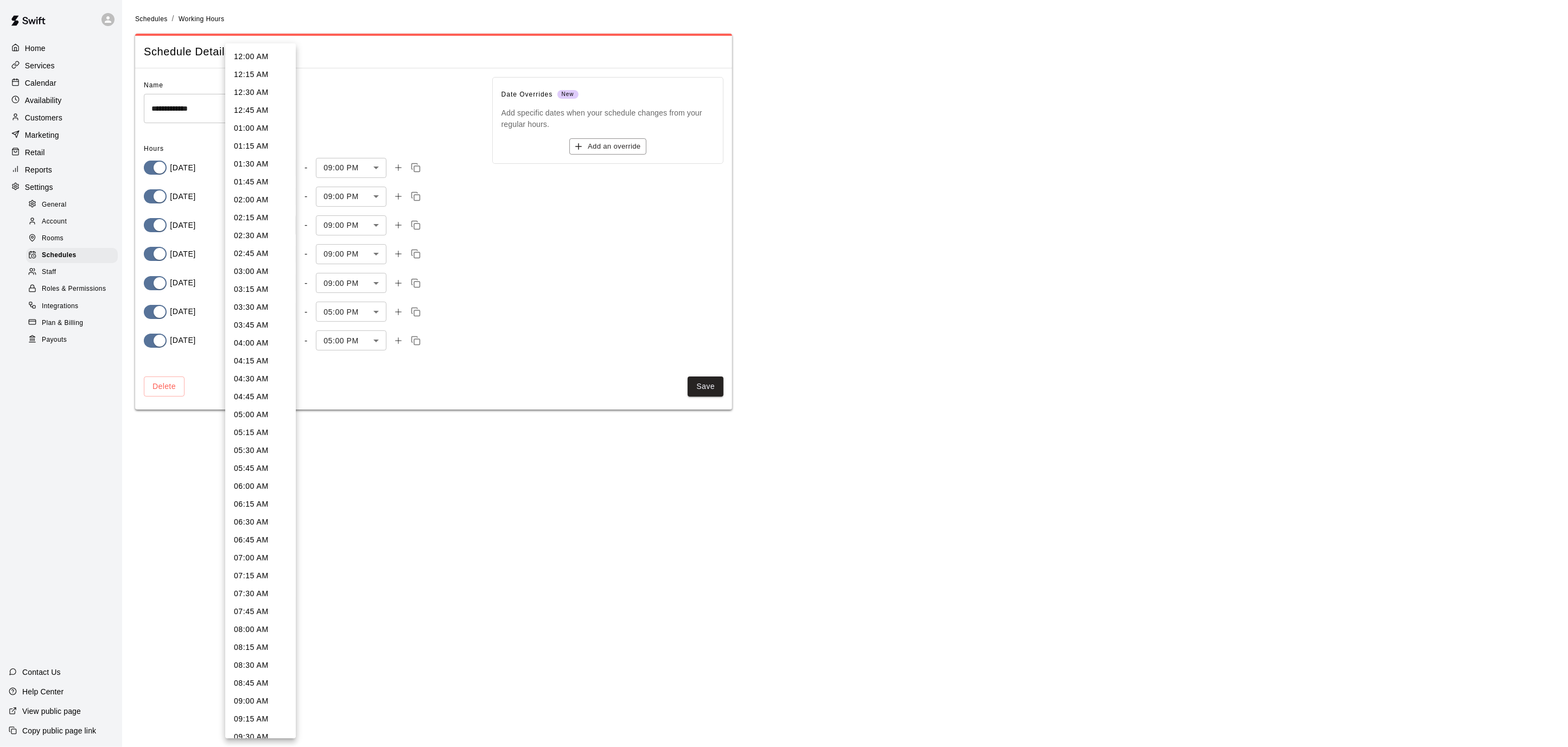
click at [287, 228] on body "**********" at bounding box center [784, 211] width 1568 height 423
click at [270, 243] on li "03:30 PM" at bounding box center [260, 247] width 71 height 18
type input "***"
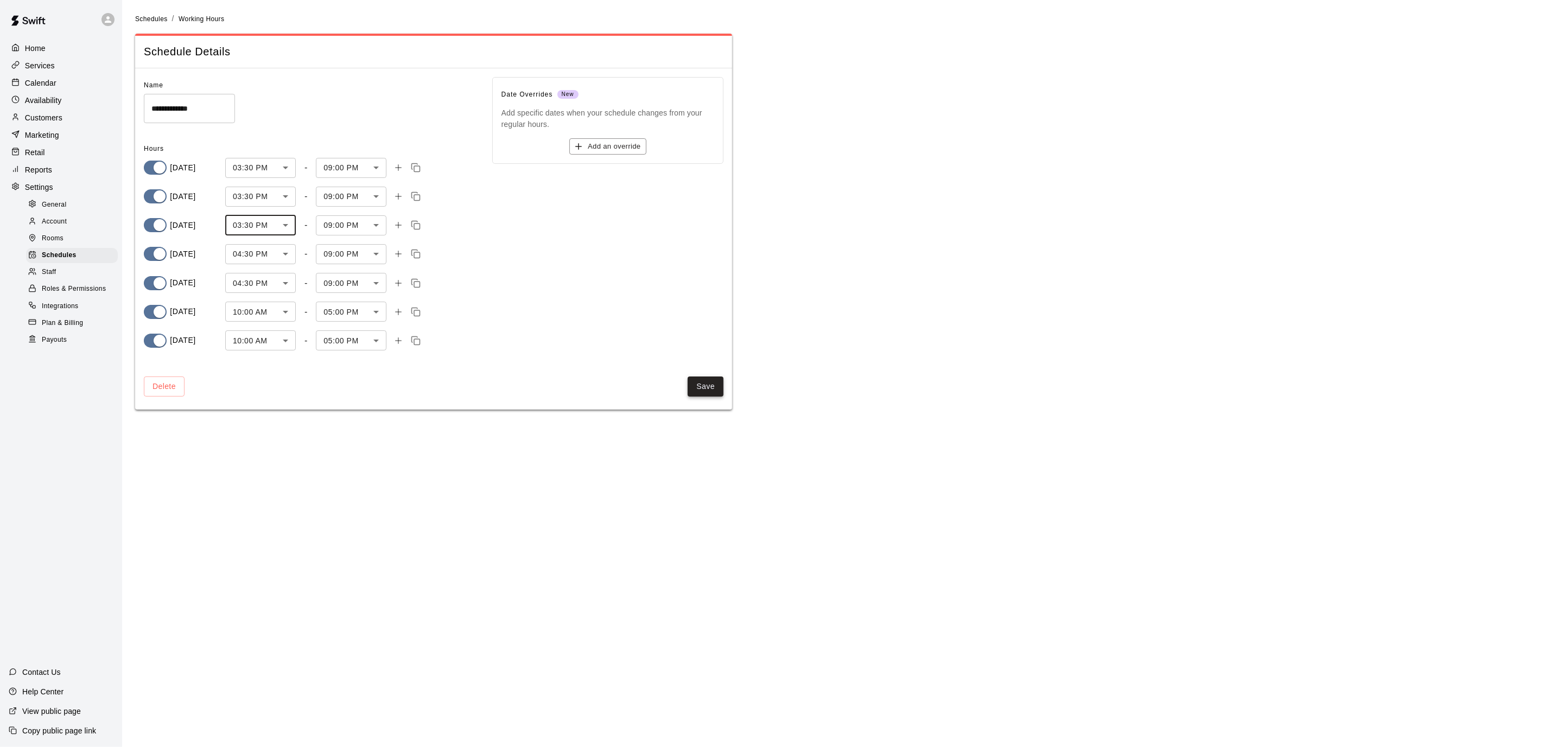
click at [698, 383] on button "Save" at bounding box center [705, 387] width 36 height 20
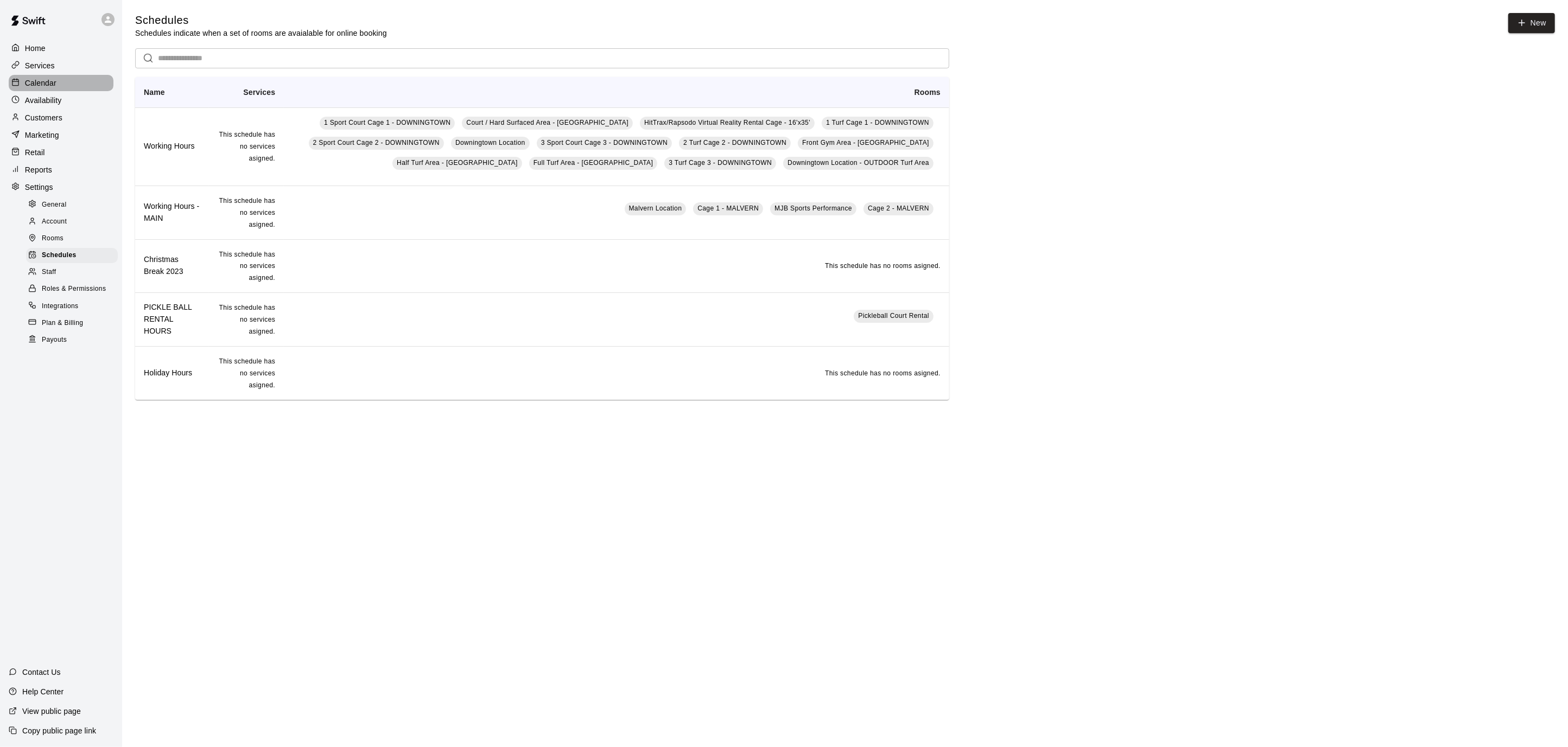
click at [11, 88] on div "Calendar" at bounding box center [60, 84] width 105 height 17
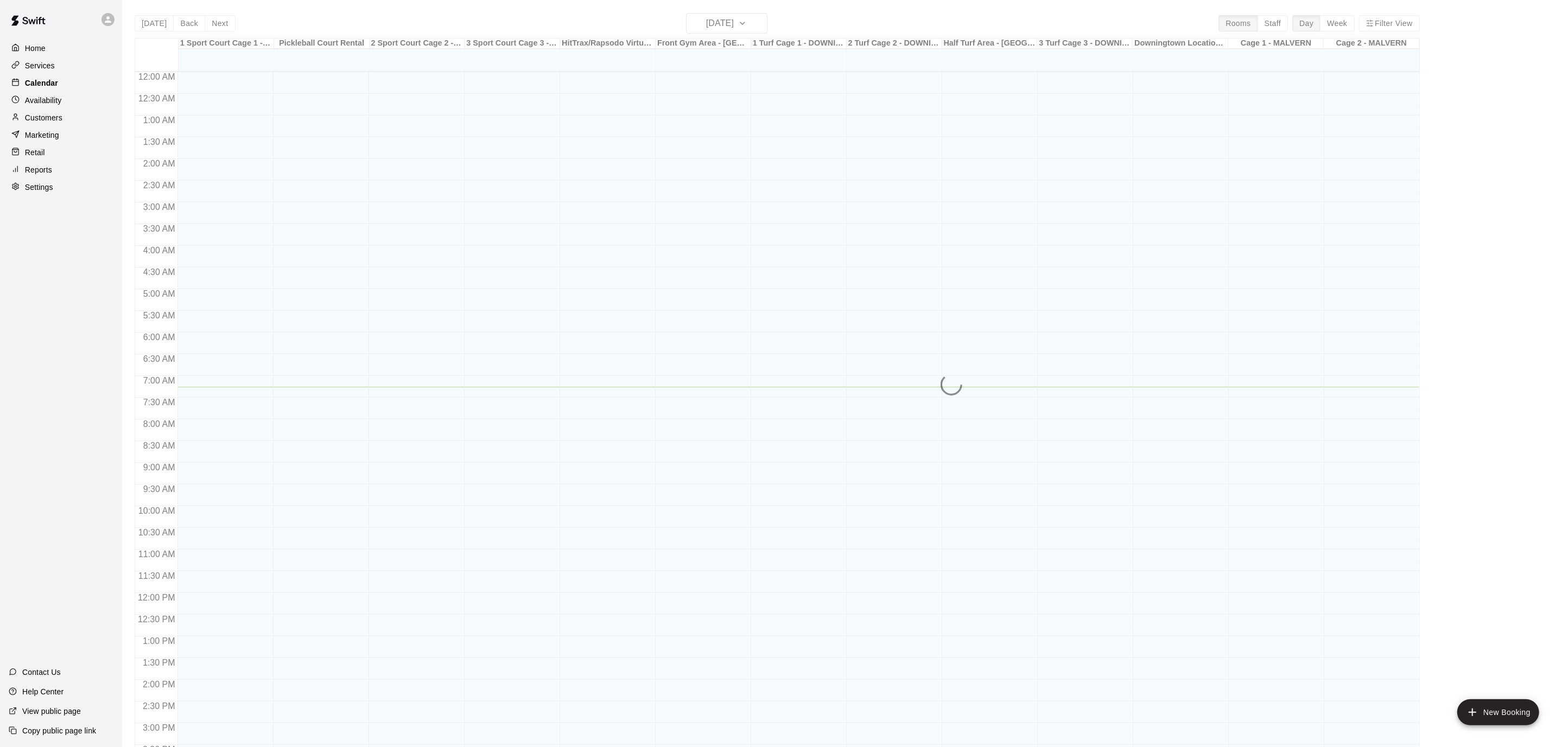
scroll to position [315, 0]
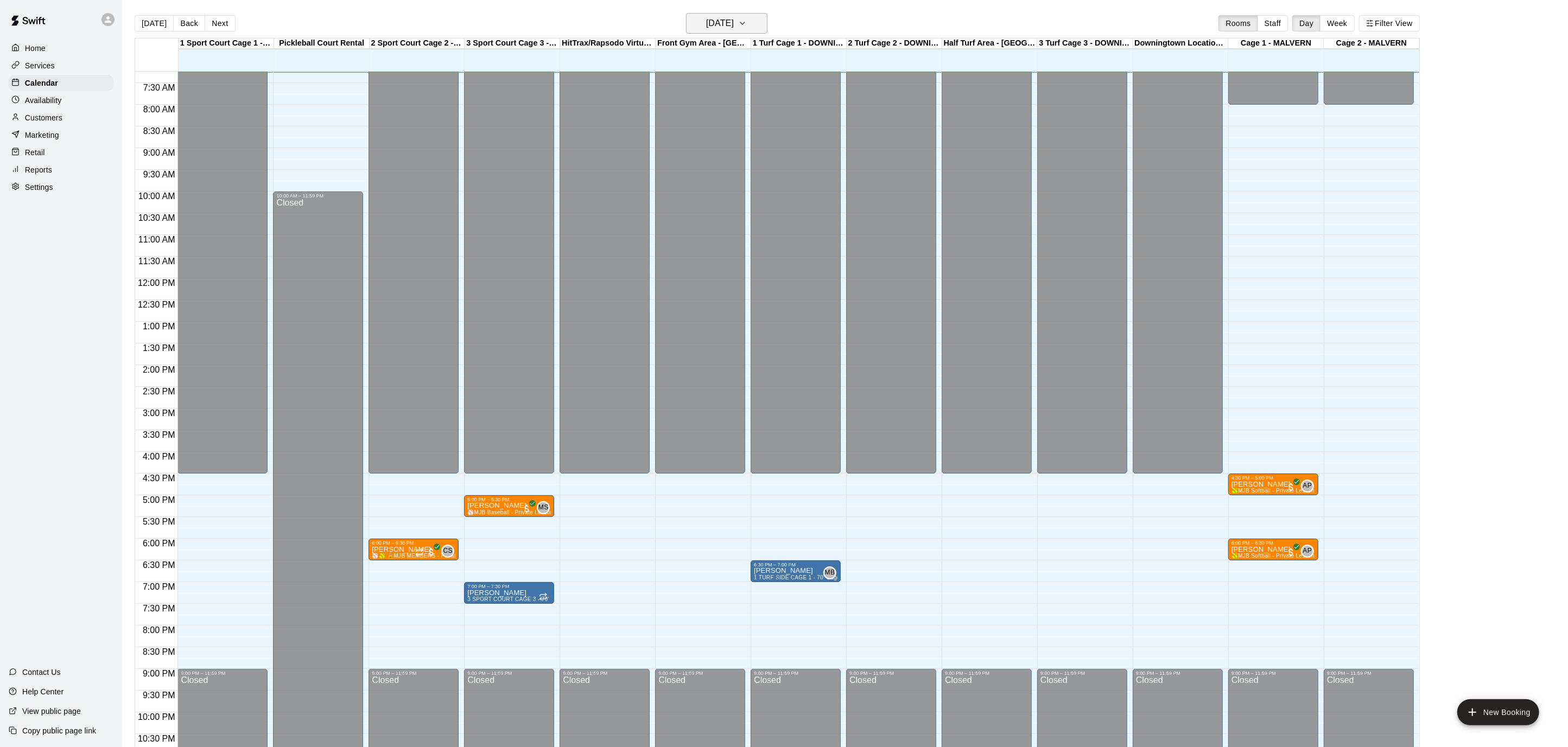
click at [765, 22] on button "[DATE]" at bounding box center [727, 23] width 82 height 20
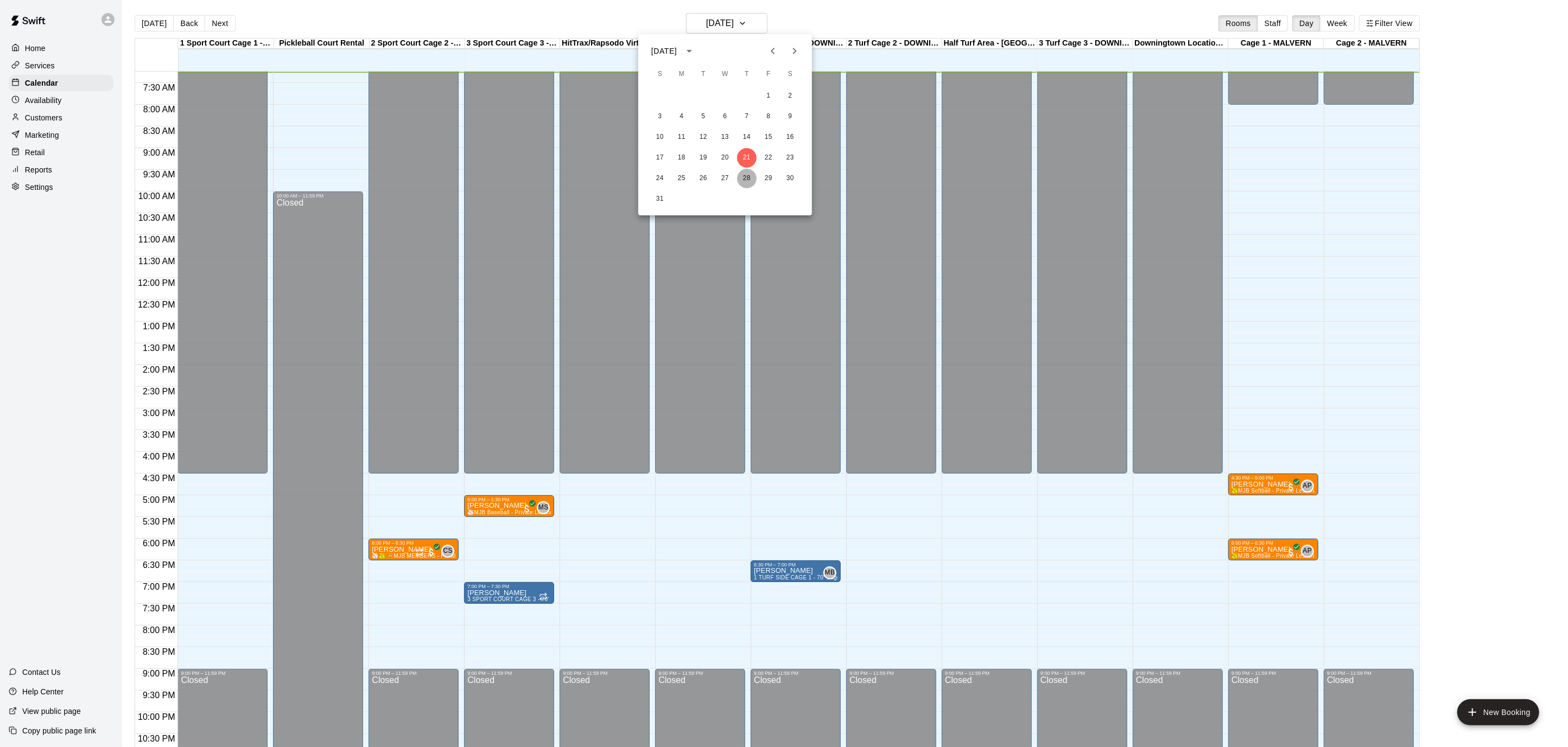
click at [749, 170] on button "28" at bounding box center [746, 178] width 20 height 20
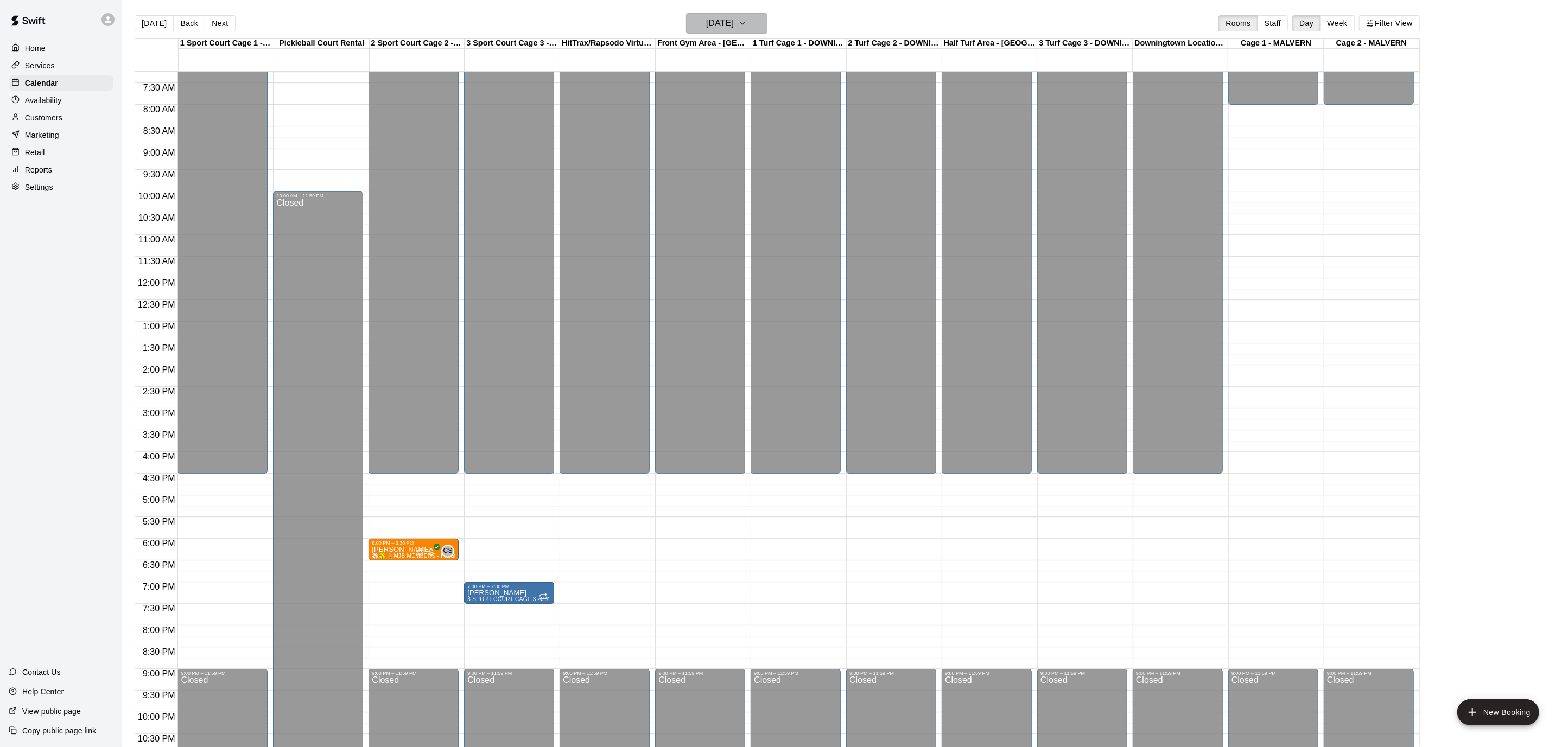
click at [746, 25] on icon "button" at bounding box center [742, 23] width 8 height 13
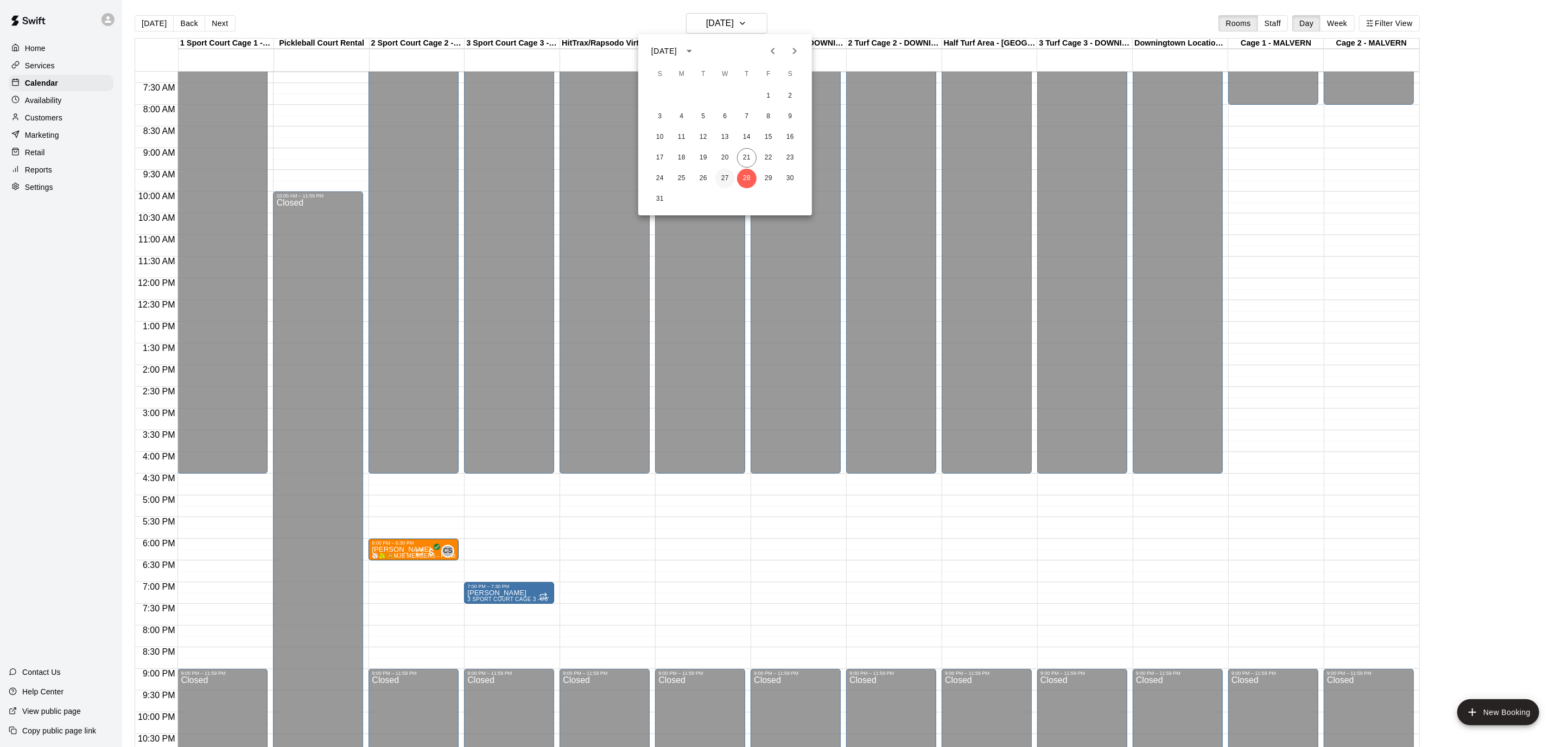
click at [731, 173] on button "27" at bounding box center [725, 178] width 20 height 20
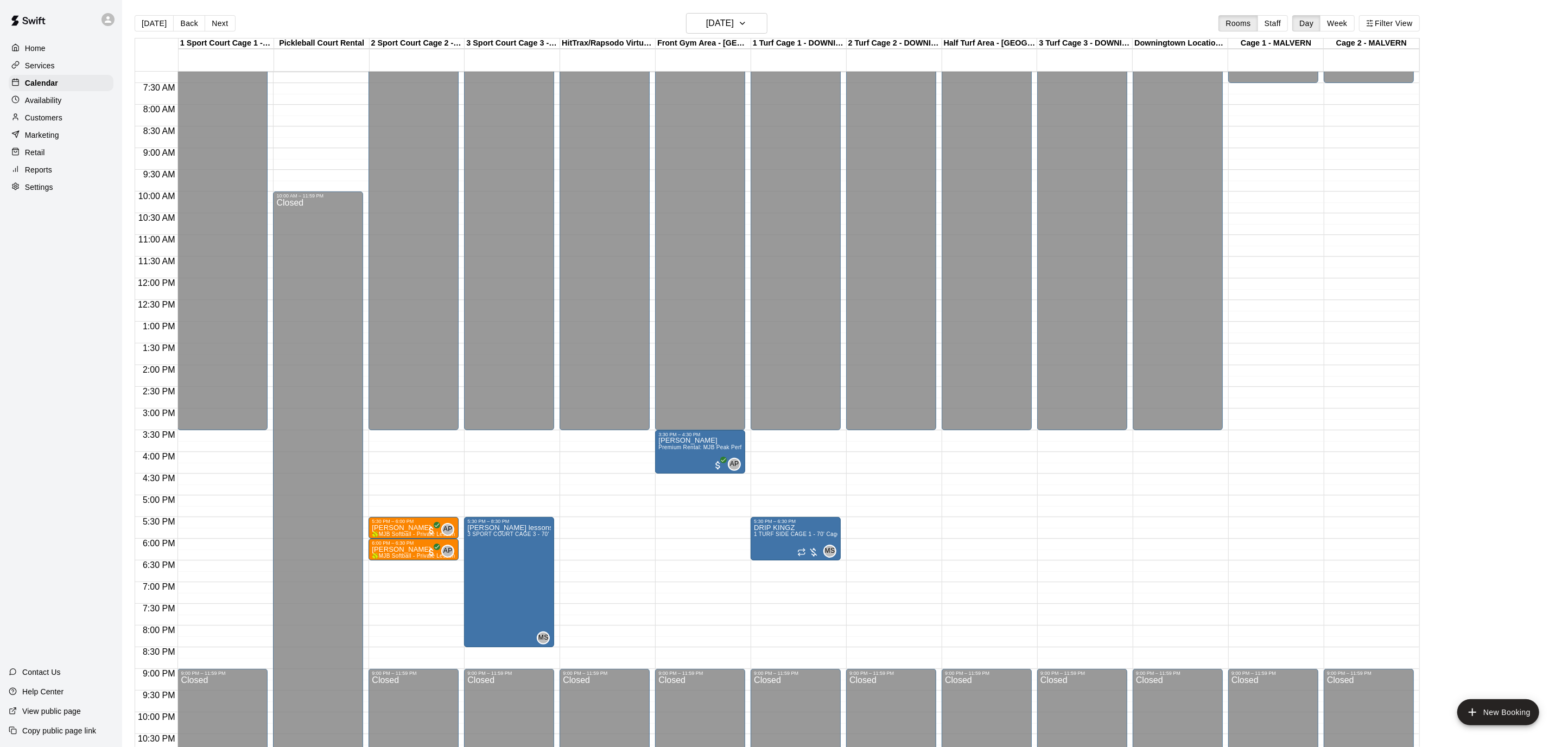
click at [39, 187] on p "Settings" at bounding box center [39, 188] width 28 height 11
select select "**"
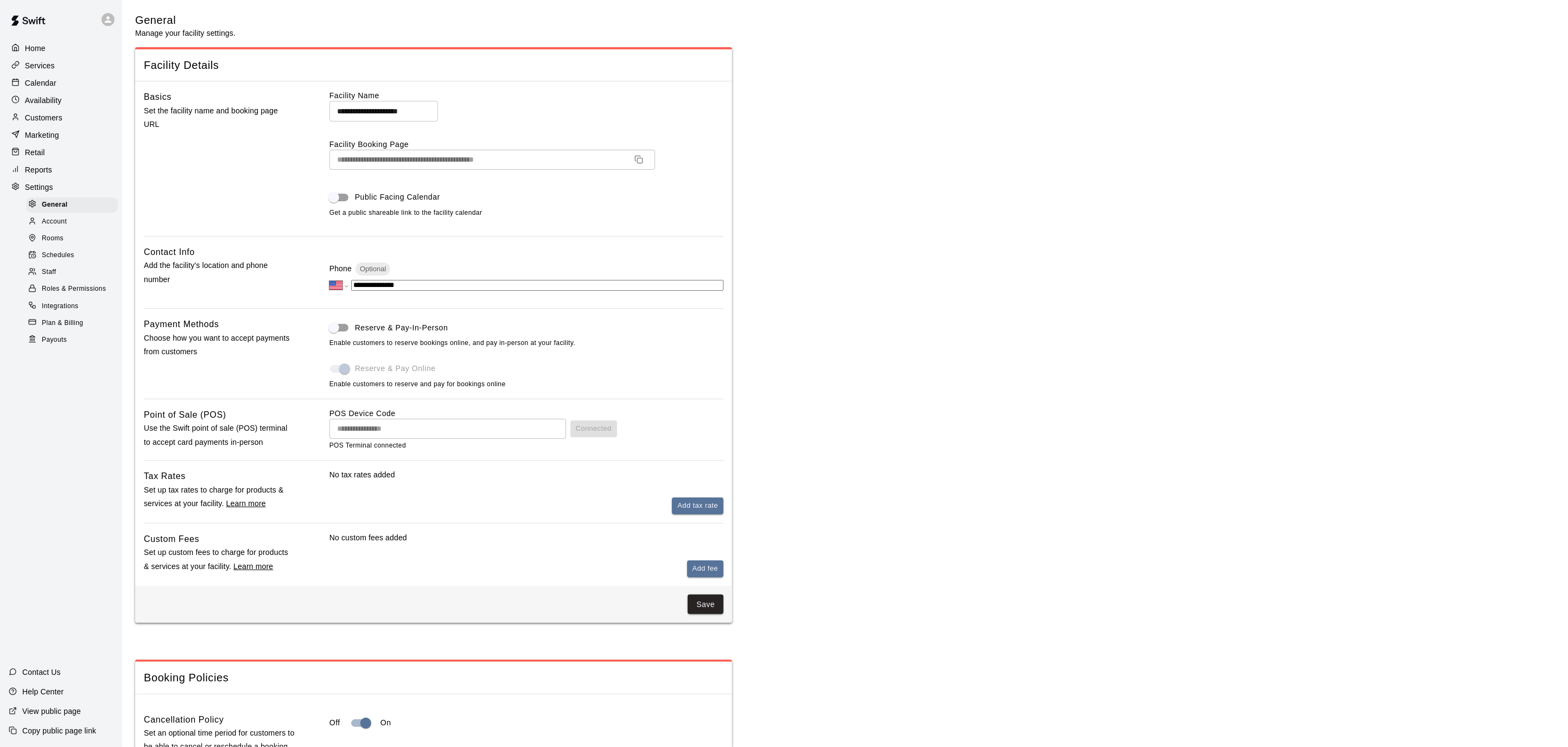
scroll to position [2025, 0]
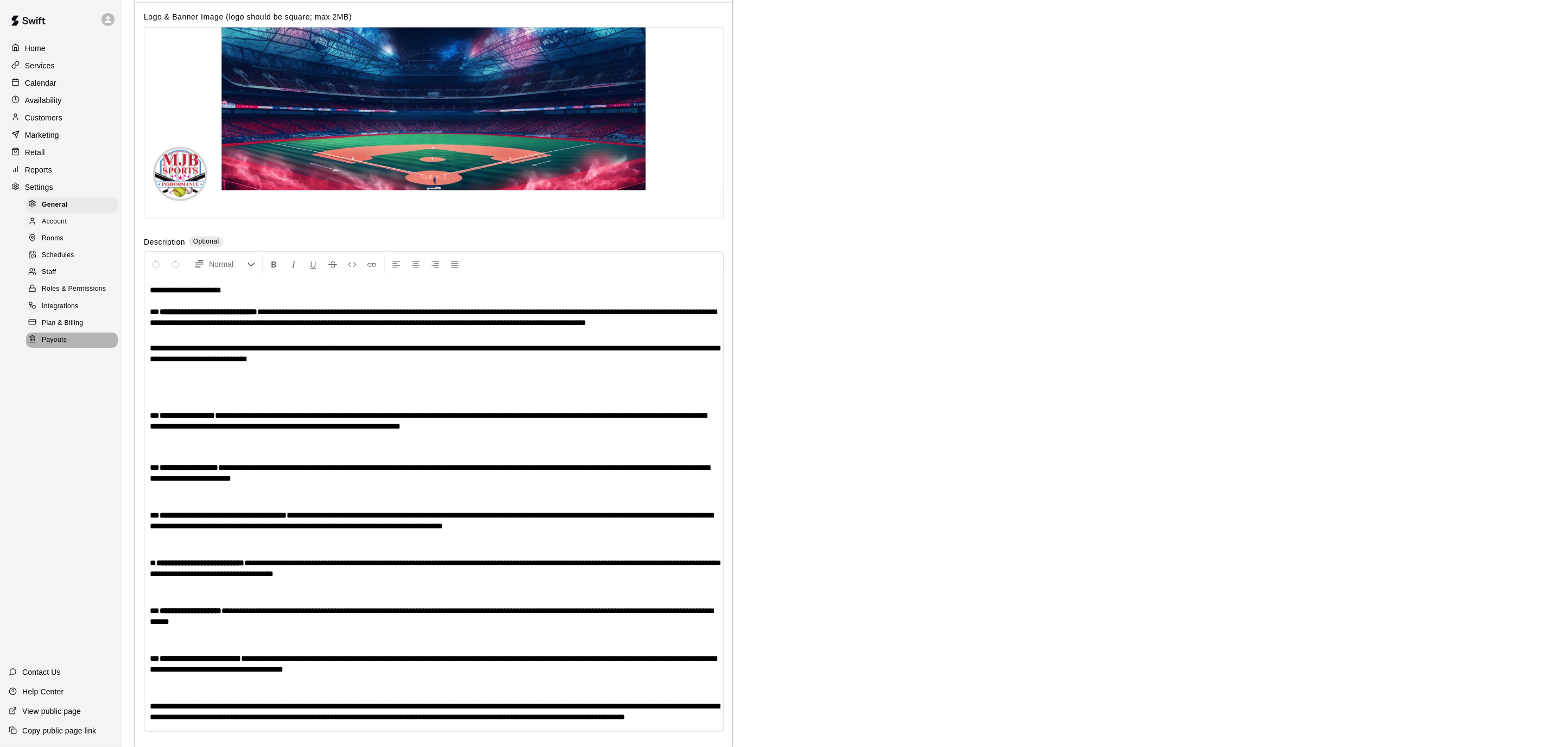
click at [66, 342] on span "Payouts" at bounding box center [54, 340] width 25 height 11
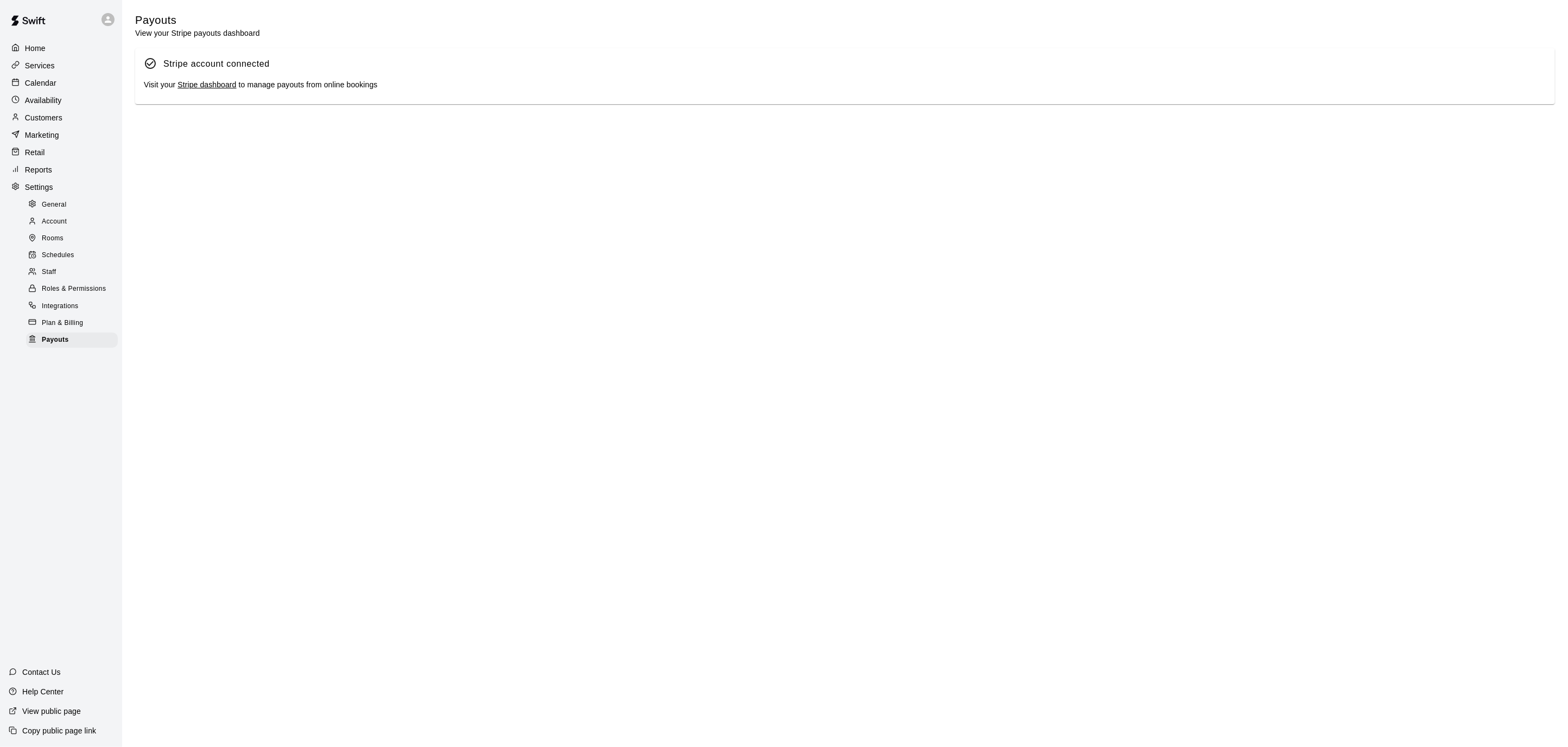
click at [213, 86] on link "Stripe dashboard" at bounding box center [206, 84] width 59 height 8
click at [25, 85] on p "Calendar" at bounding box center [41, 83] width 32 height 11
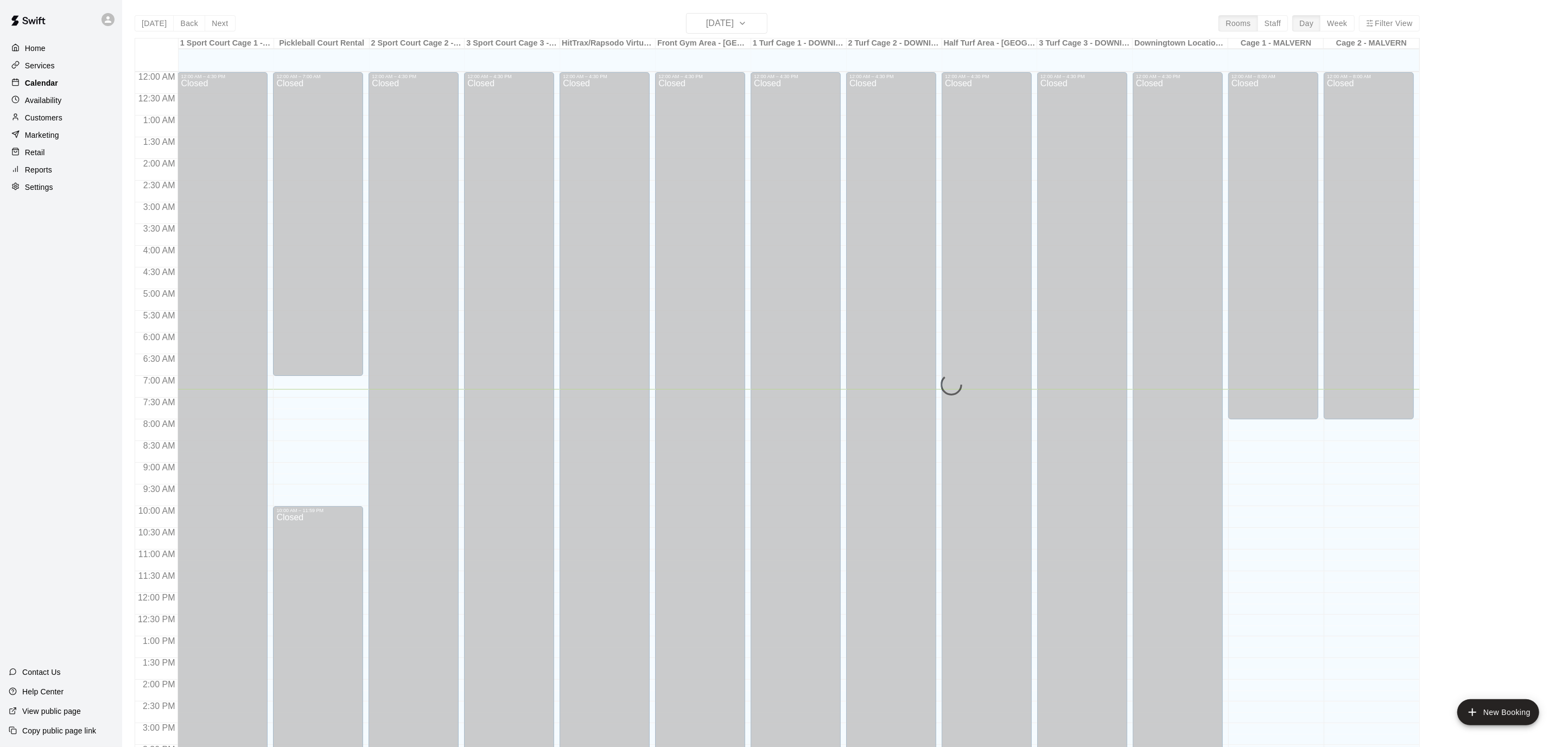
scroll to position [317, 0]
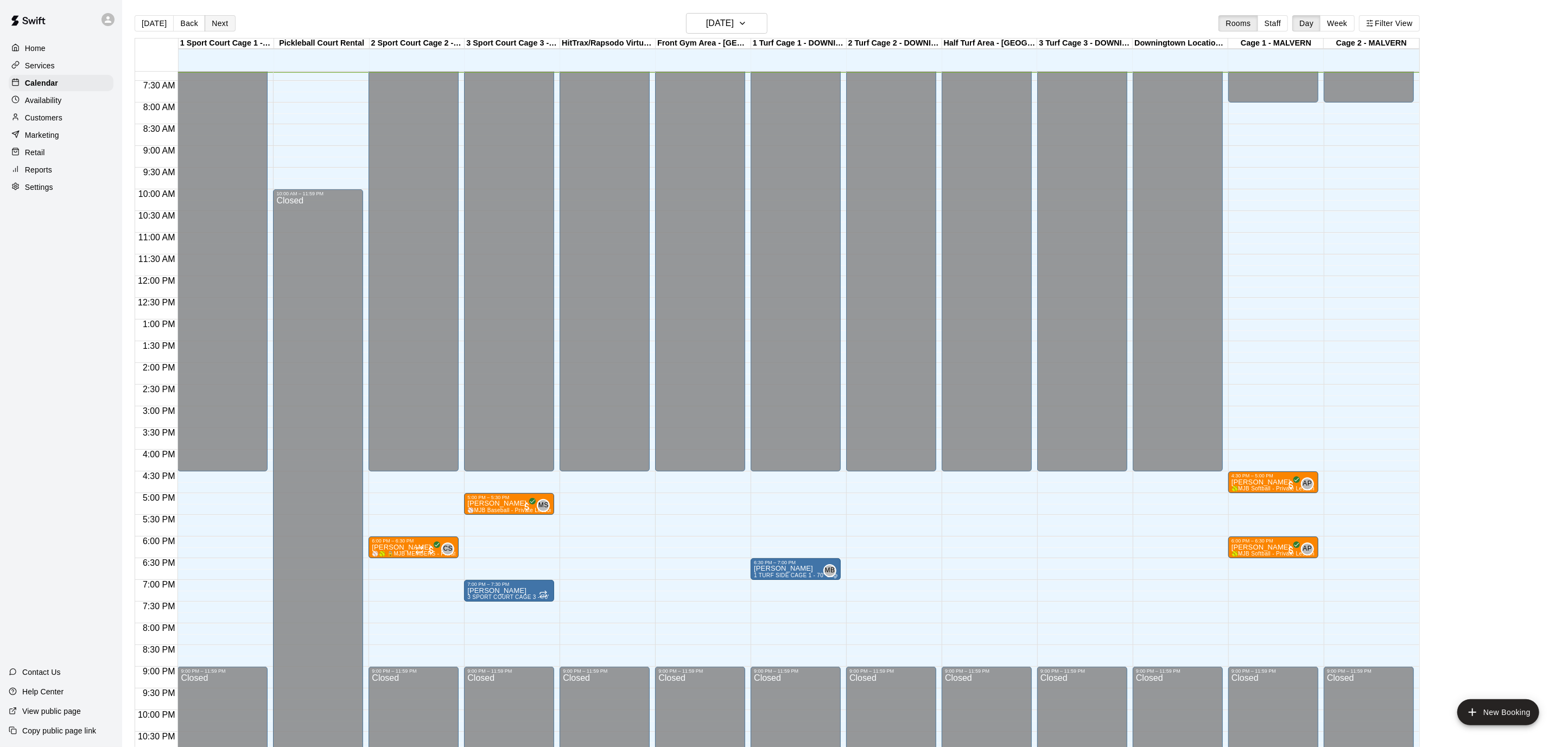
click at [221, 21] on button "Next" at bounding box center [219, 23] width 31 height 17
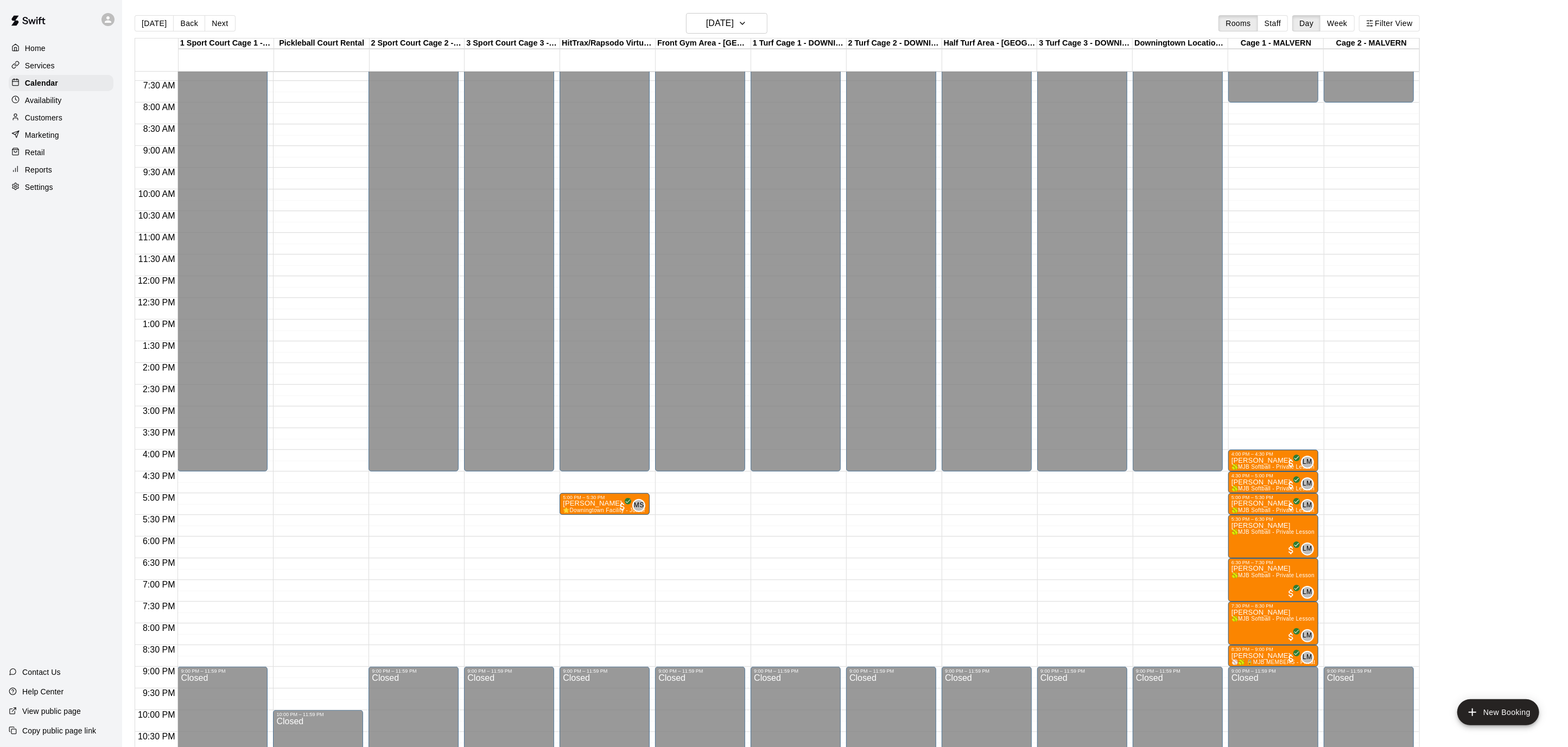
click at [221, 21] on button "Next" at bounding box center [219, 23] width 31 height 17
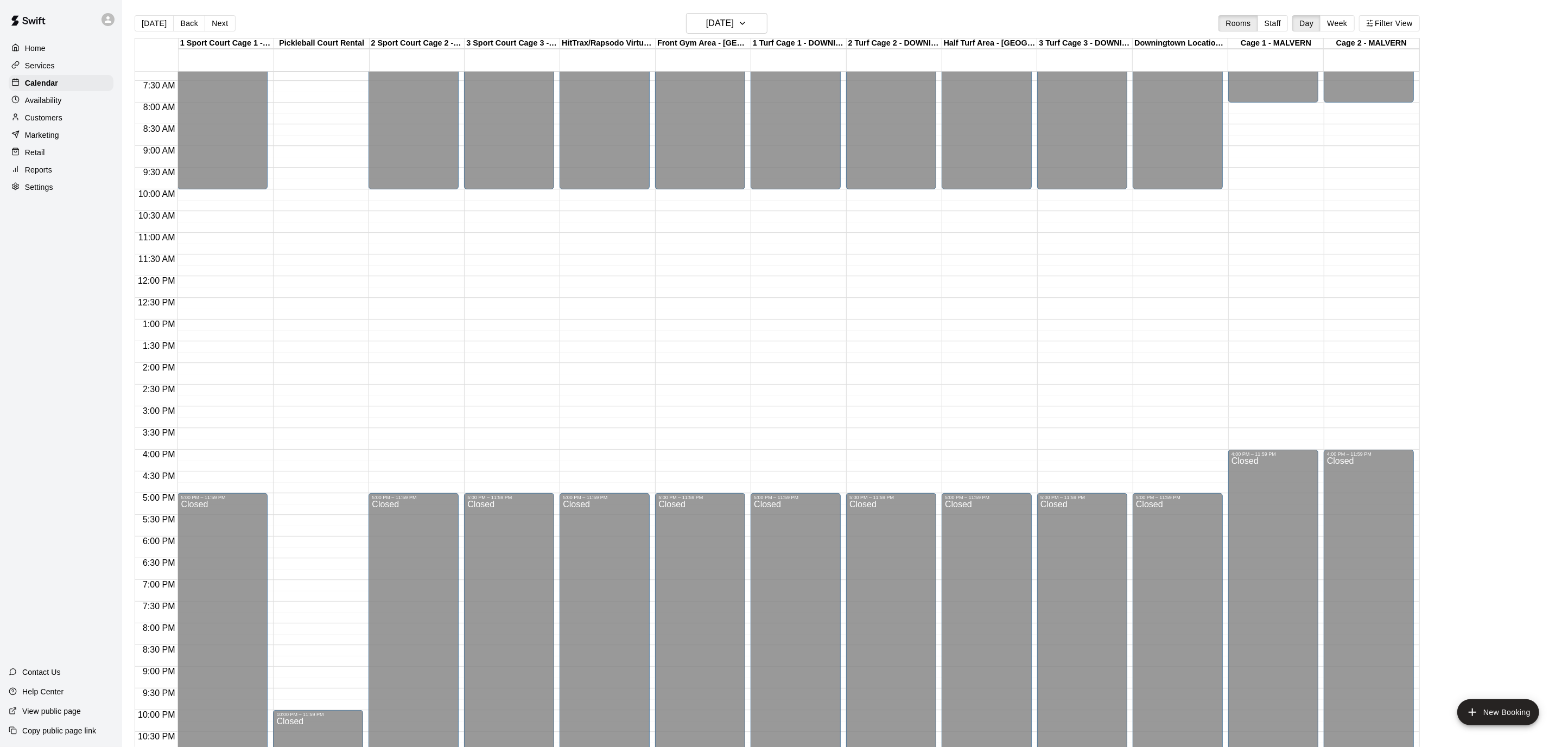
click at [221, 21] on button "Next" at bounding box center [219, 23] width 31 height 17
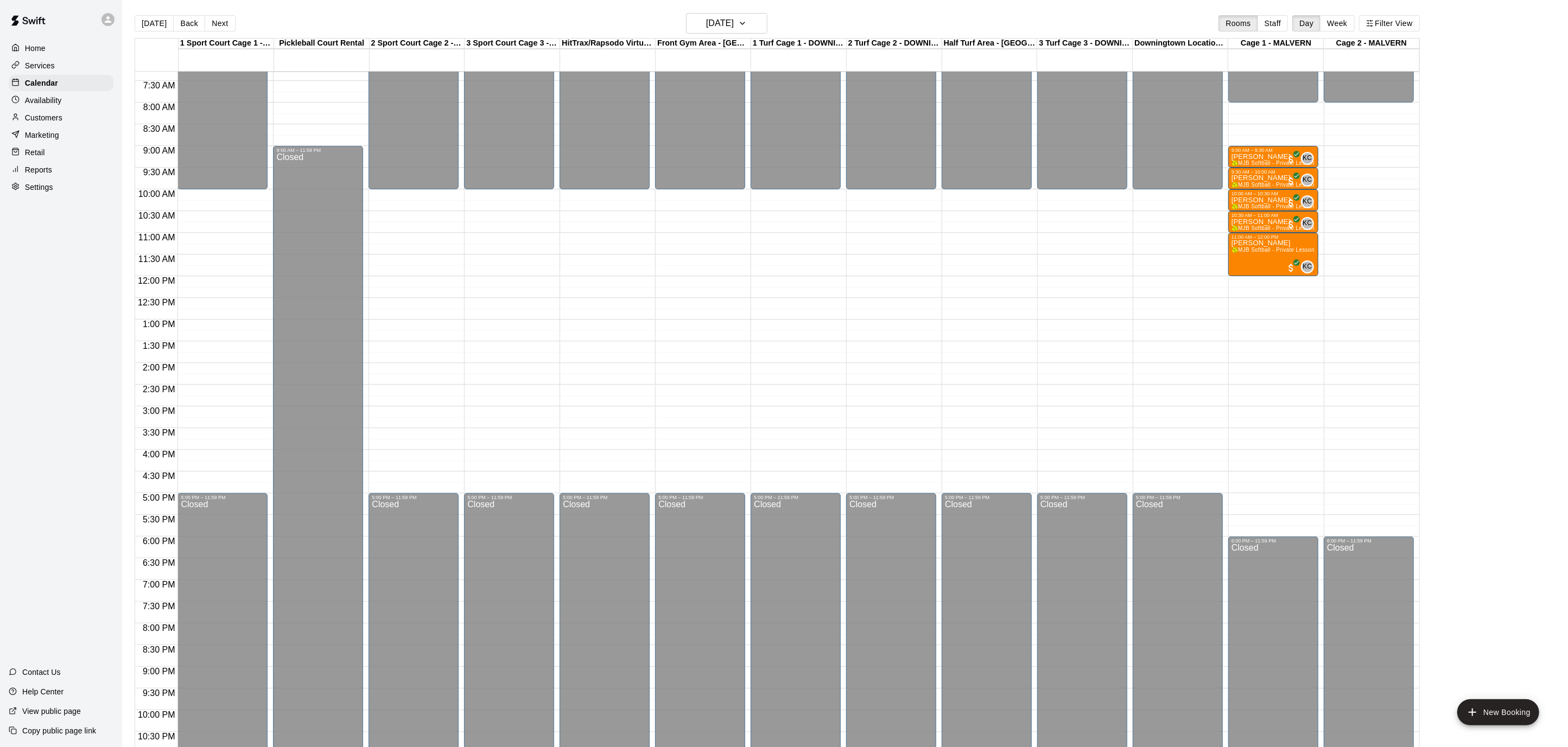
click at [221, 21] on button "Next" at bounding box center [219, 23] width 31 height 17
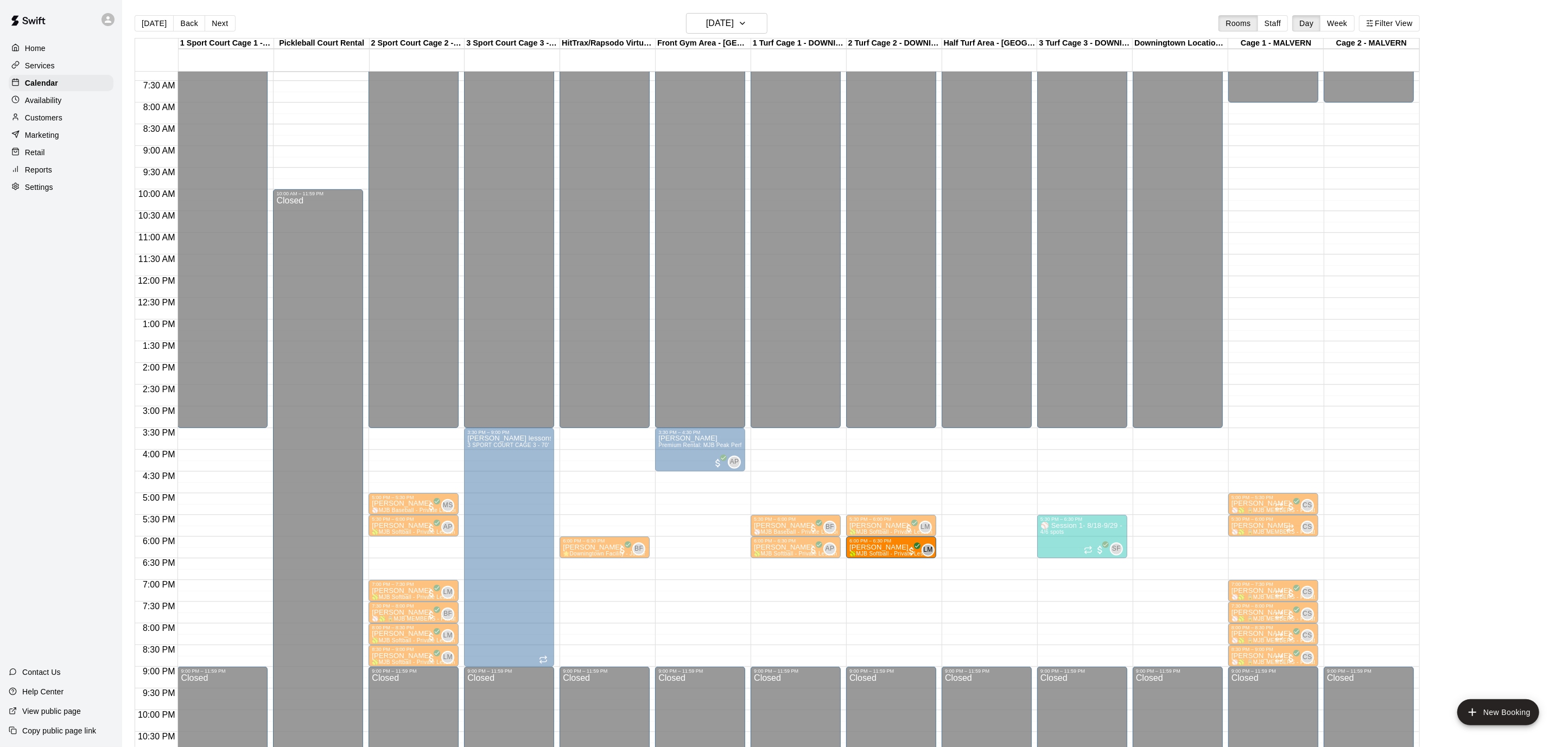
drag, startPoint x: 399, startPoint y: 546, endPoint x: 864, endPoint y: 550, distance: 465.0
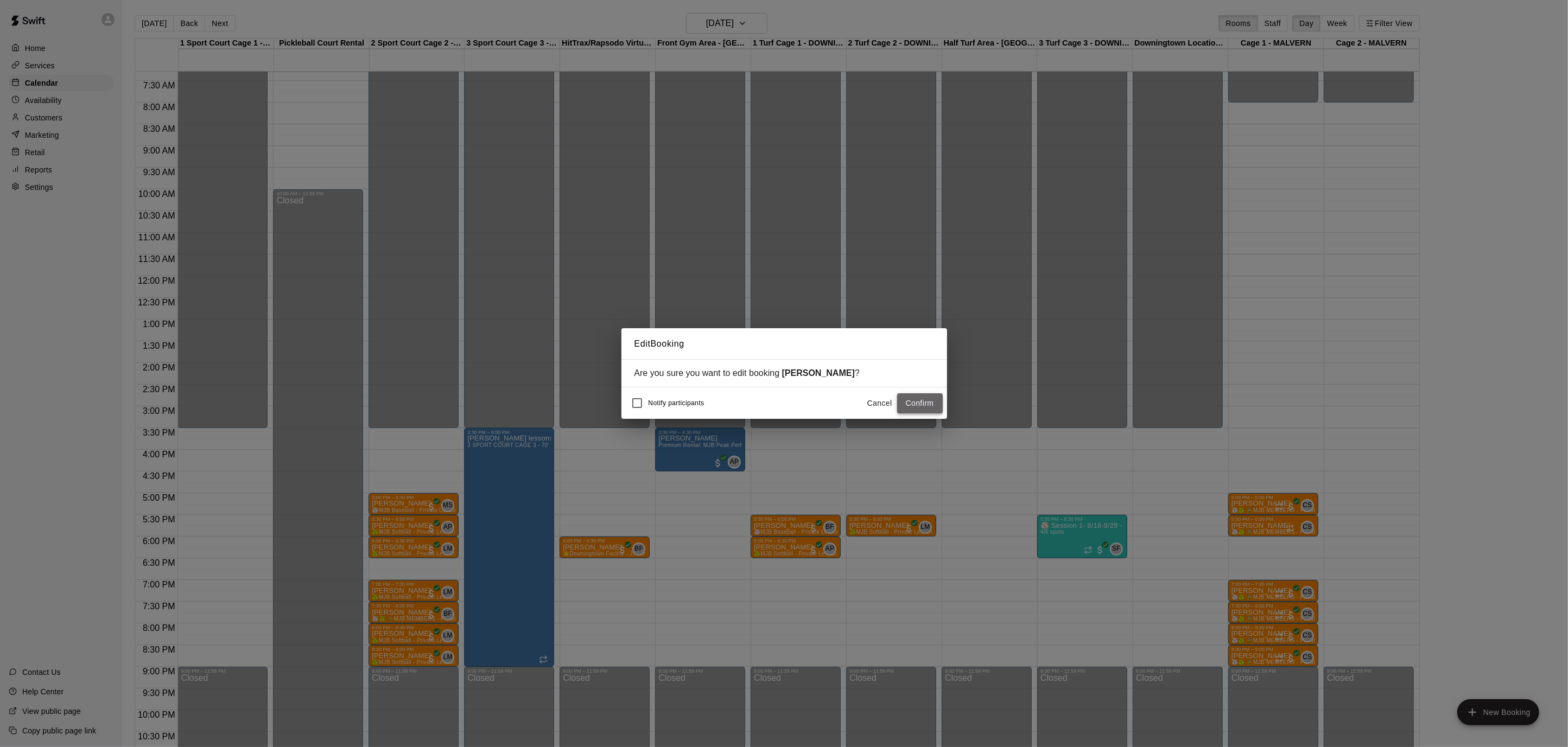
click at [930, 412] on button "Confirm" at bounding box center [919, 403] width 46 height 20
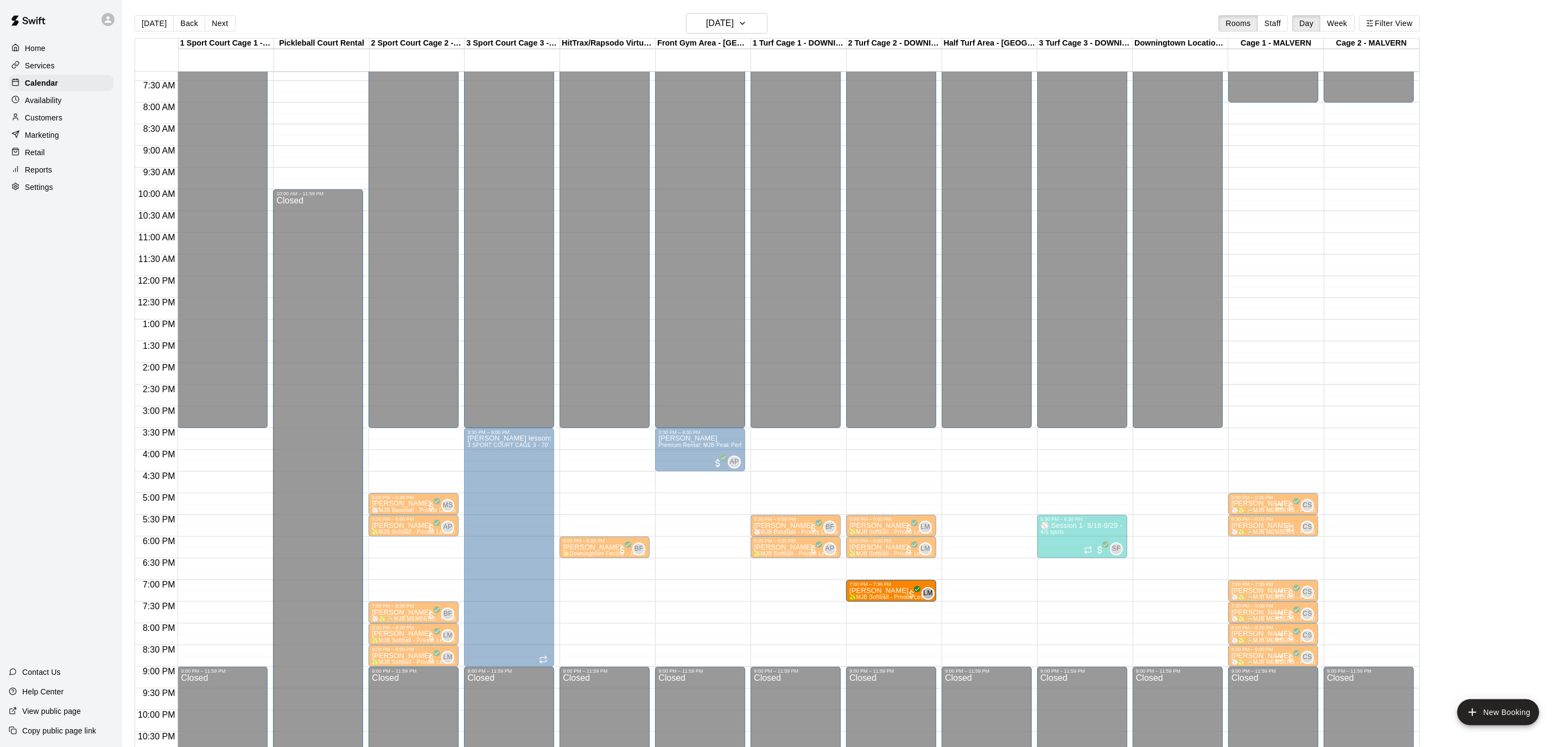
drag, startPoint x: 396, startPoint y: 583, endPoint x: 879, endPoint y: 591, distance: 483.1
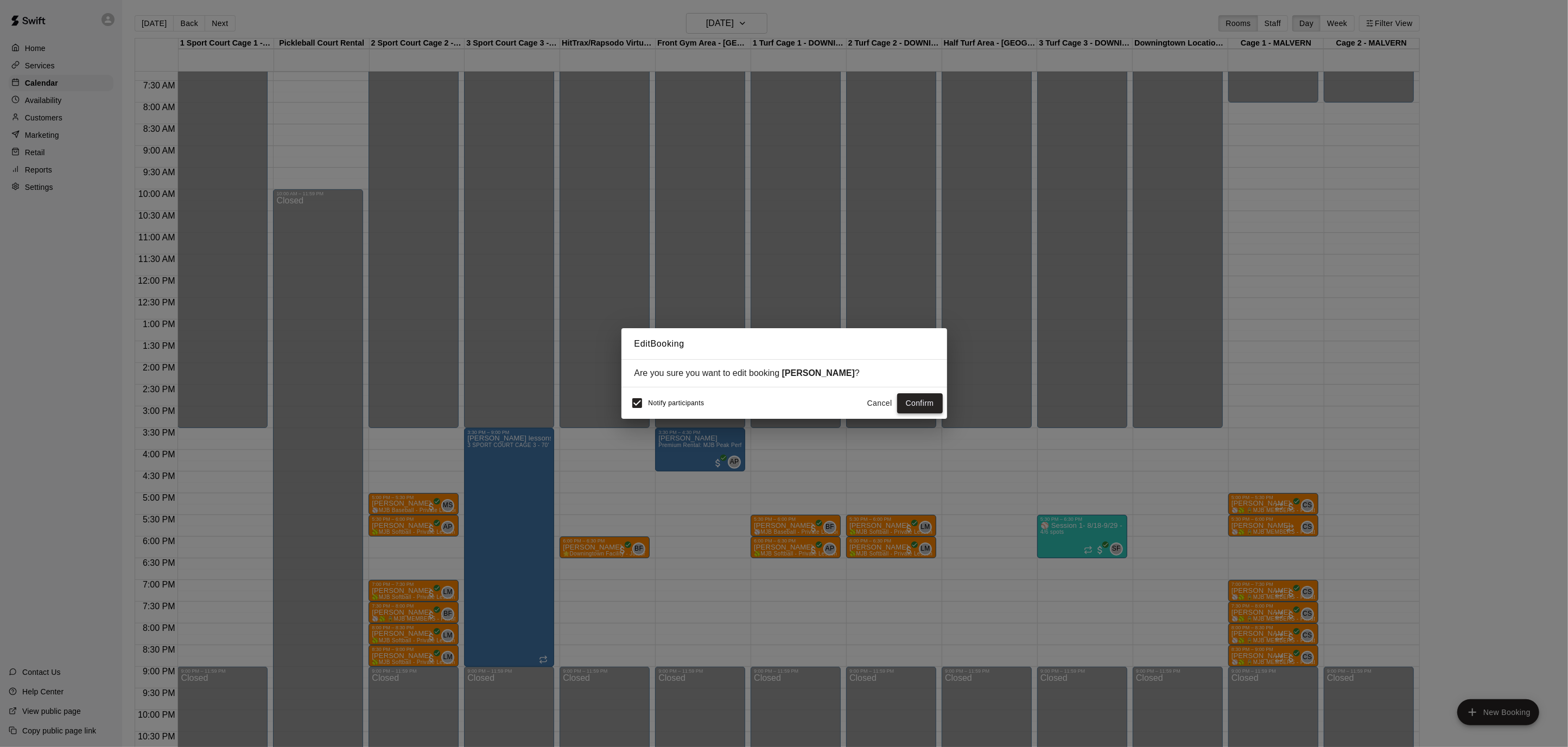
click at [907, 399] on button "Confirm" at bounding box center [919, 403] width 46 height 20
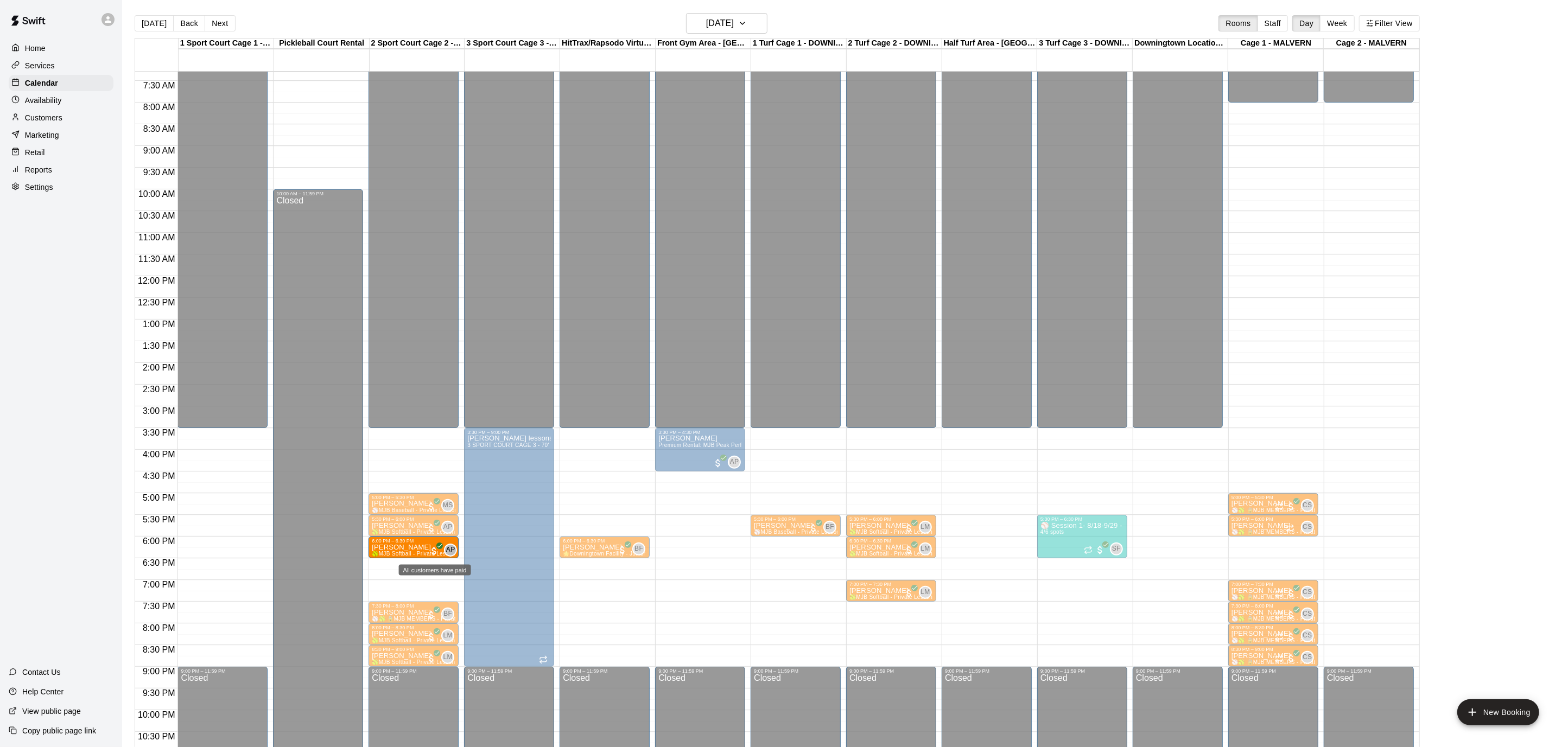
drag, startPoint x: 789, startPoint y: 547, endPoint x: 436, endPoint y: 551, distance: 353.0
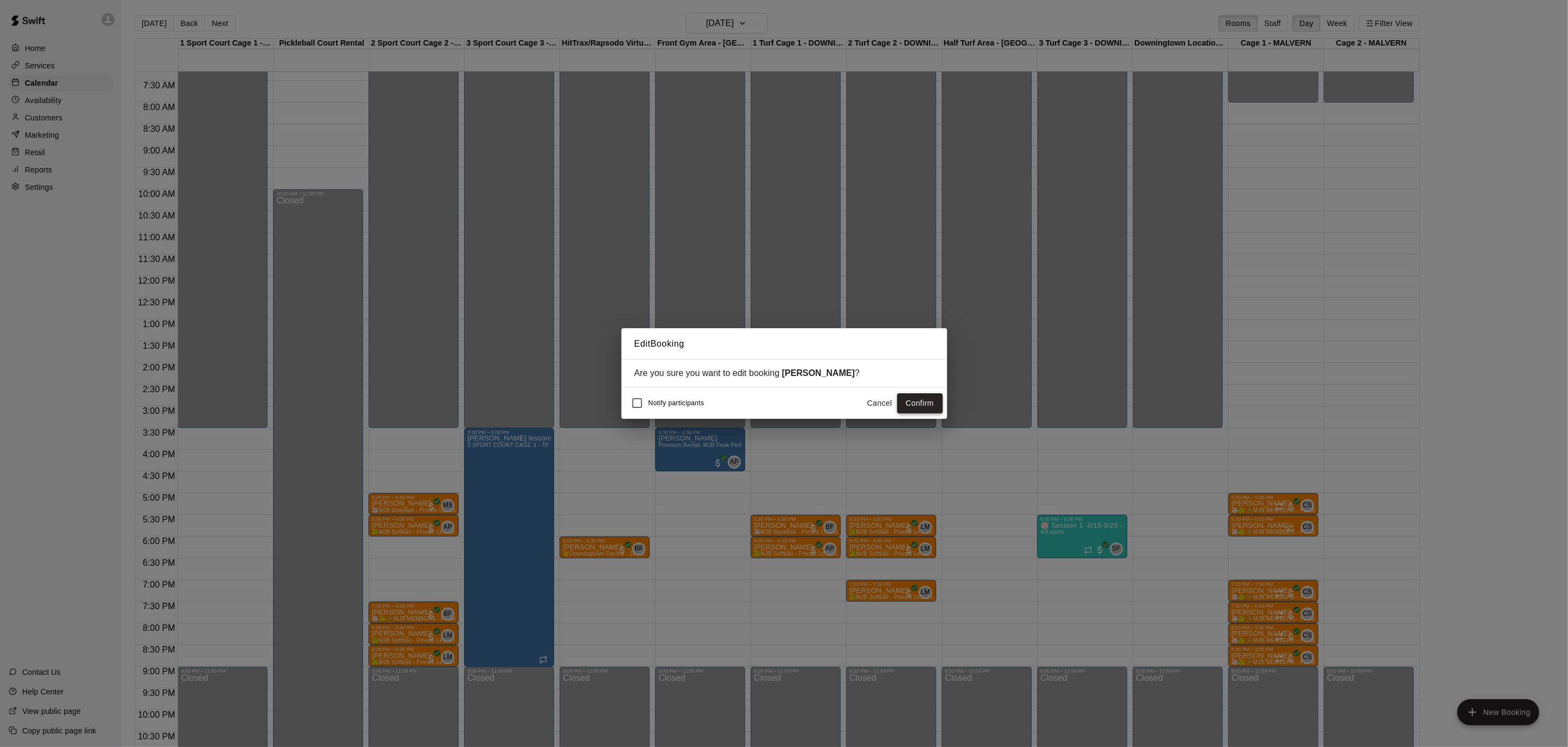
click at [926, 399] on button "Confirm" at bounding box center [919, 403] width 46 height 20
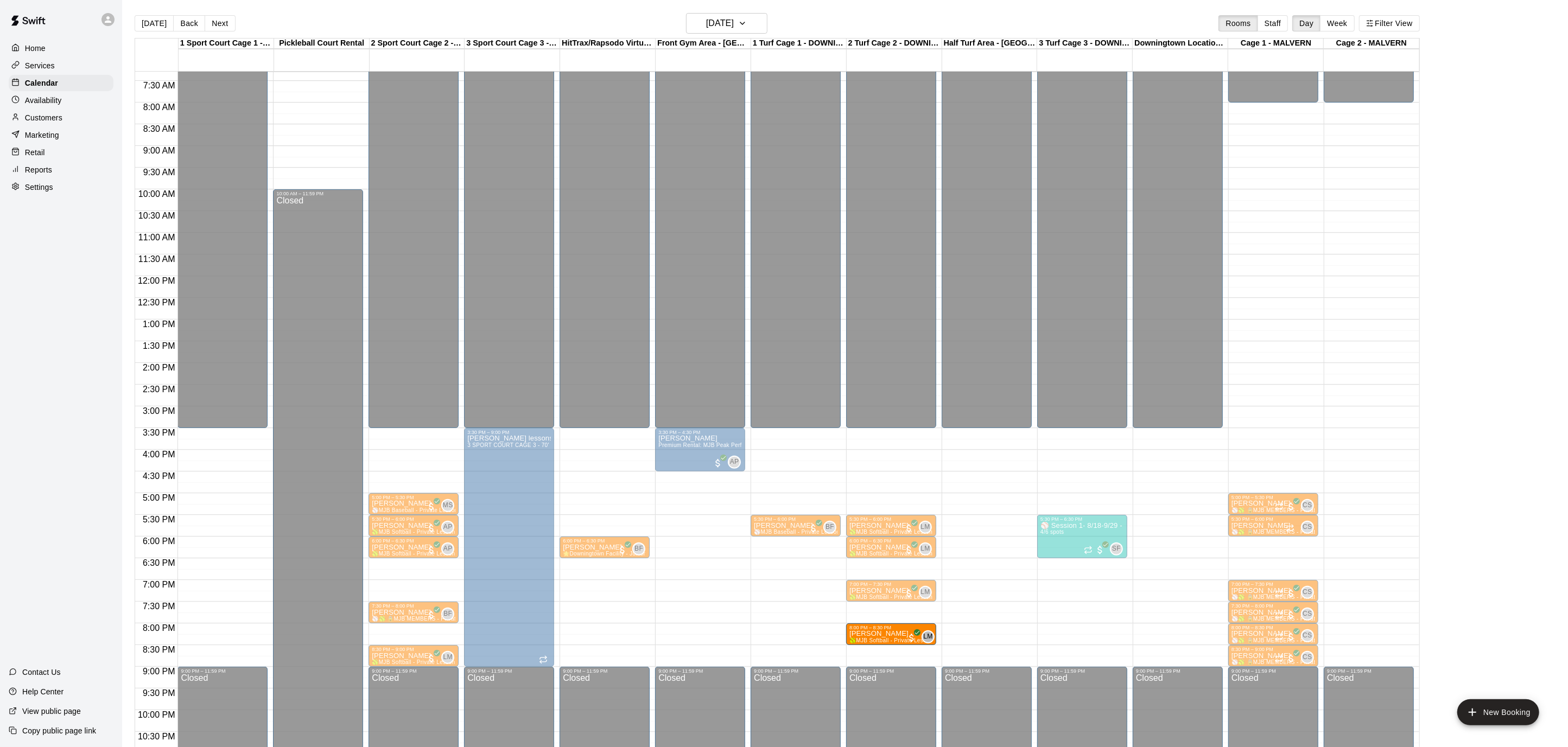
drag, startPoint x: 415, startPoint y: 631, endPoint x: 895, endPoint y: 633, distance: 480.0
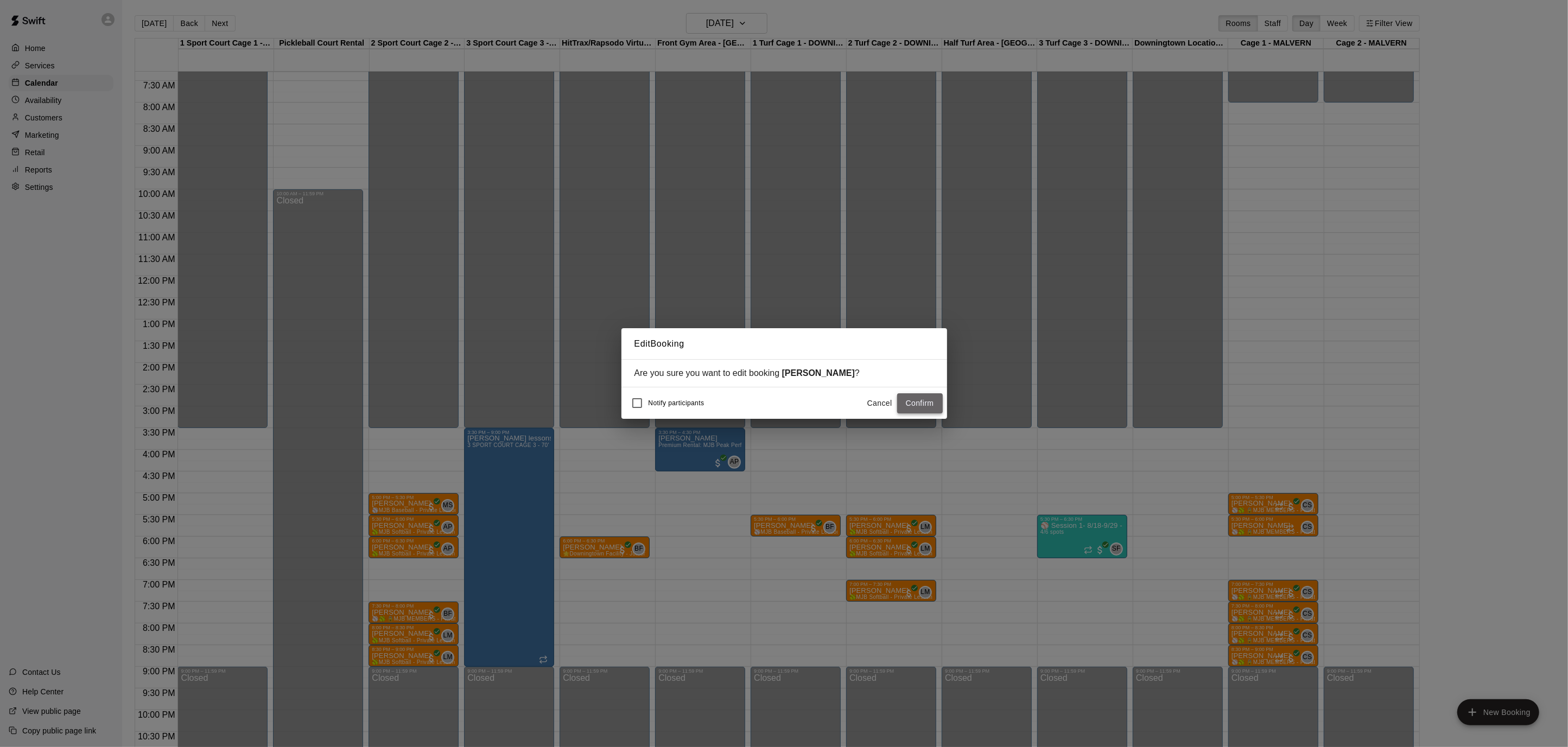
click at [914, 396] on button "Confirm" at bounding box center [919, 403] width 46 height 20
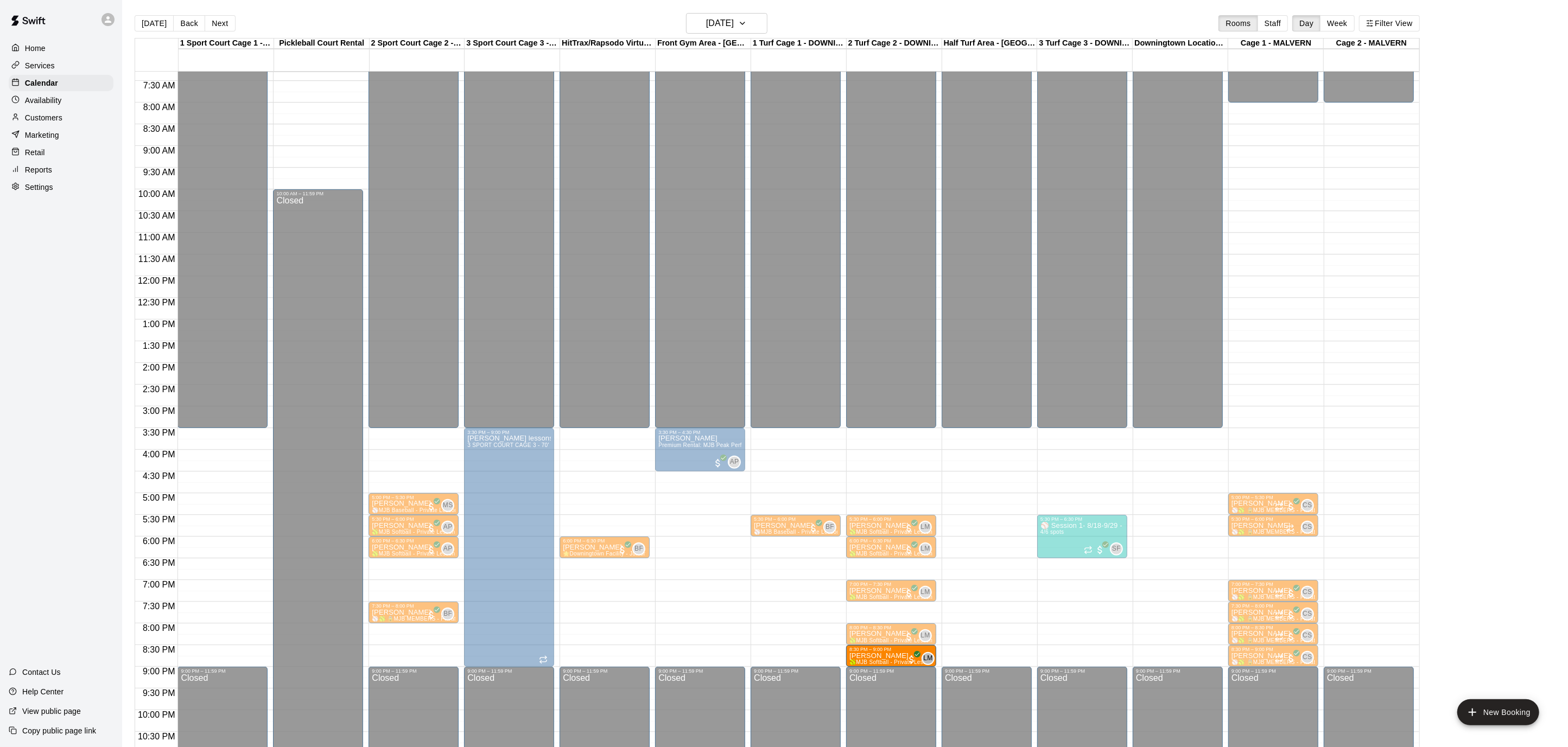
drag, startPoint x: 414, startPoint y: 652, endPoint x: 877, endPoint y: 652, distance: 463.0
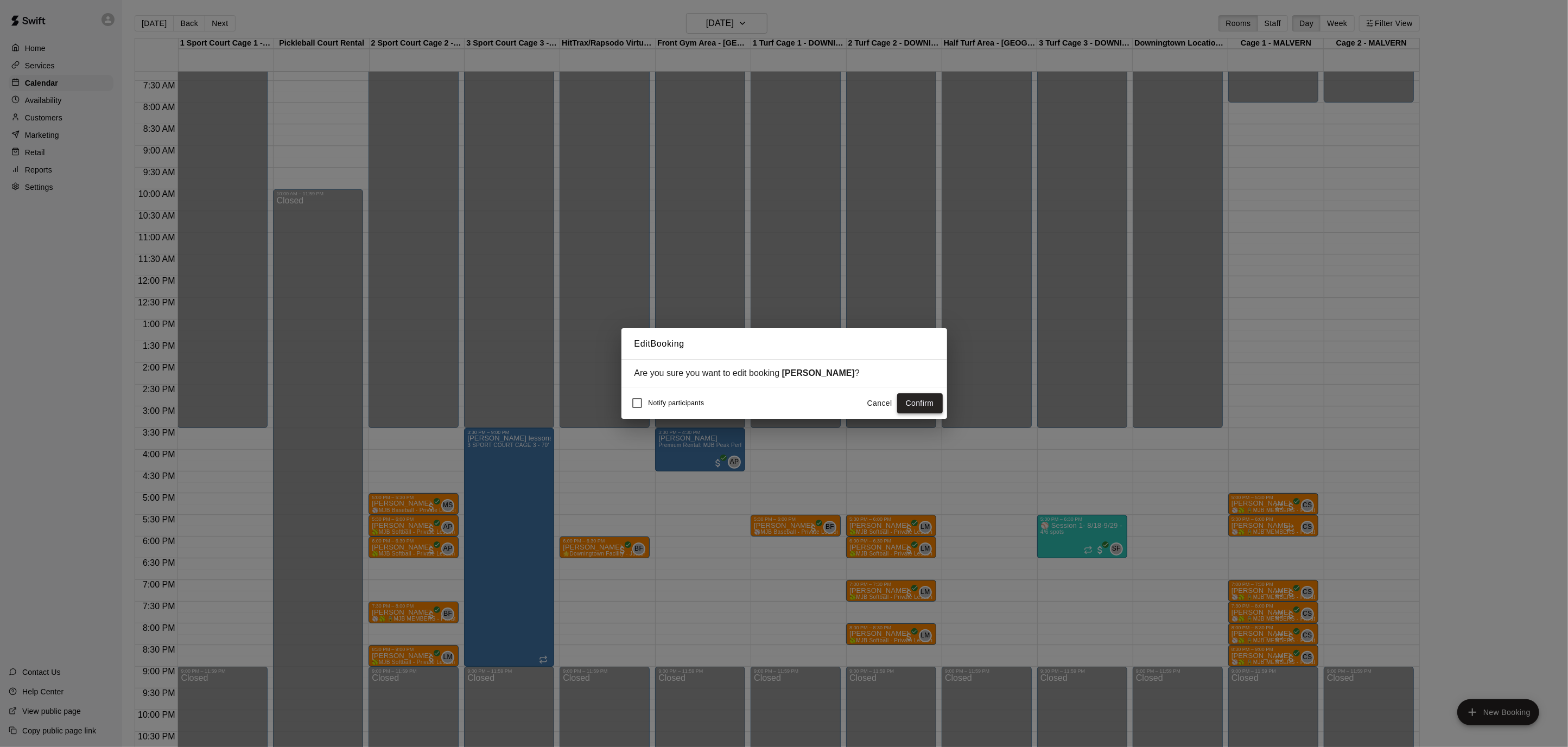
click at [916, 405] on button "Confirm" at bounding box center [919, 403] width 46 height 20
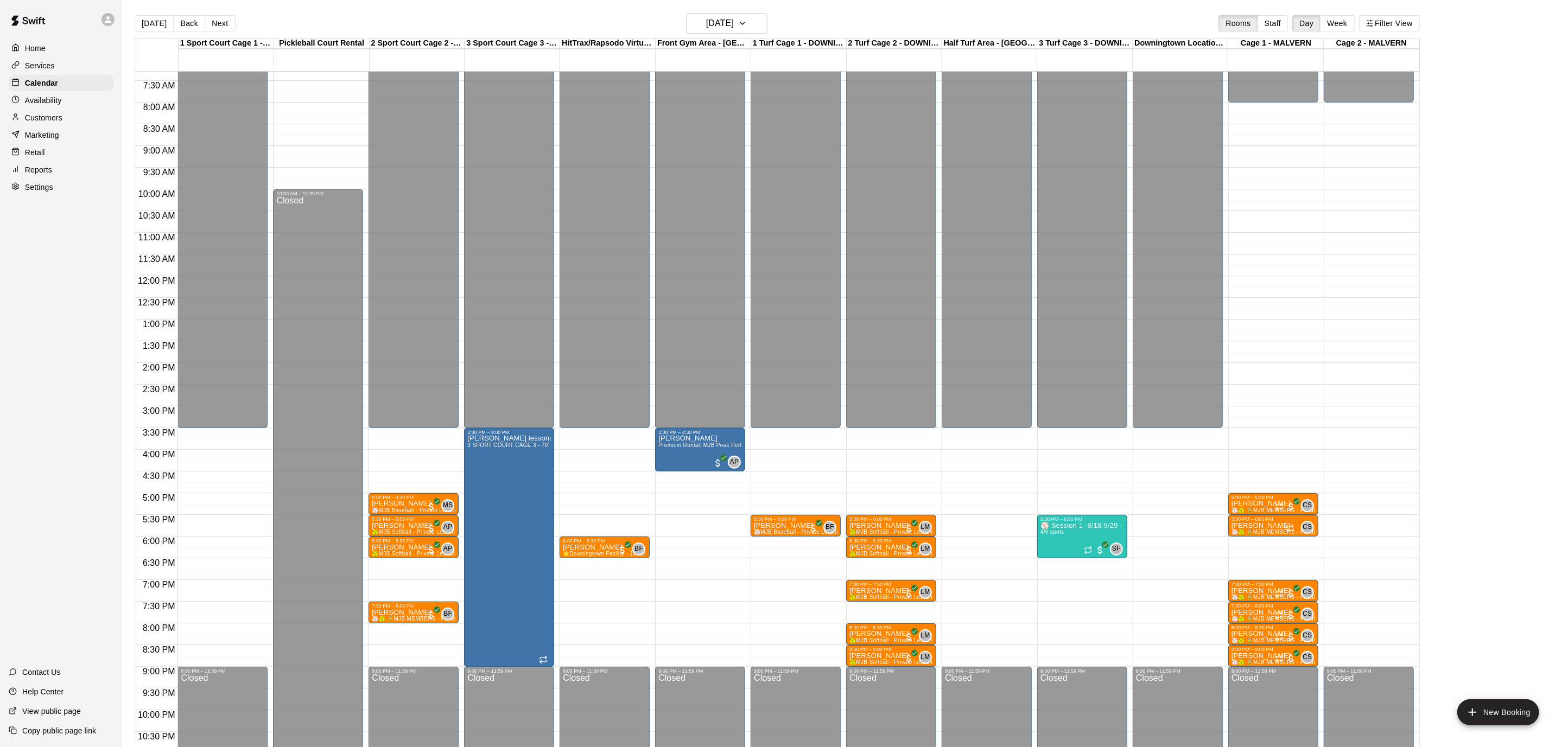
click at [38, 45] on p "Home" at bounding box center [35, 48] width 20 height 11
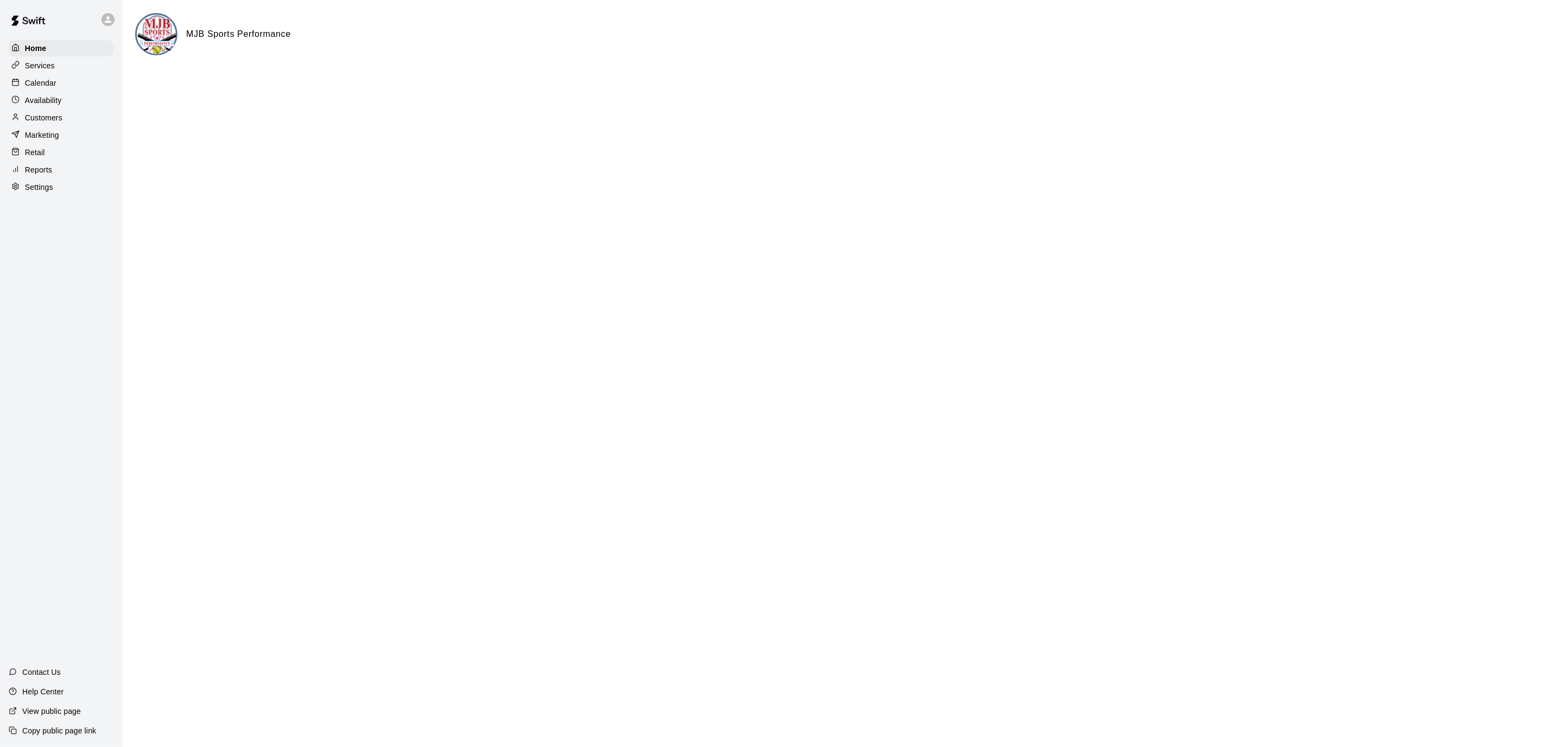
click at [34, 85] on p "Calendar" at bounding box center [41, 83] width 32 height 11
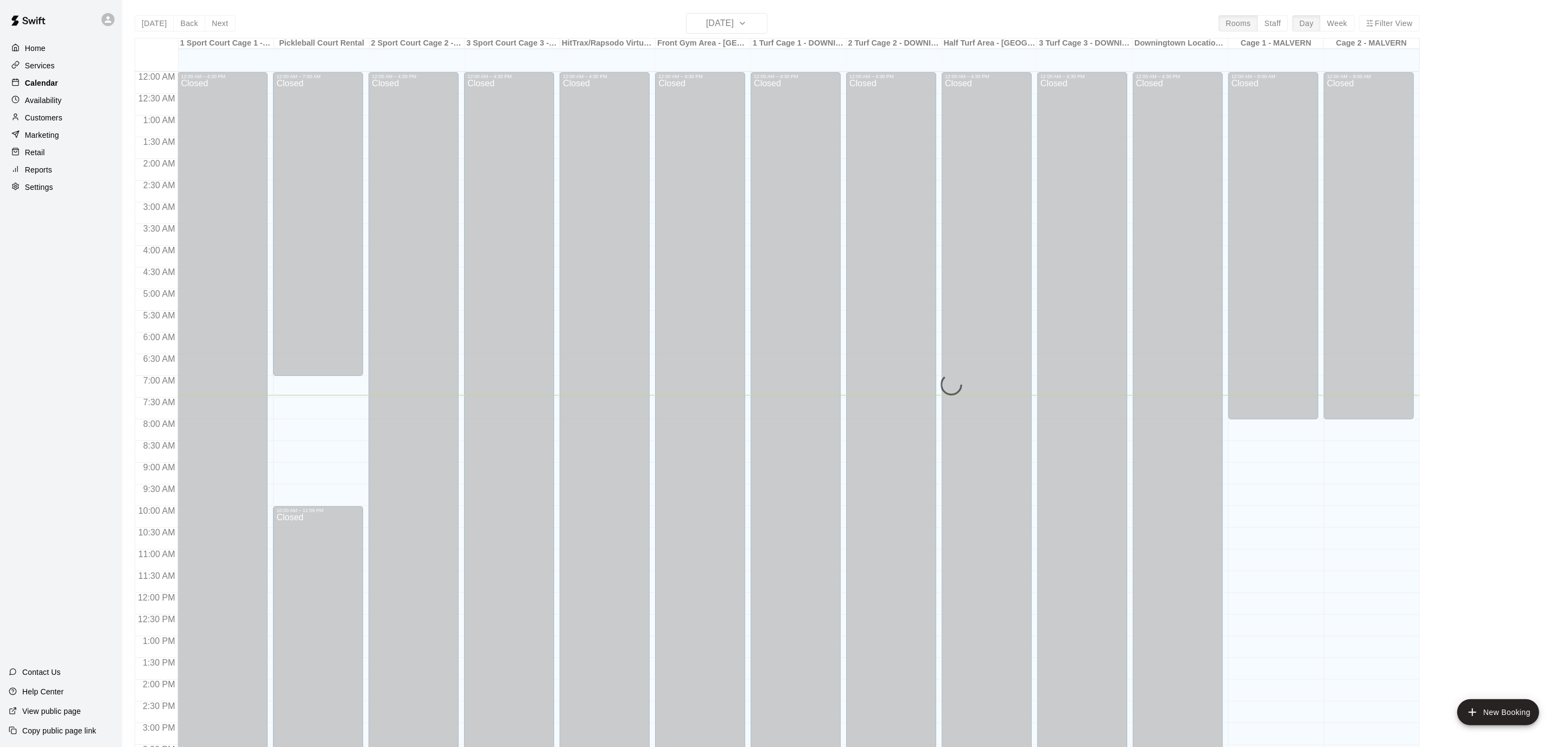
scroll to position [321, 0]
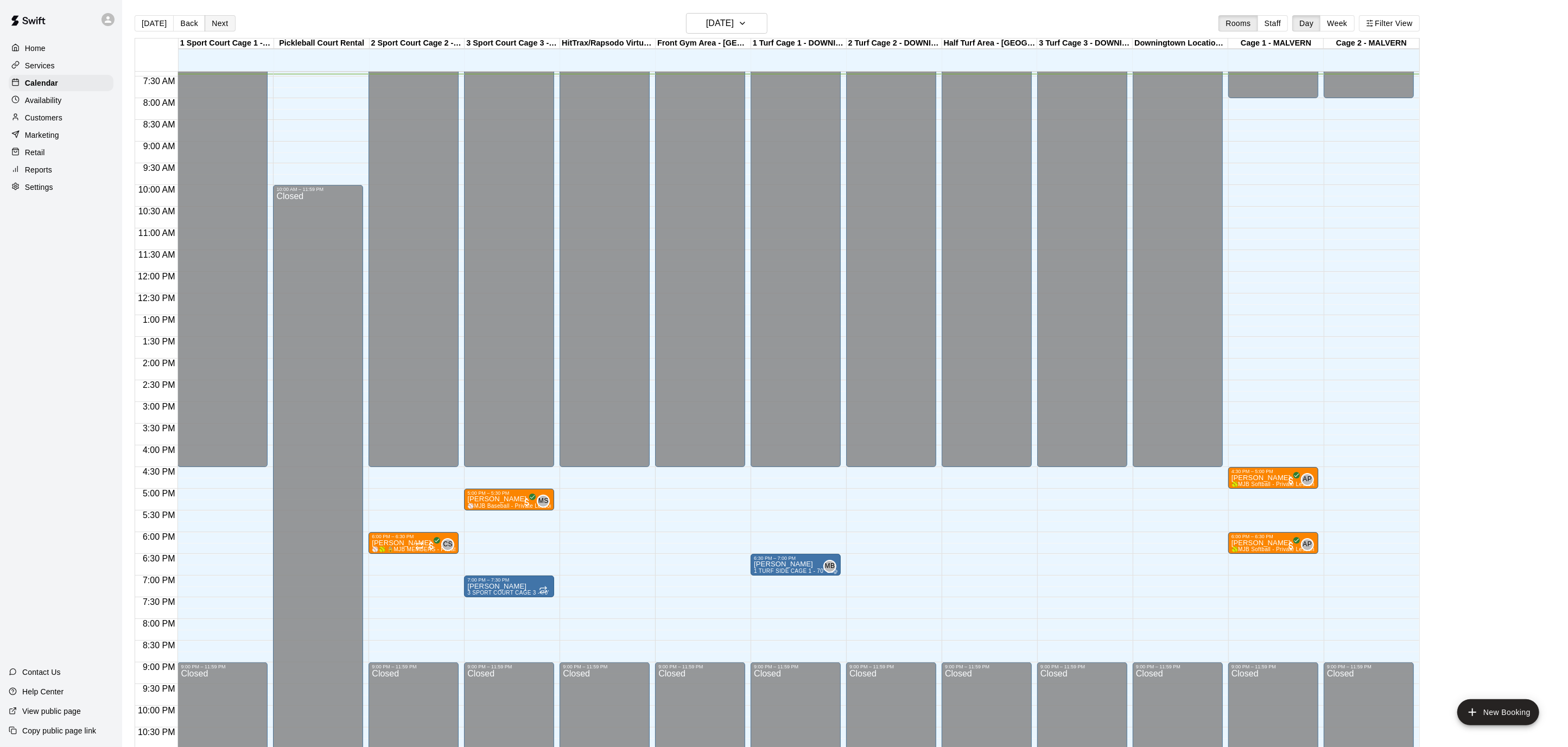
click at [218, 25] on button "Next" at bounding box center [219, 23] width 31 height 17
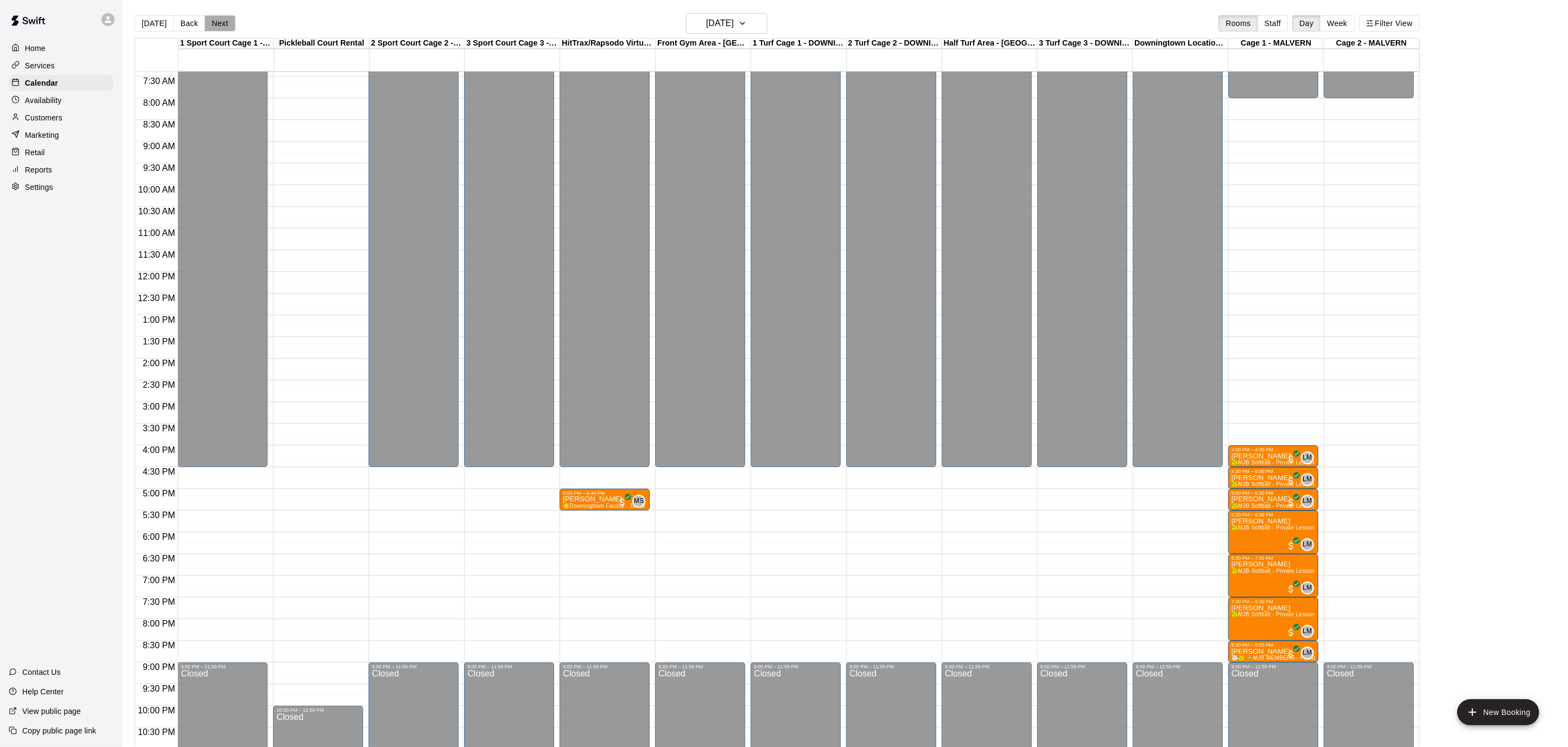
click at [218, 25] on button "Next" at bounding box center [219, 23] width 31 height 17
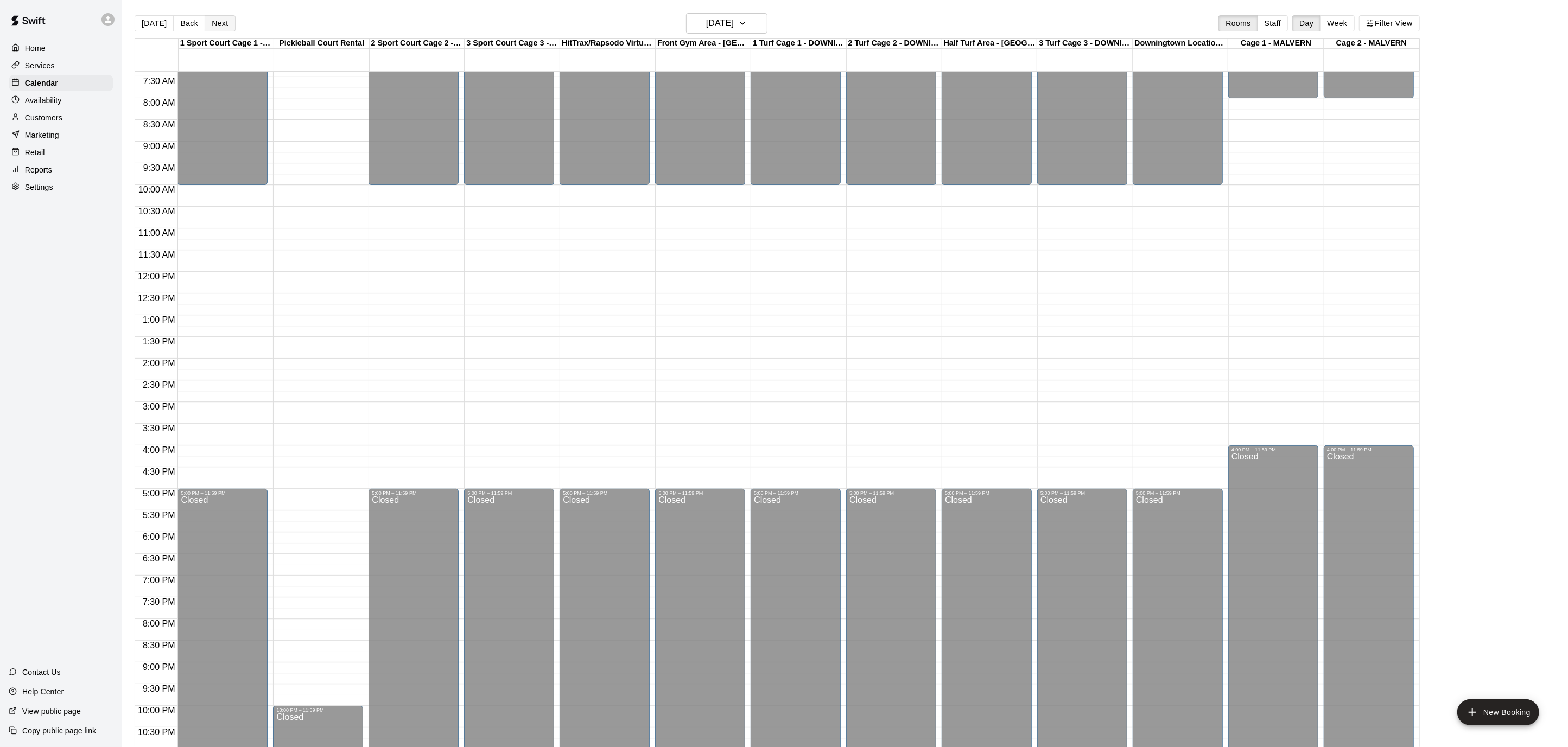
click at [218, 25] on button "Next" at bounding box center [219, 23] width 31 height 17
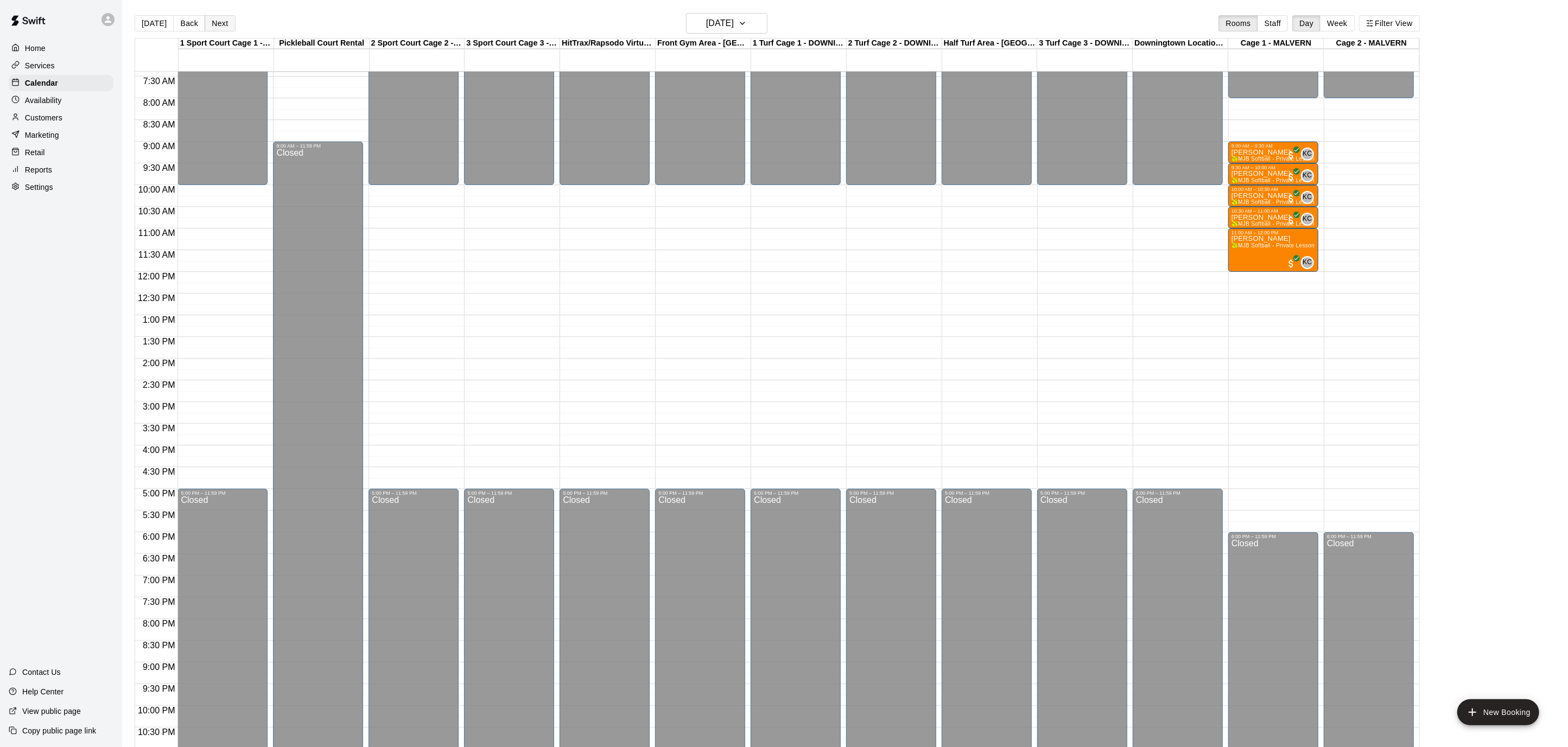
click at [218, 25] on button "Next" at bounding box center [219, 23] width 31 height 17
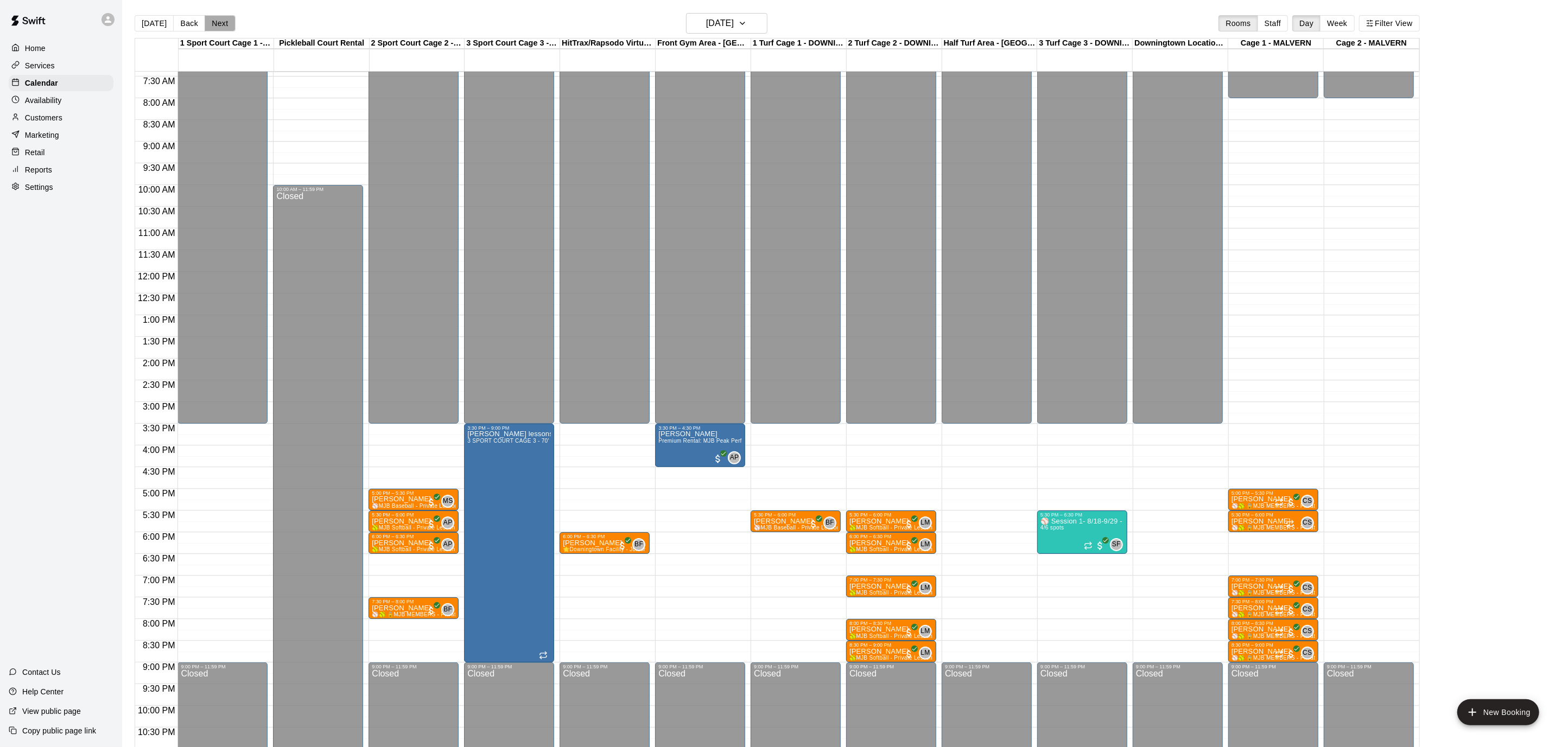
click at [218, 25] on button "Next" at bounding box center [219, 23] width 31 height 17
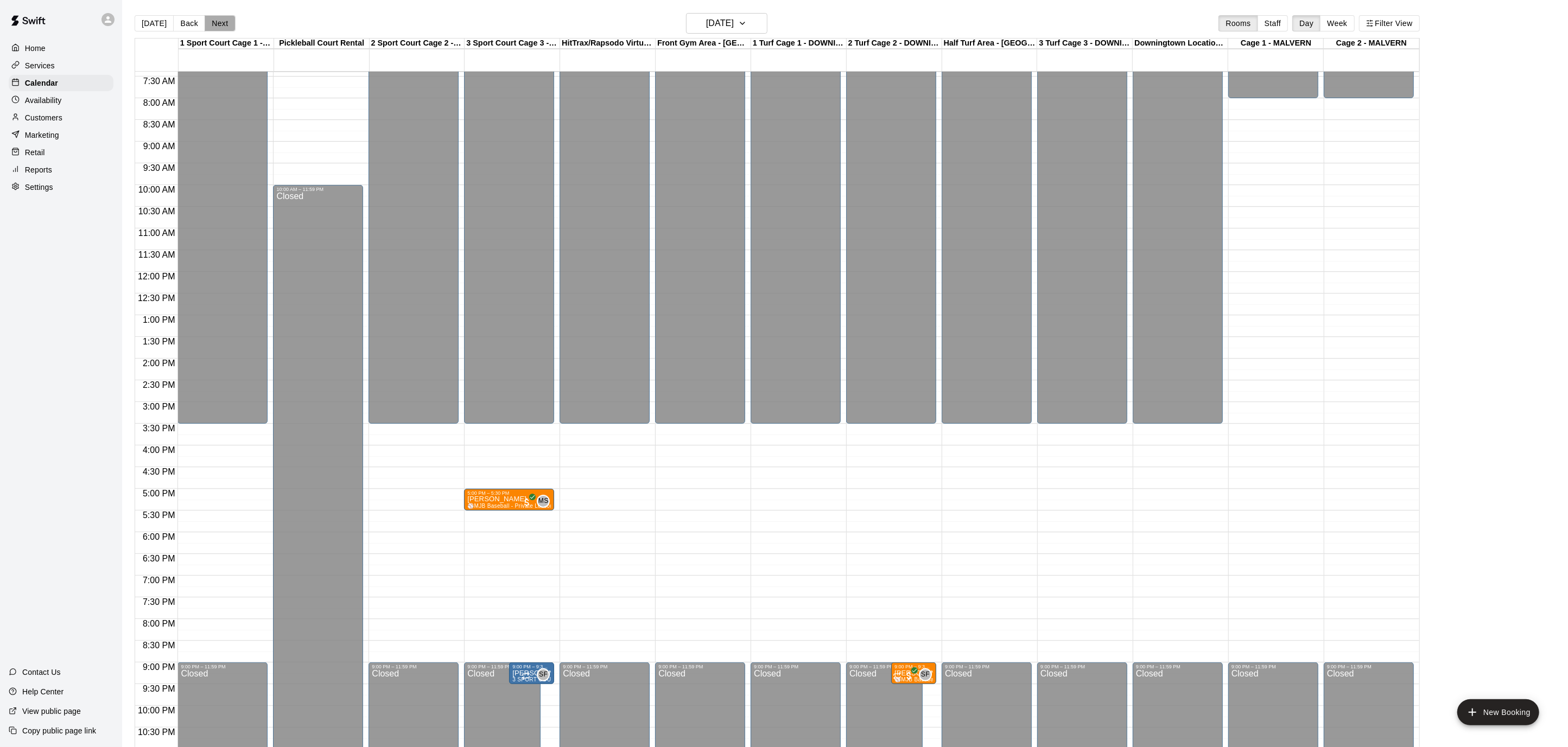
click at [218, 25] on button "Next" at bounding box center [219, 23] width 31 height 17
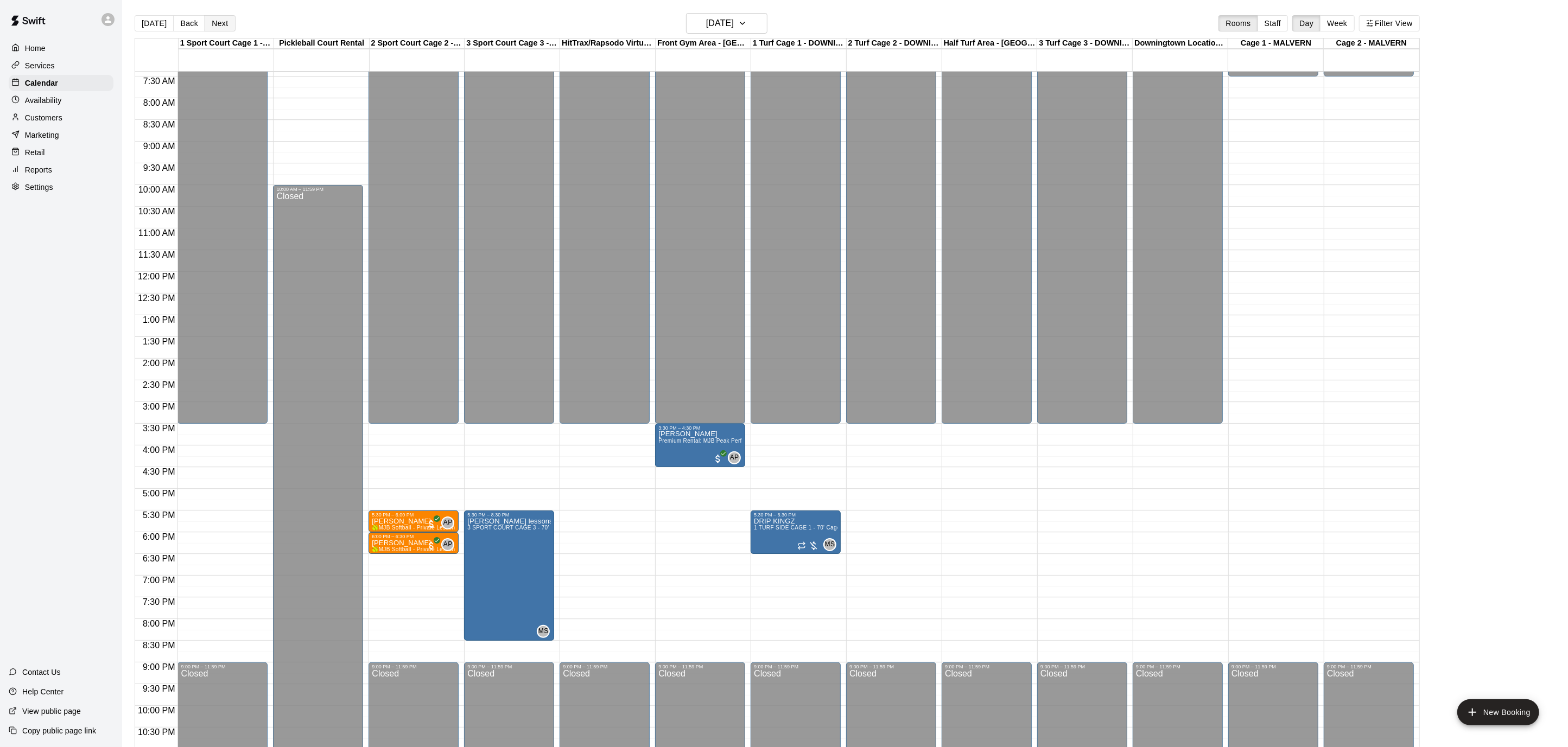
click at [218, 25] on button "Next" at bounding box center [219, 23] width 31 height 17
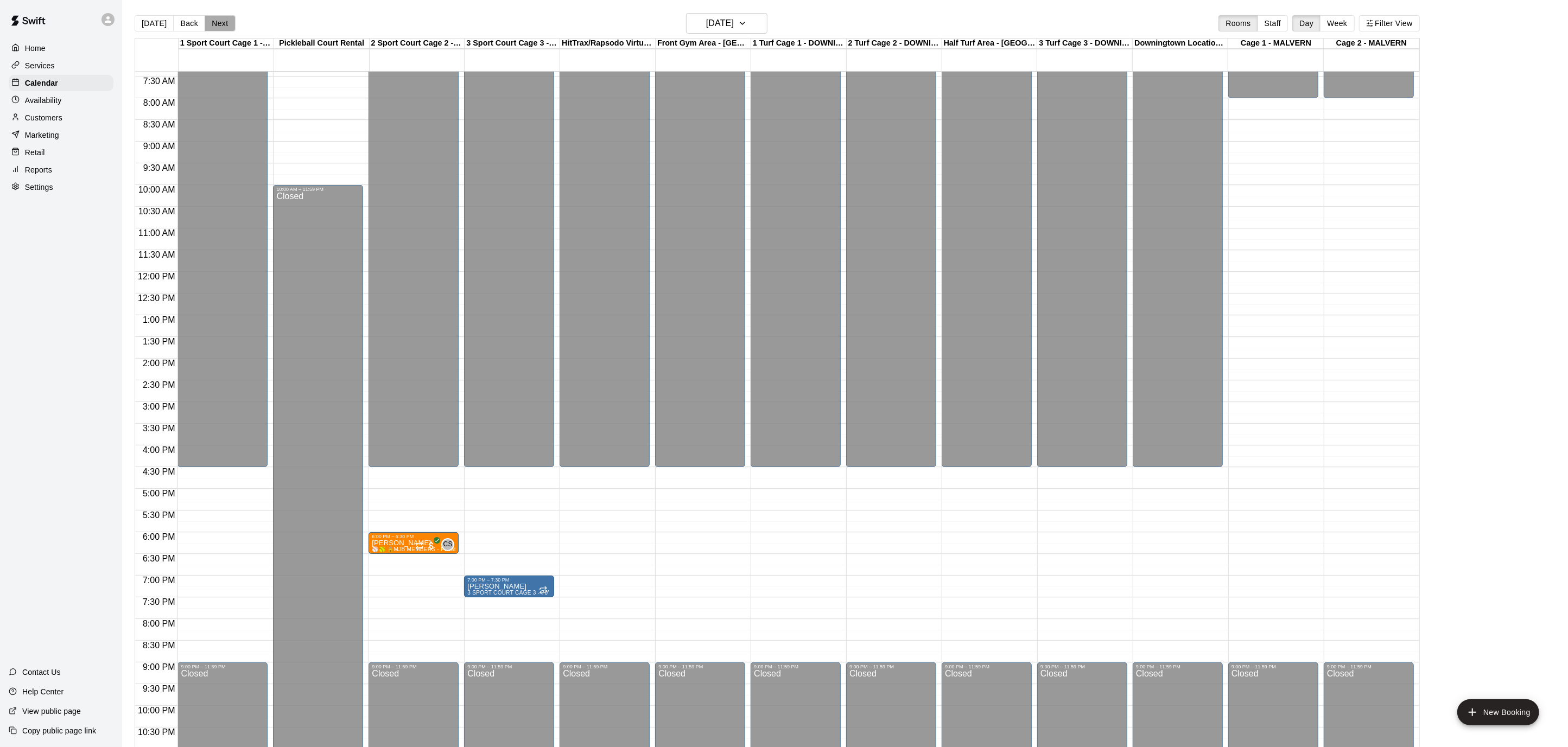
click at [218, 25] on button "Next" at bounding box center [219, 23] width 31 height 17
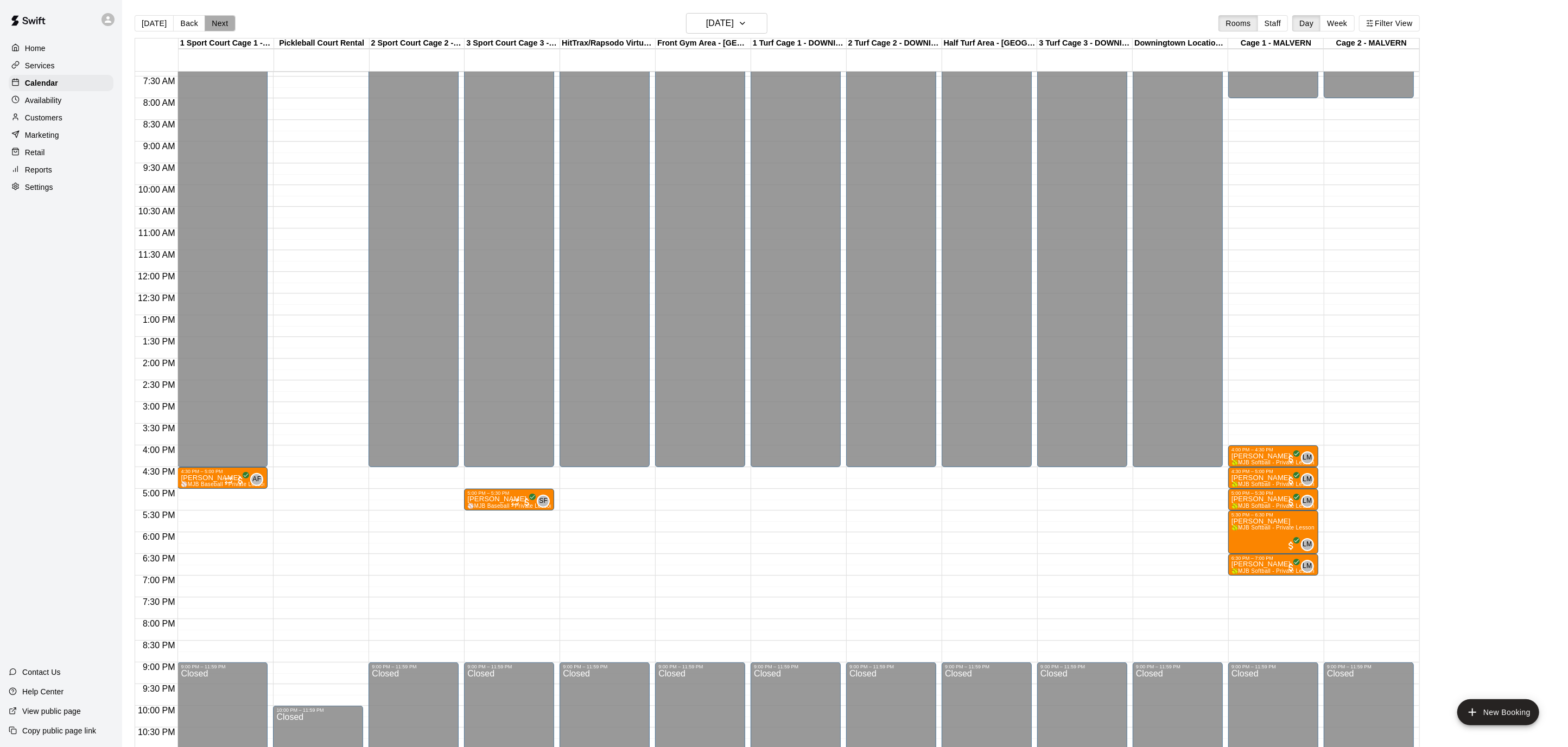
click at [218, 25] on button "Next" at bounding box center [219, 23] width 31 height 17
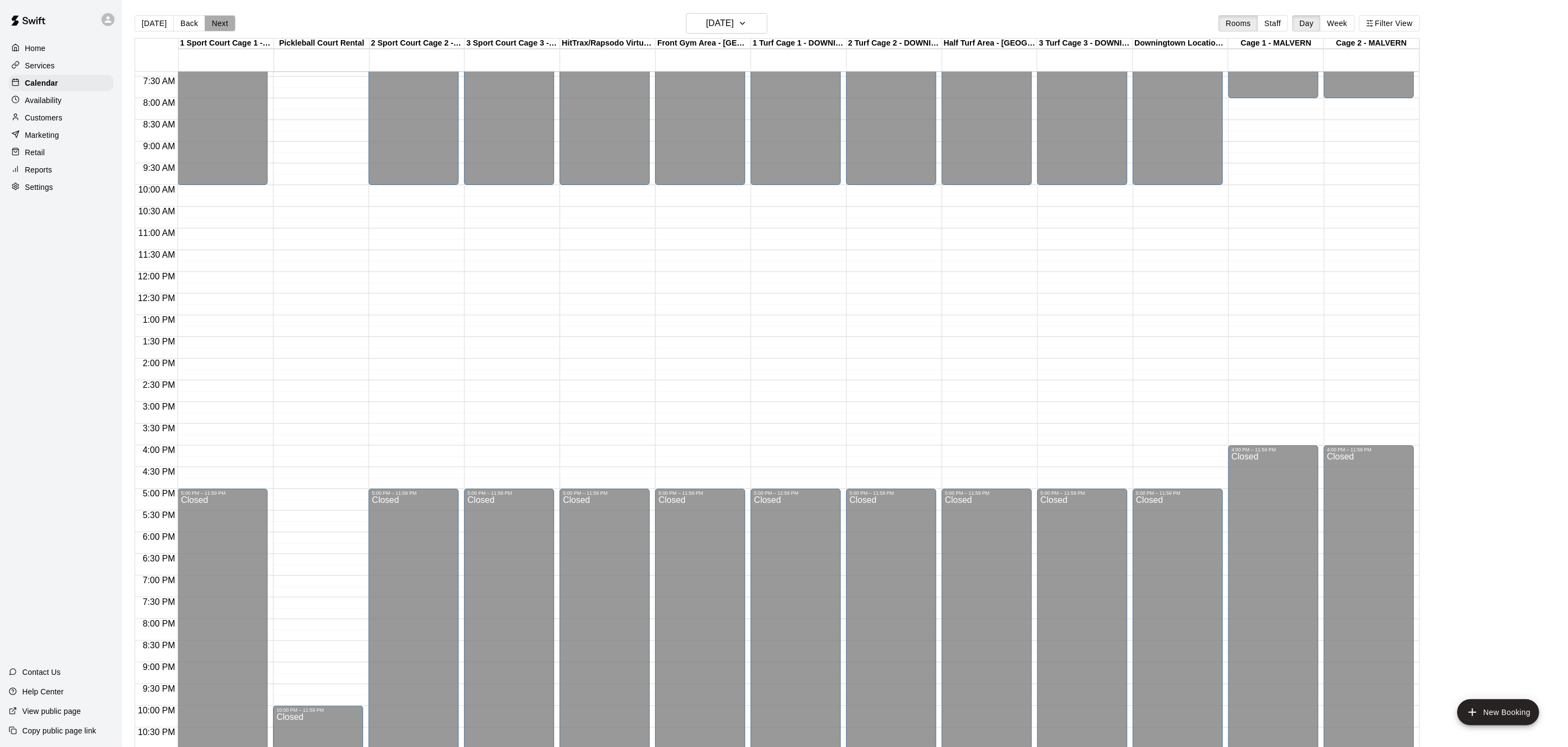
click at [218, 25] on button "Next" at bounding box center [219, 23] width 31 height 17
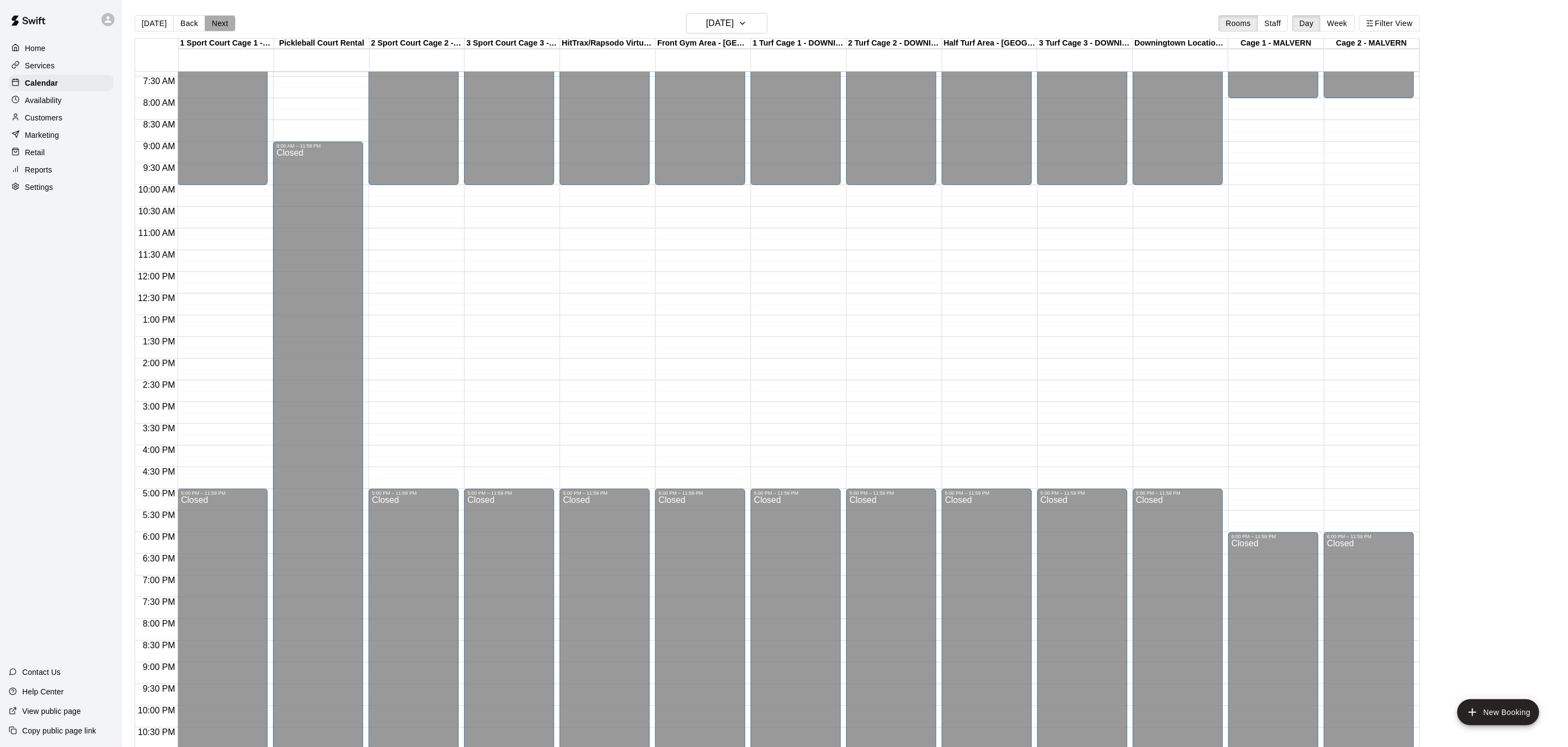
click at [218, 25] on button "Next" at bounding box center [219, 23] width 31 height 17
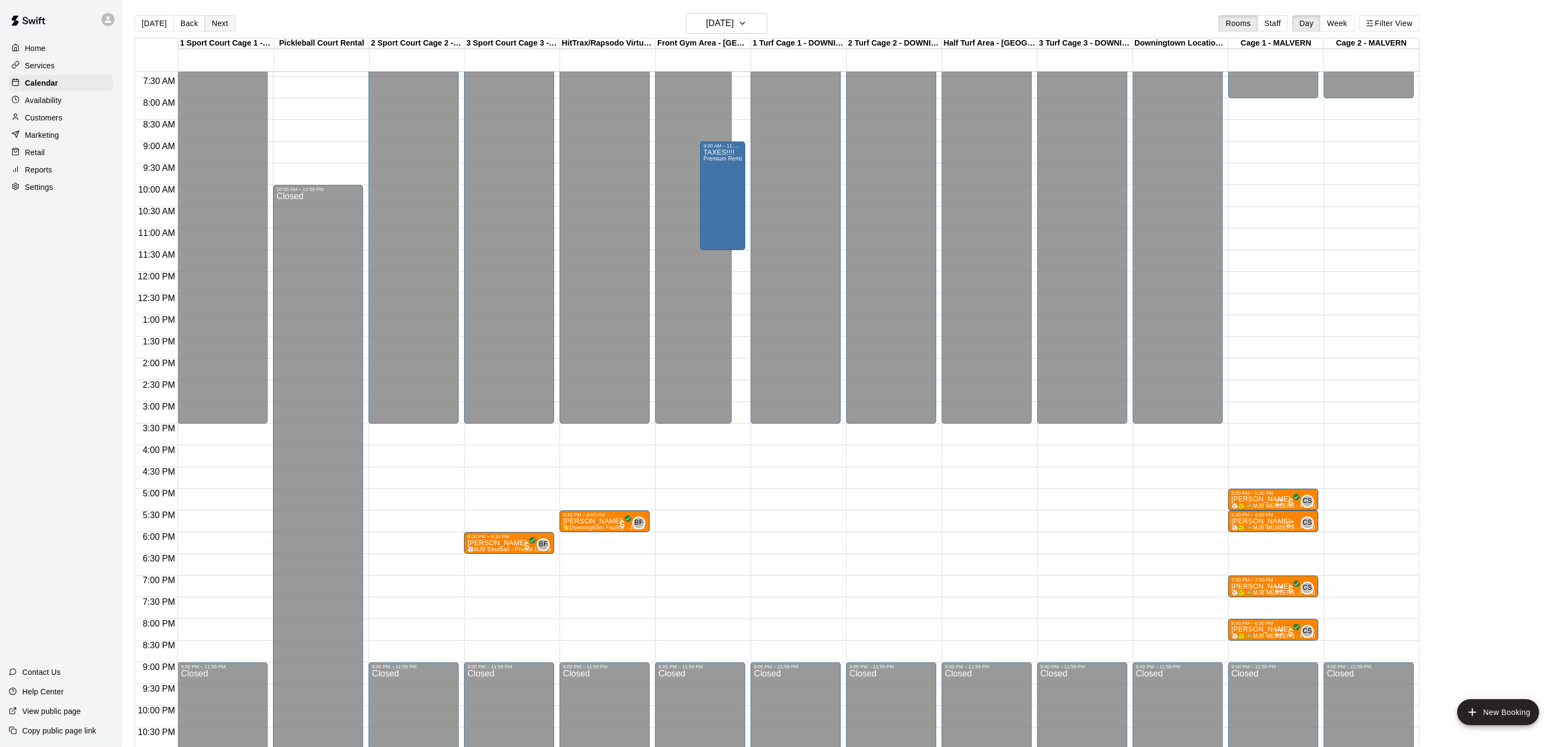
click at [218, 25] on button "Next" at bounding box center [219, 23] width 31 height 17
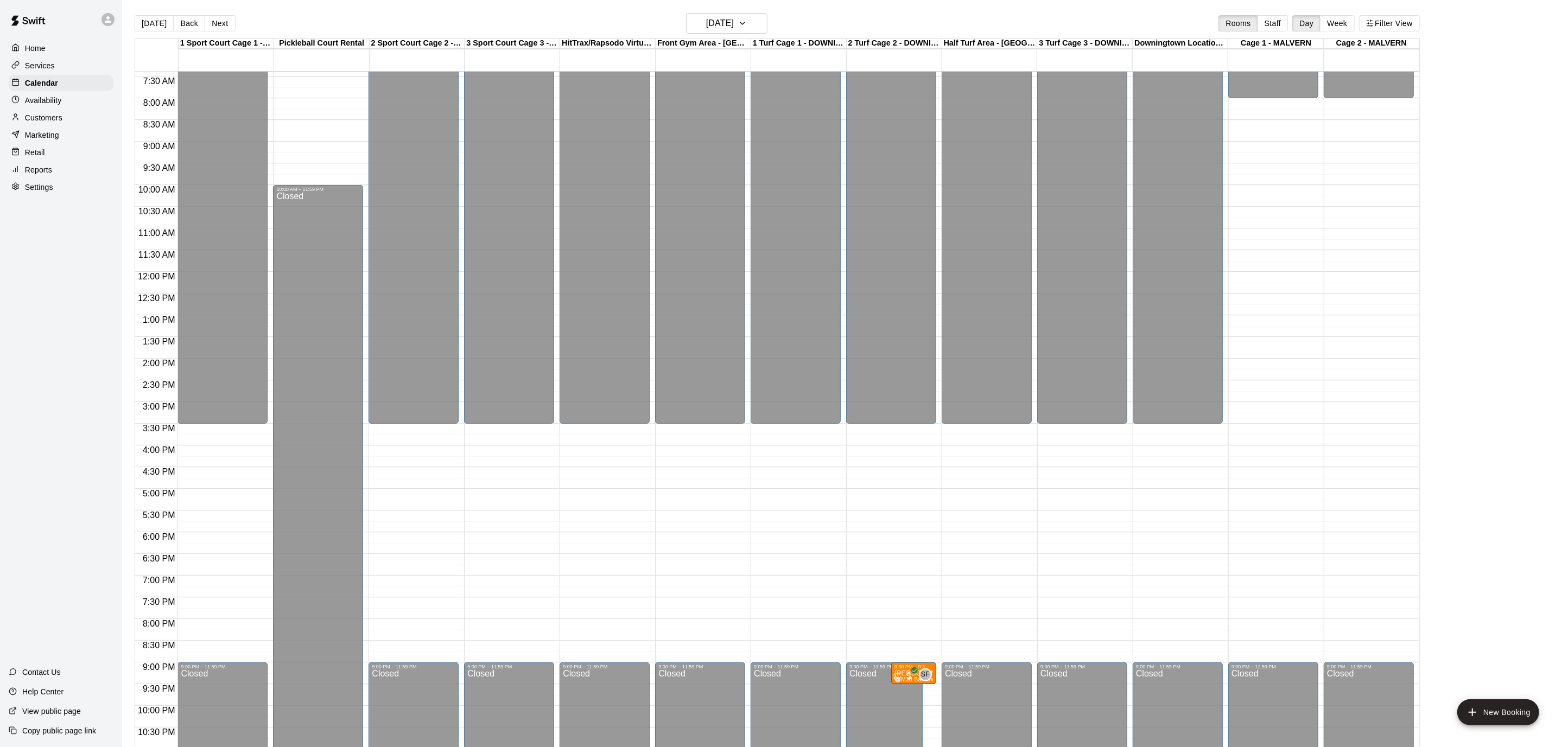
click at [57, 50] on div "Home" at bounding box center [60, 48] width 105 height 17
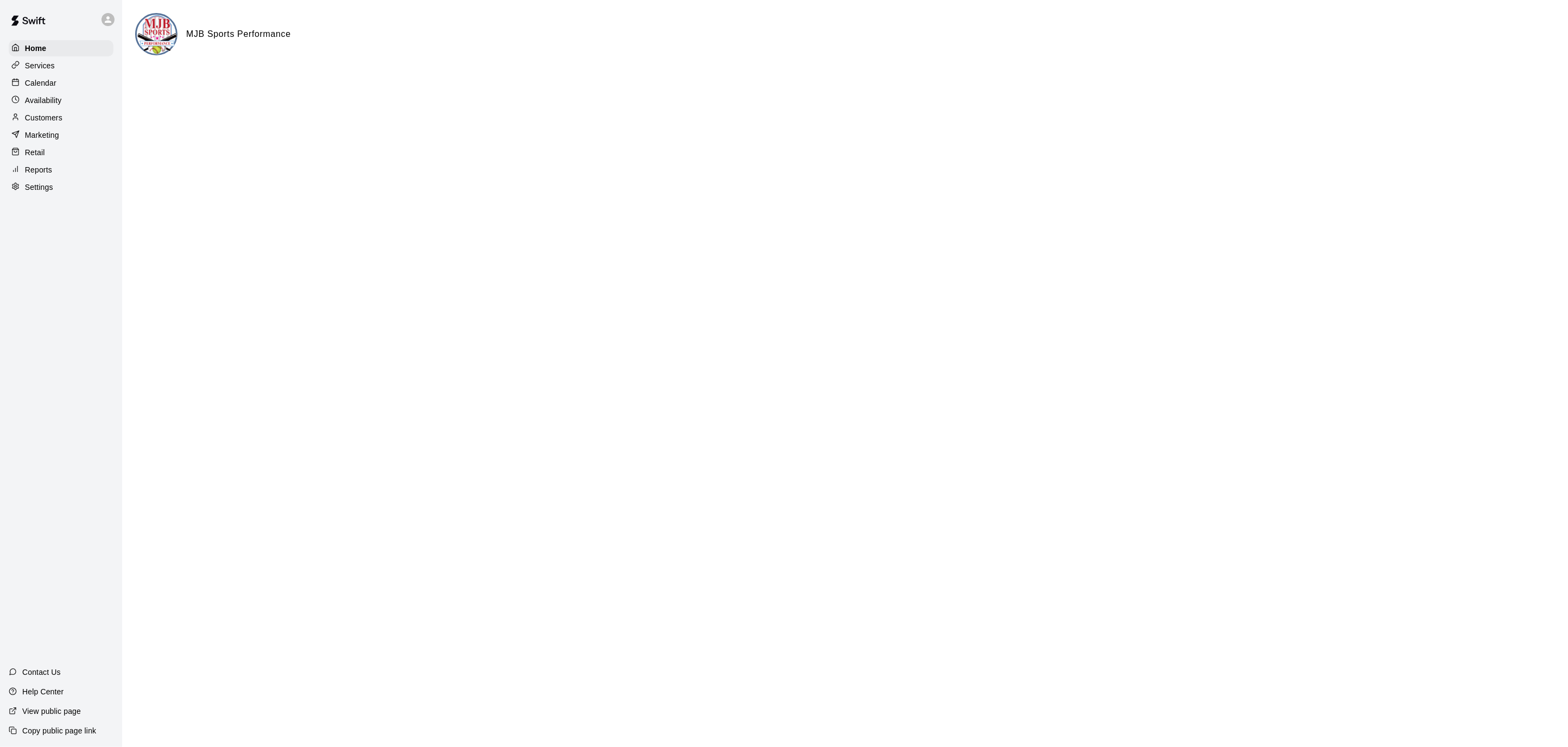
click at [44, 82] on p "Calendar" at bounding box center [41, 83] width 32 height 11
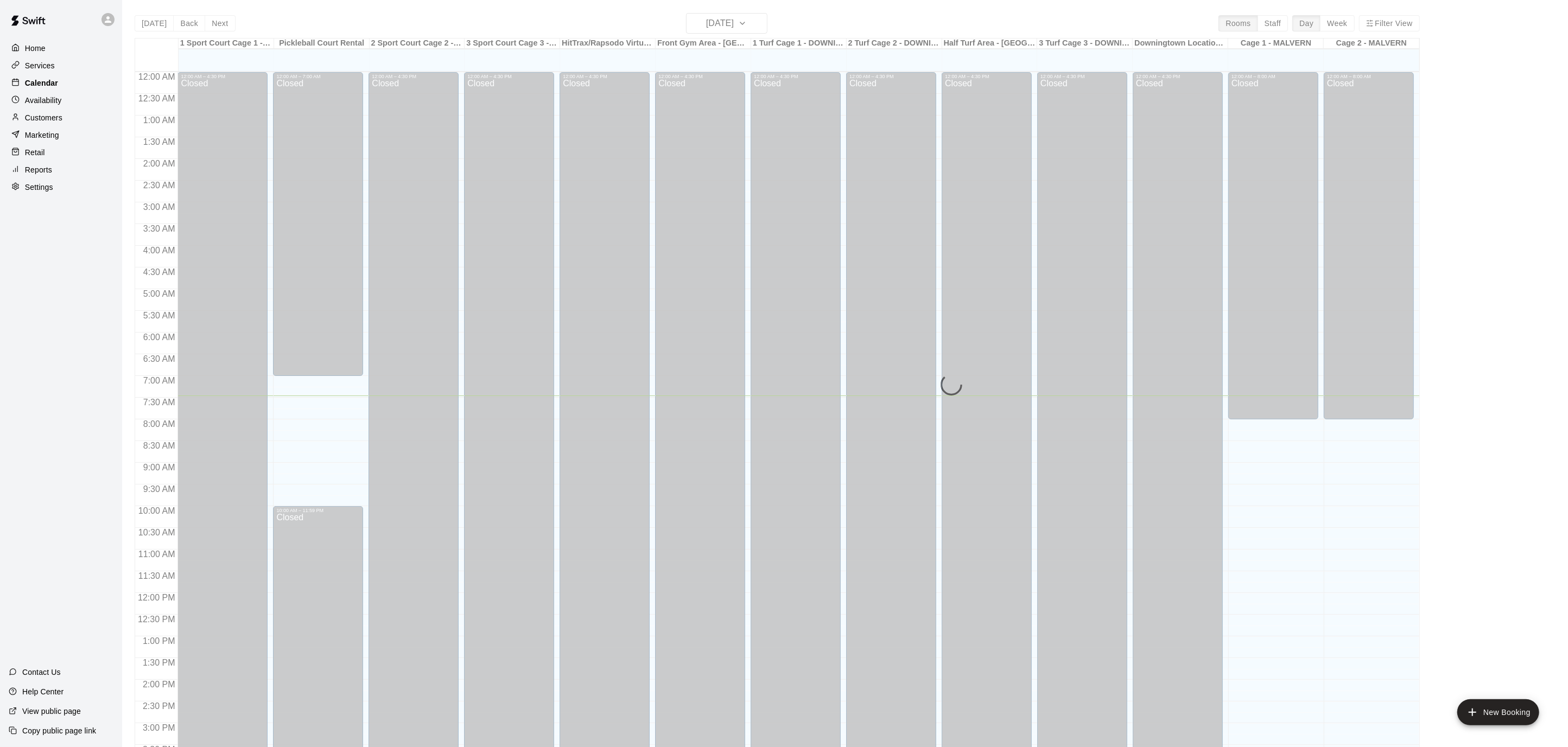
scroll to position [321, 0]
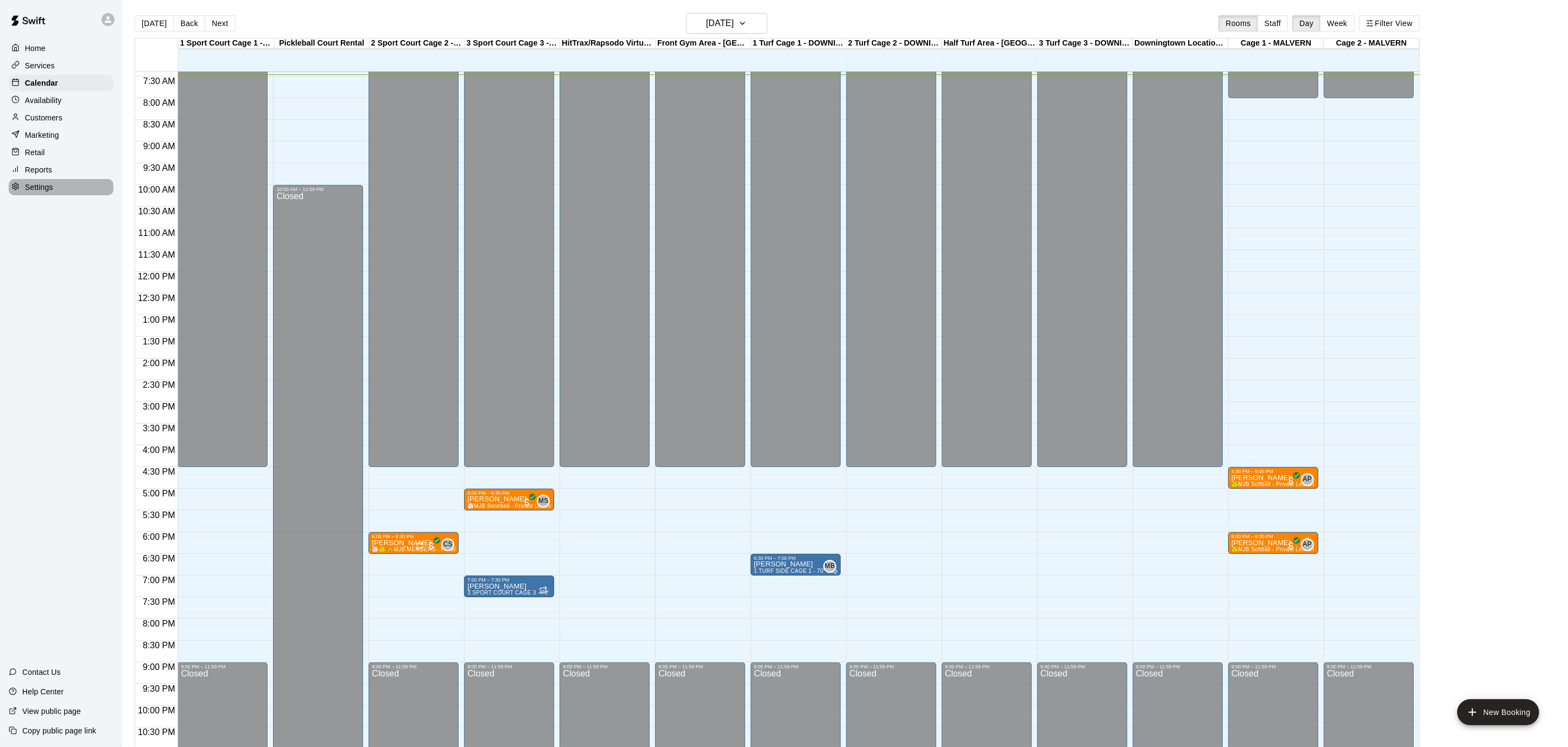
click at [69, 179] on div "Settings" at bounding box center [60, 188] width 105 height 17
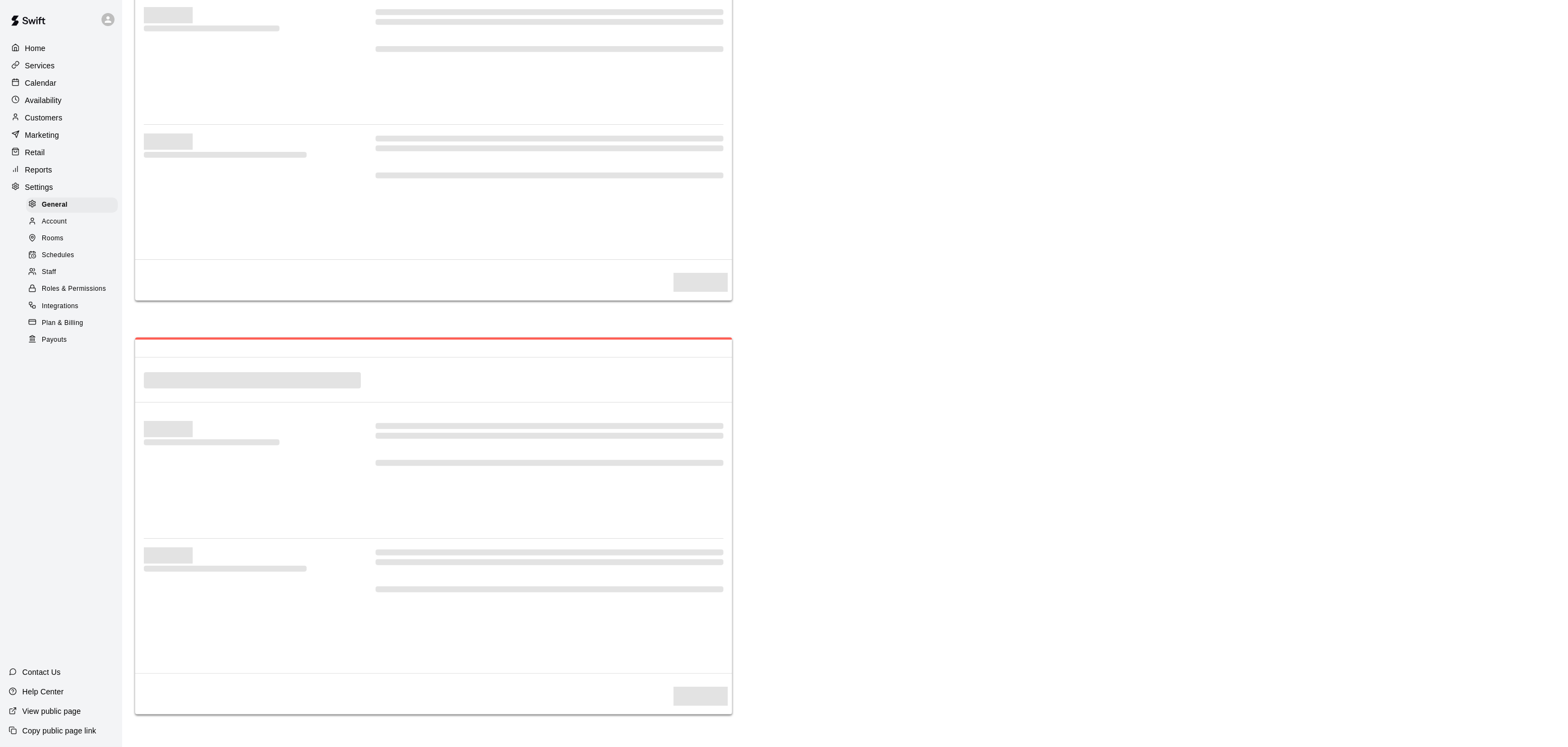
select select "**"
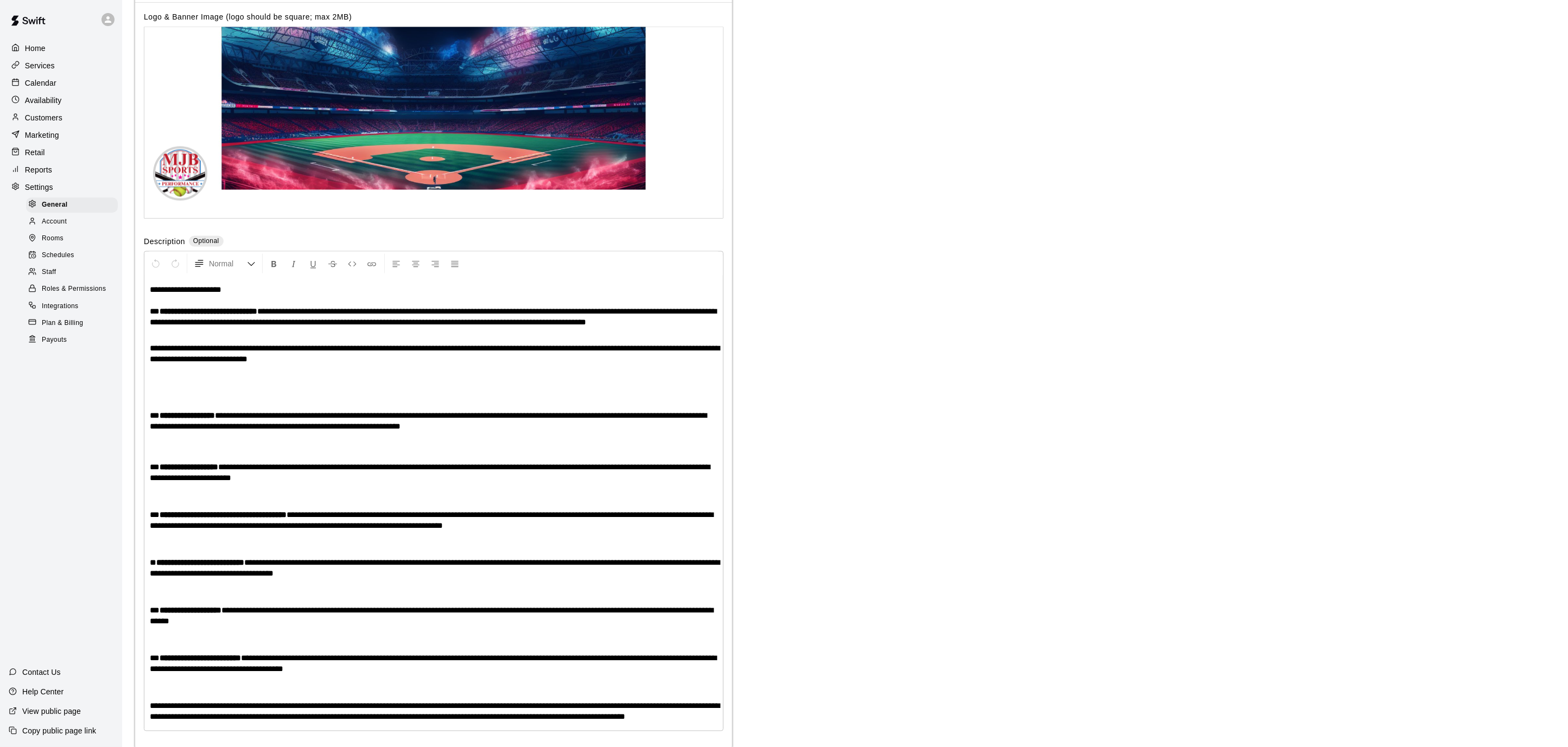
scroll to position [2025, 0]
click at [43, 341] on span "Payouts" at bounding box center [54, 340] width 25 height 11
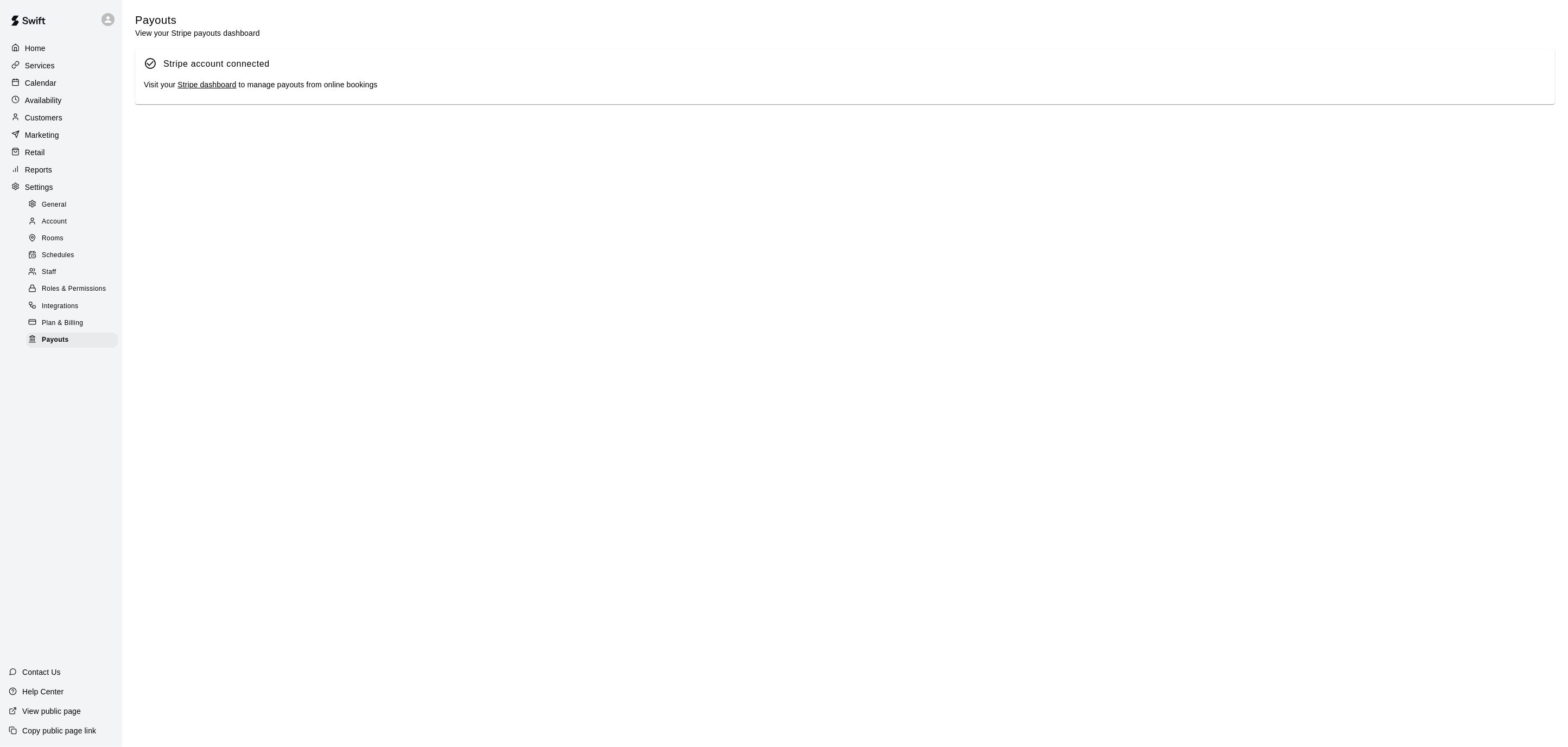
click at [222, 83] on link "Stripe dashboard" at bounding box center [206, 84] width 59 height 8
